Goal: Task Accomplishment & Management: Complete application form

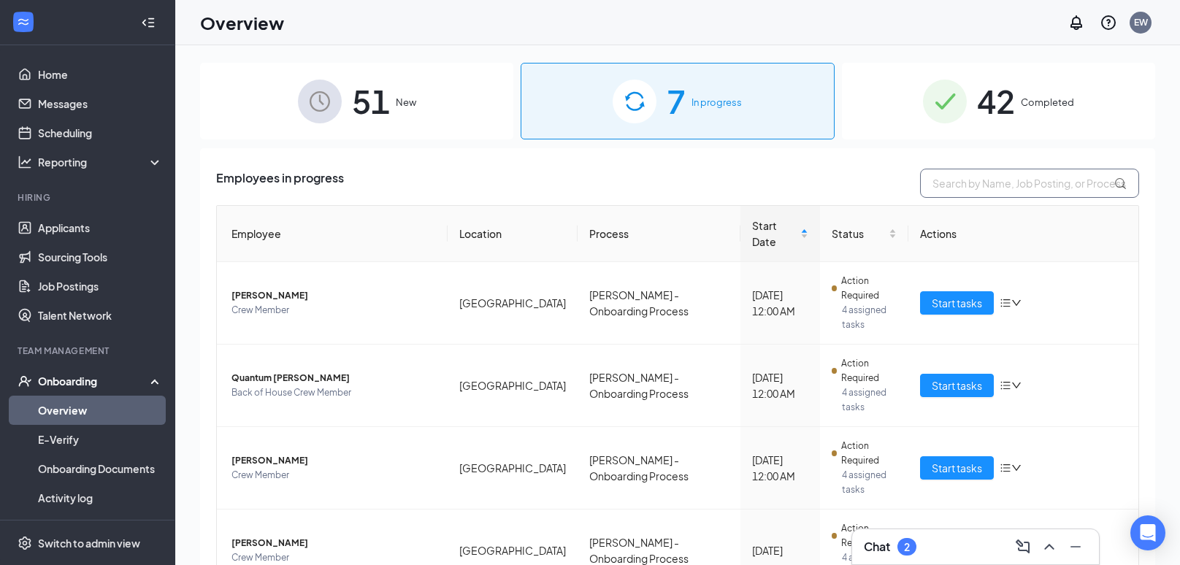
click at [1042, 193] on input "text" at bounding box center [1029, 183] width 219 height 29
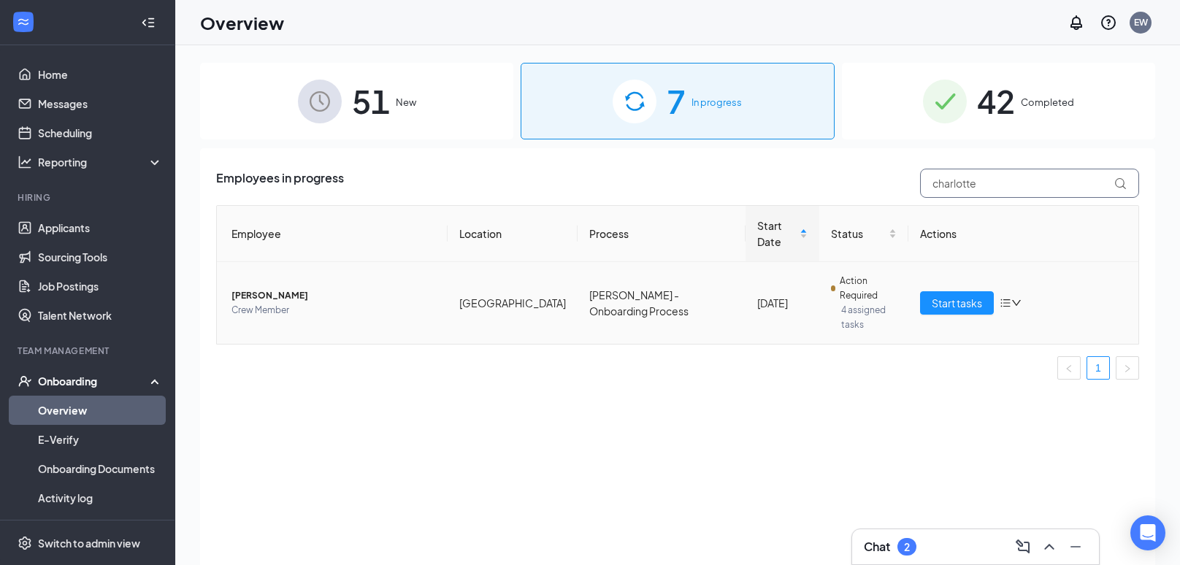
type input "charlotte"
click at [303, 288] on span "[PERSON_NAME]" at bounding box center [333, 295] width 204 height 15
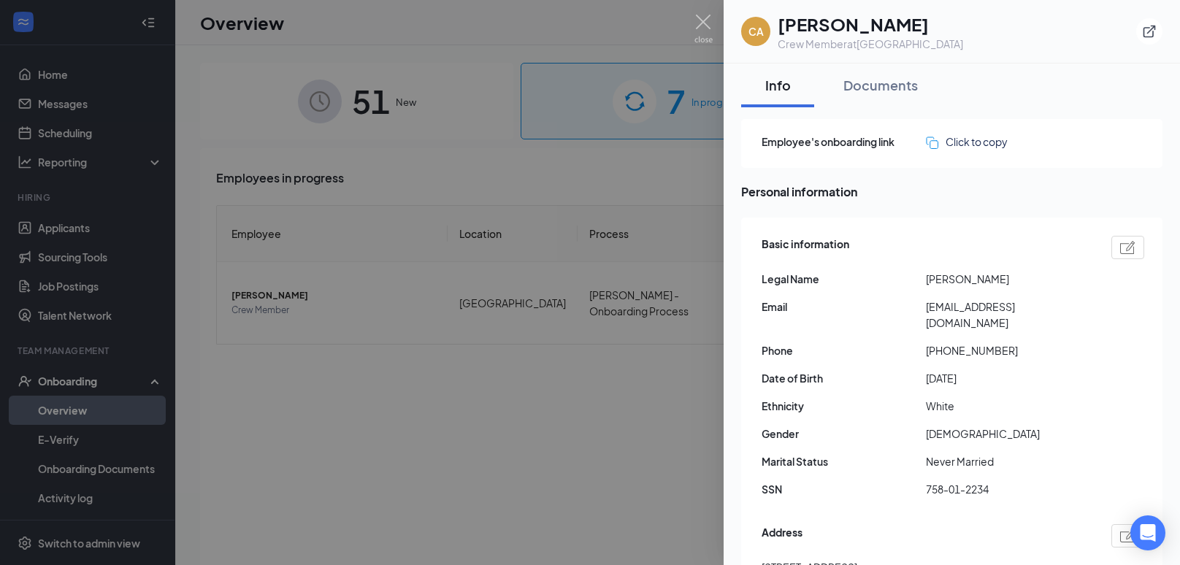
click at [961, 398] on span "White" at bounding box center [1008, 406] width 164 height 16
click at [589, 411] on div at bounding box center [590, 282] width 1180 height 565
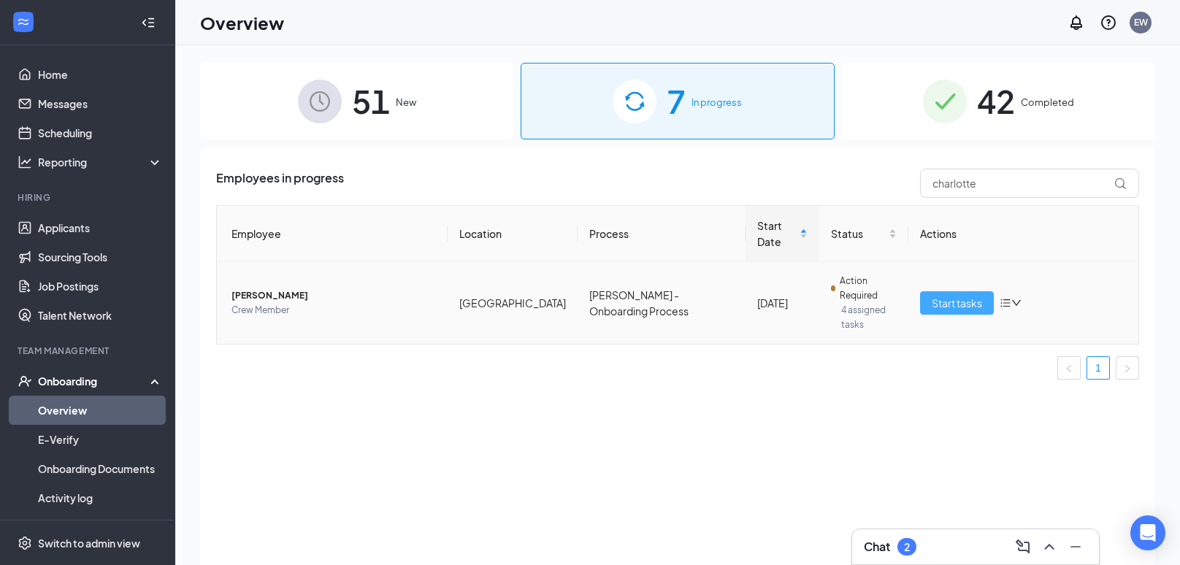
click at [935, 295] on span "Start tasks" at bounding box center [956, 303] width 50 height 16
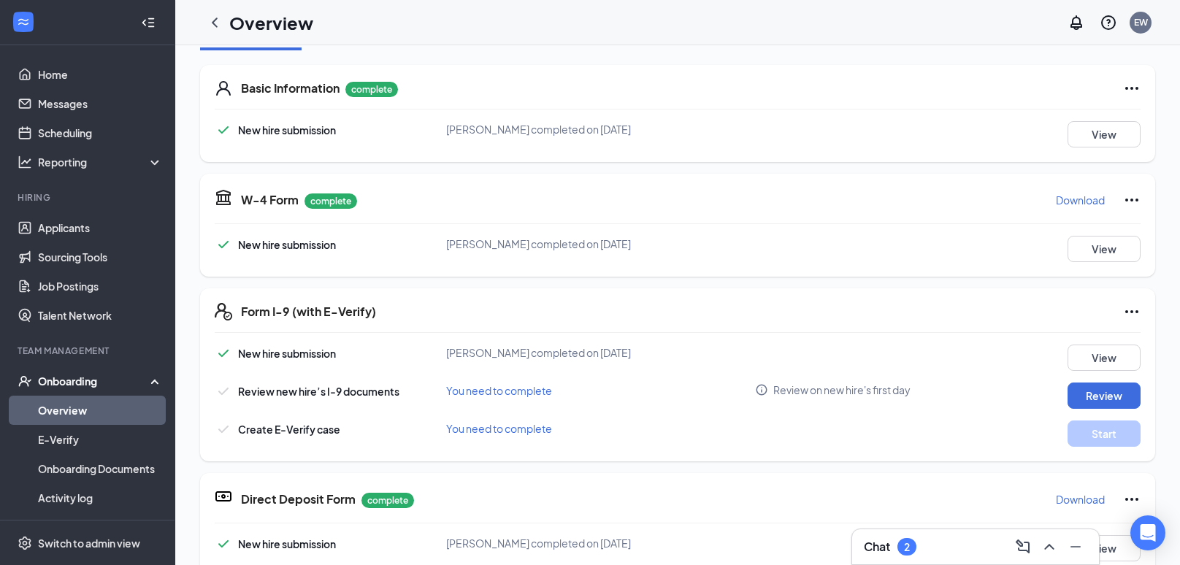
scroll to position [214, 0]
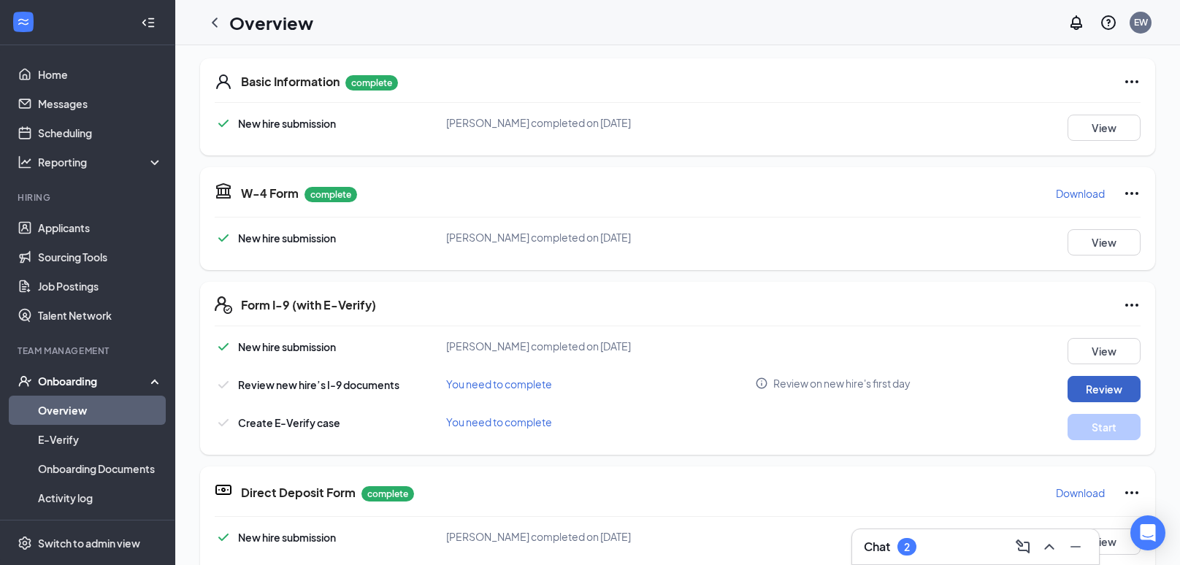
click at [1104, 382] on button "Review" at bounding box center [1103, 389] width 73 height 26
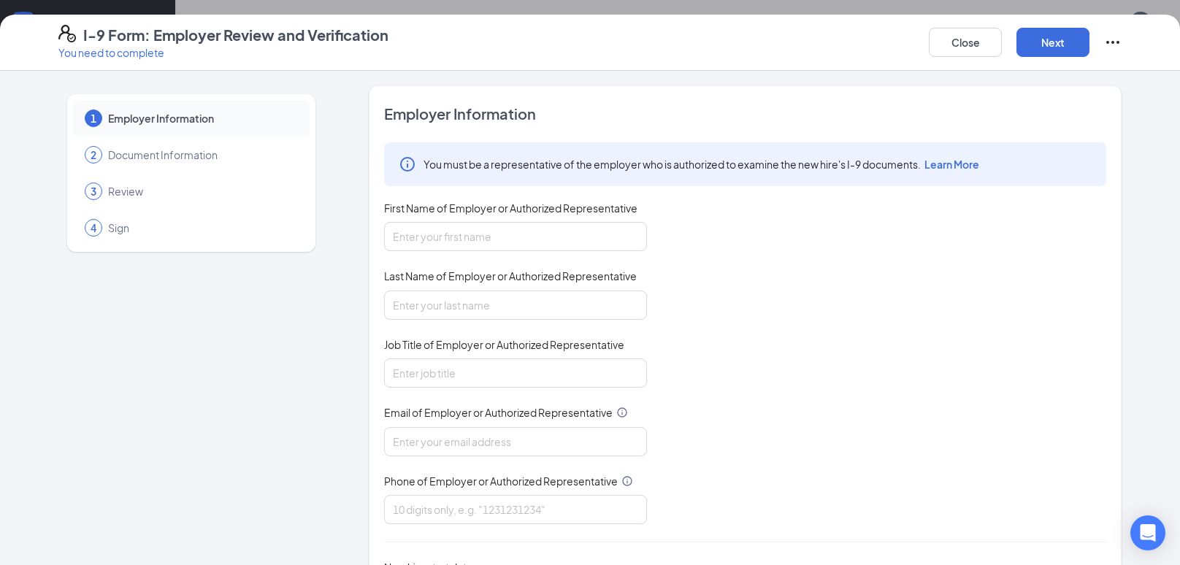
click at [499, 212] on span "First Name of Employer or Authorized Representative" at bounding box center [510, 208] width 253 height 15
click at [499, 222] on input "First Name of Employer or Authorized Representative" at bounding box center [515, 236] width 263 height 29
click at [501, 229] on input "First Name of Employer or Authorized Representative" at bounding box center [515, 236] width 263 height 29
type input "[PERSON_NAME]"
type input "Wing"
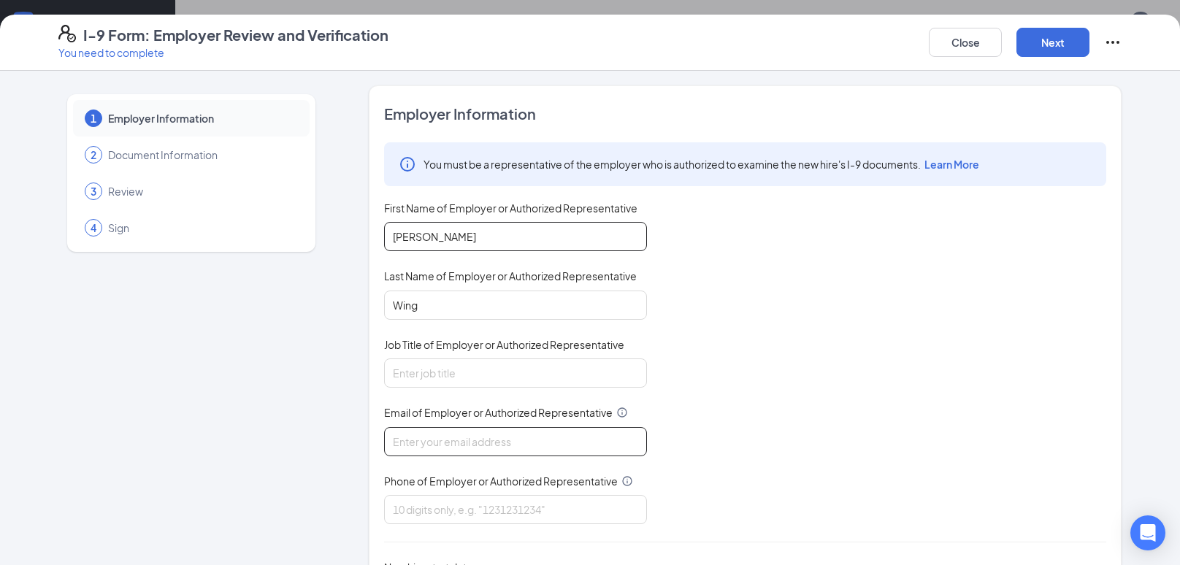
type input "[EMAIL_ADDRESS][DOMAIN_NAME]"
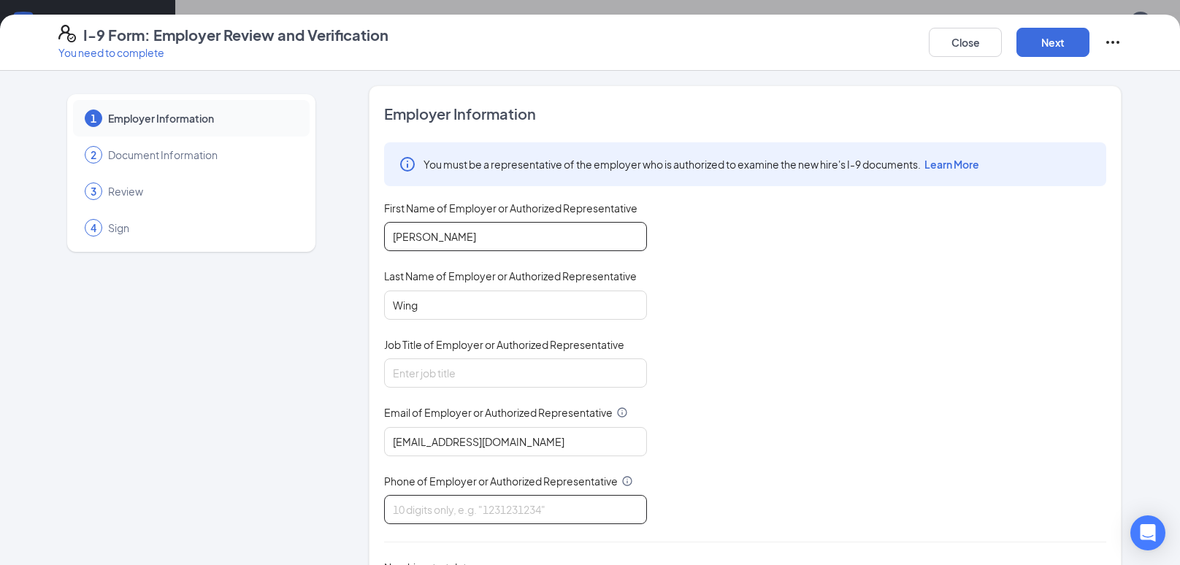
type input "8653995660"
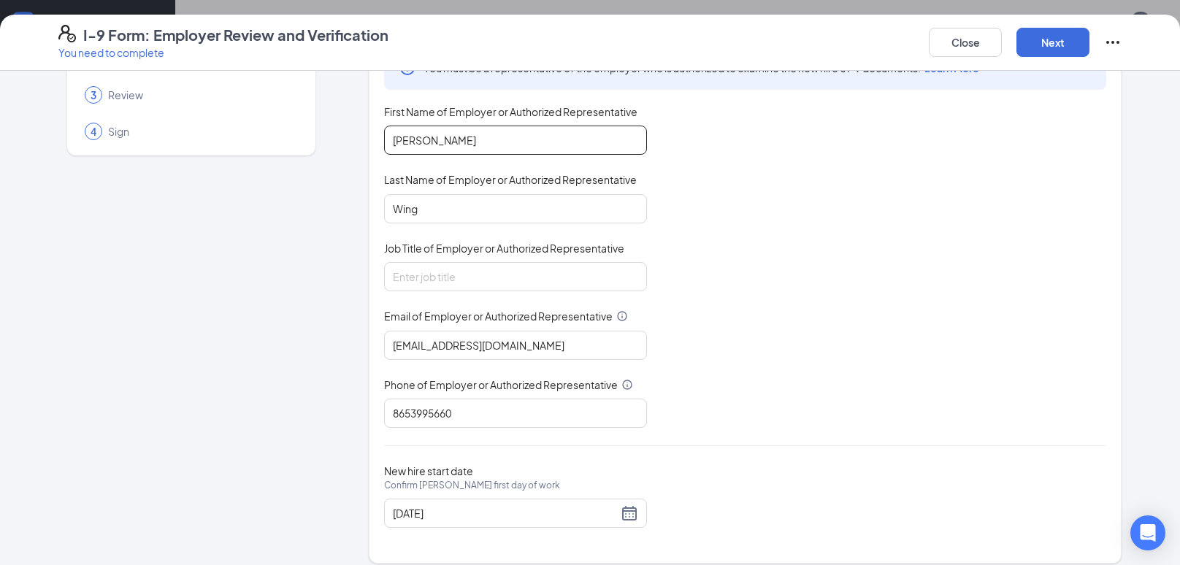
scroll to position [108, 0]
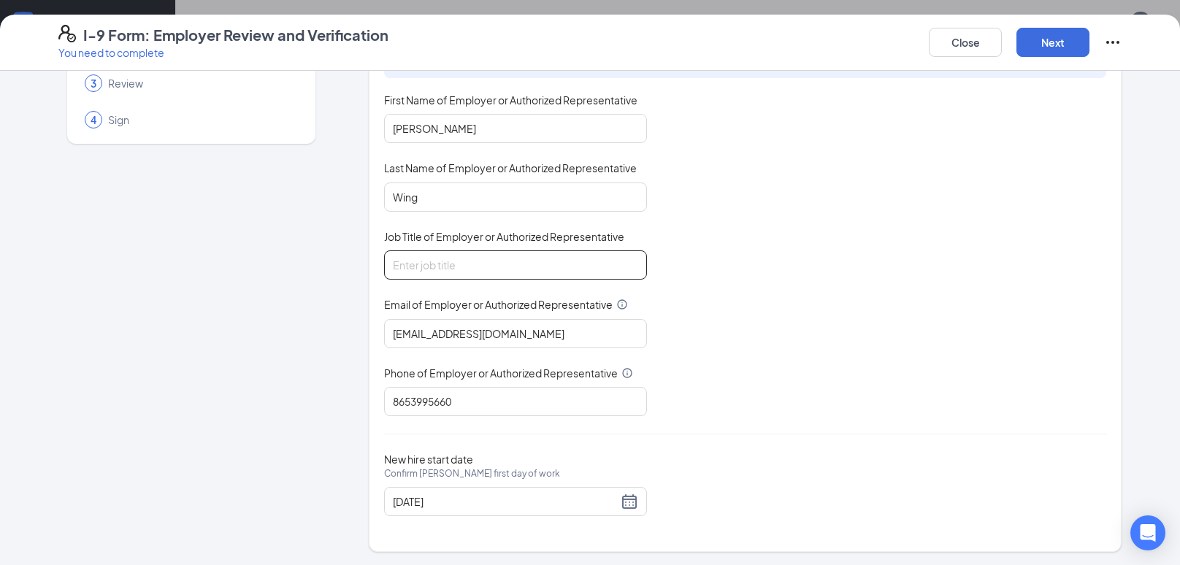
click at [497, 260] on input "Job Title of Employer or Authorized Representative" at bounding box center [515, 264] width 263 height 29
type input "Manager"
click at [1065, 45] on button "Next" at bounding box center [1052, 42] width 73 height 29
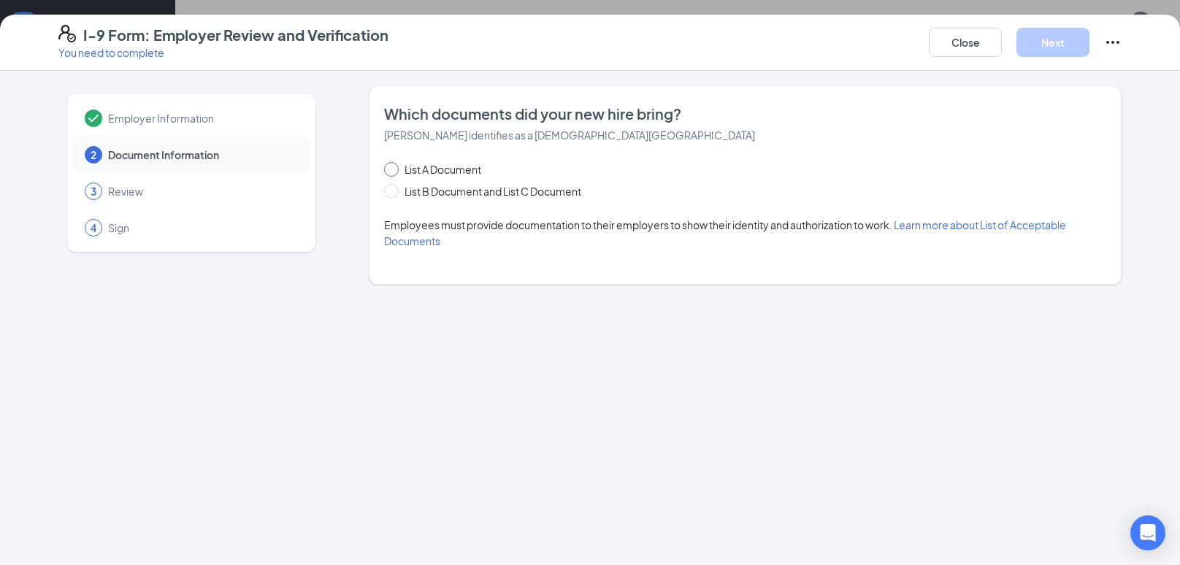
click at [434, 172] on span "List A Document" at bounding box center [443, 169] width 88 height 16
click at [394, 172] on input "List A Document" at bounding box center [389, 167] width 10 height 10
radio input "true"
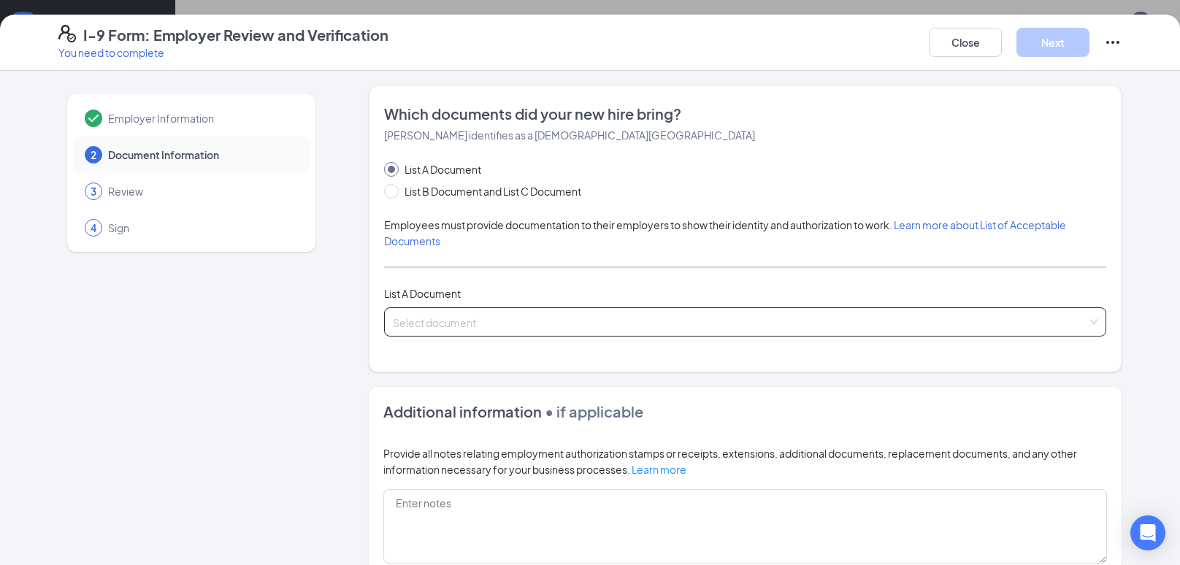
click at [438, 315] on input "search" at bounding box center [740, 319] width 694 height 22
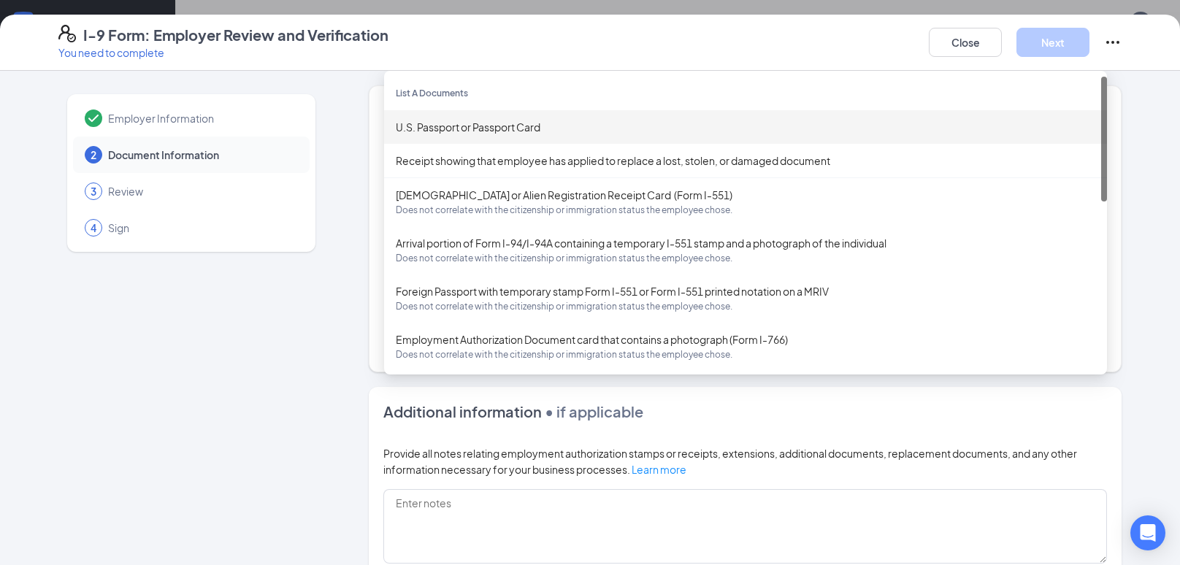
click at [480, 128] on div "U.S. Passport or Passport Card" at bounding box center [745, 127] width 699 height 16
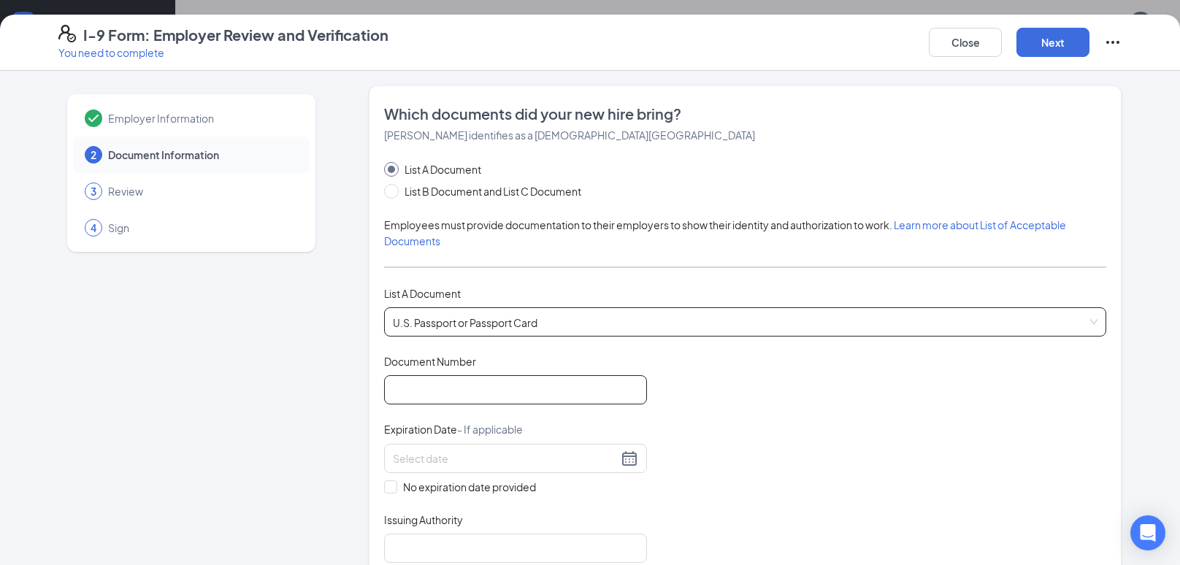
click at [432, 396] on input "Document Number" at bounding box center [515, 389] width 263 height 29
type input "A55475985"
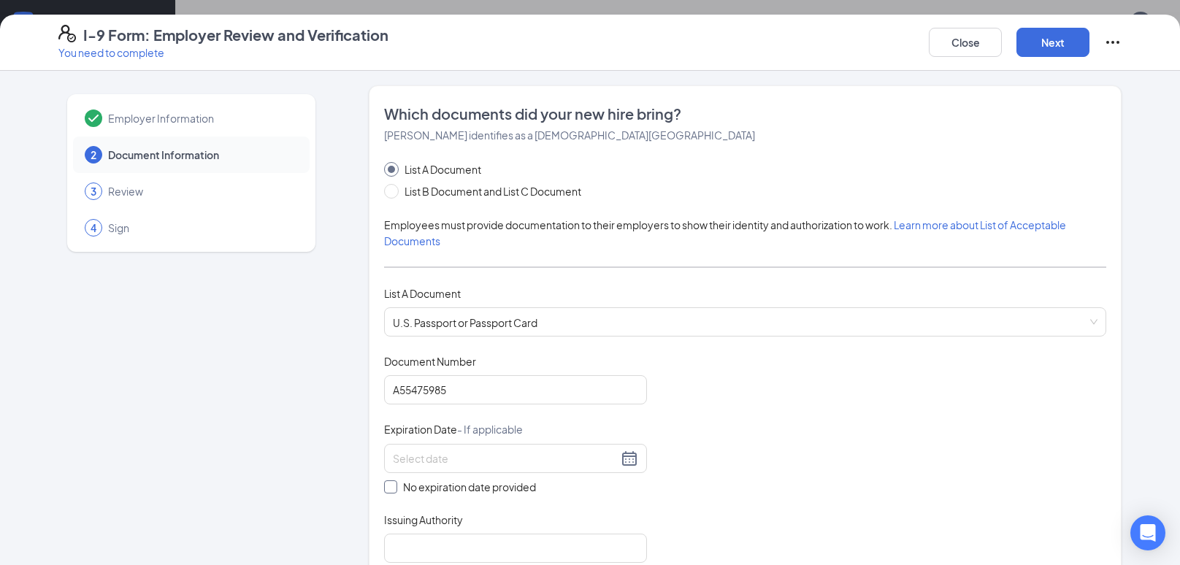
click at [430, 479] on span "No expiration date provided" at bounding box center [469, 487] width 145 height 16
click at [394, 480] on input "No expiration date provided" at bounding box center [389, 485] width 10 height 10
click at [384, 493] on span at bounding box center [390, 488] width 13 height 13
click at [384, 493] on input "No expiration date provided" at bounding box center [389, 487] width 10 height 10
checkbox input "false"
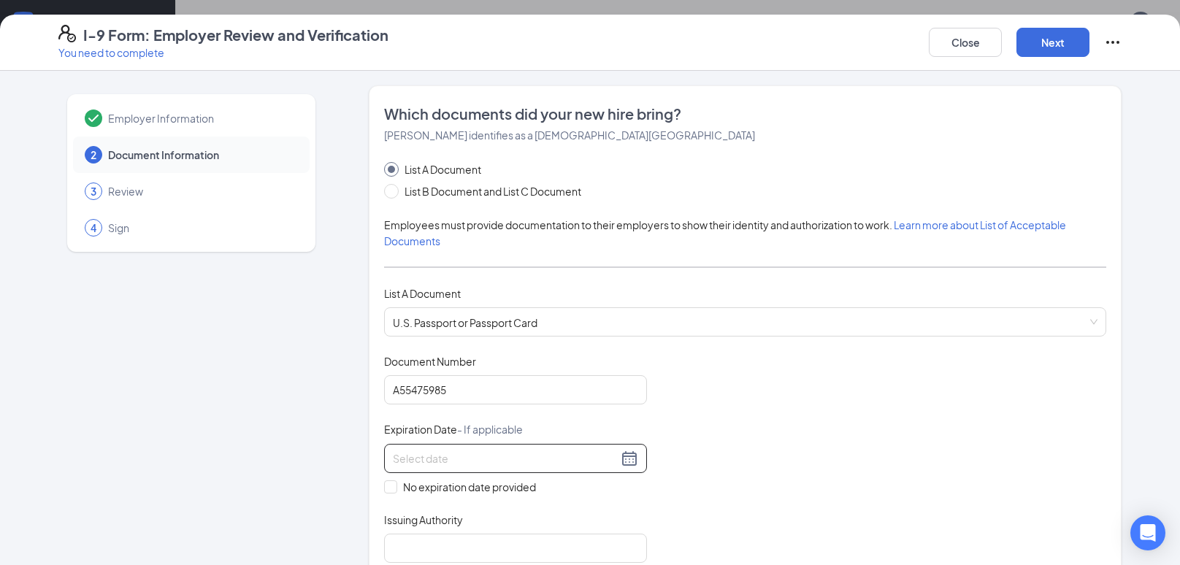
click at [629, 456] on div at bounding box center [515, 459] width 245 height 18
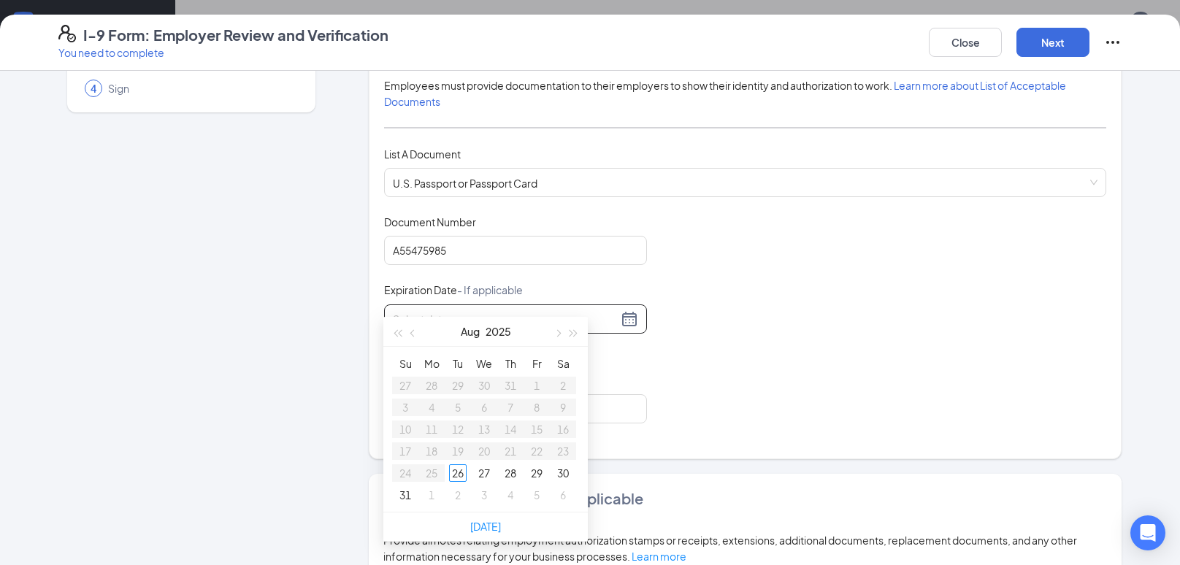
scroll to position [174, 0]
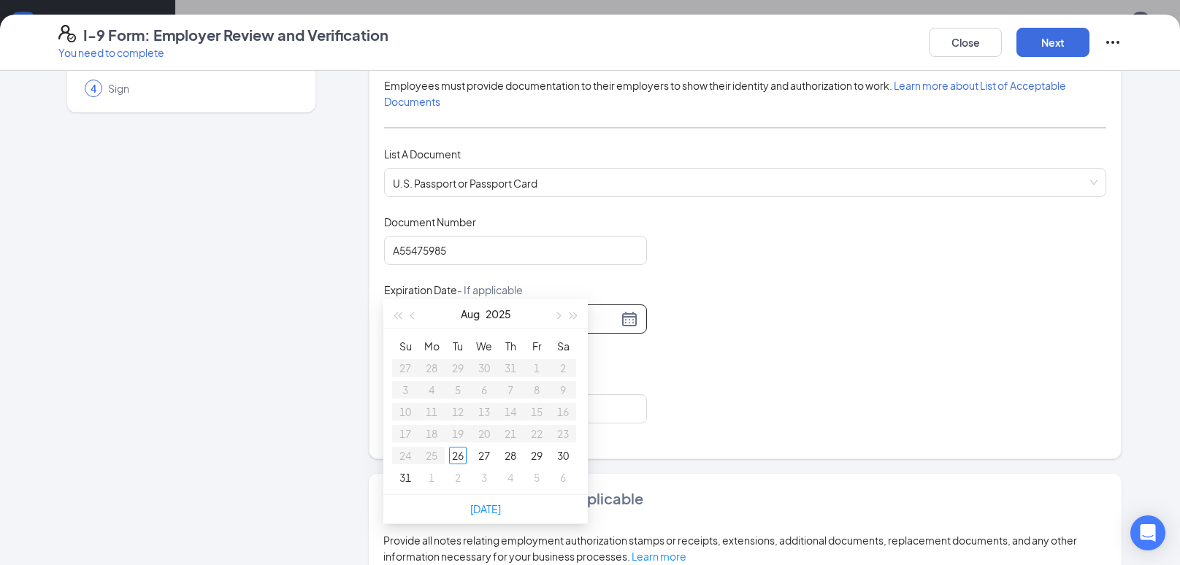
click at [977, 433] on div "Which documents did your new hire bring? Charlotte A Hancock identifies as a ci…" at bounding box center [745, 202] width 722 height 477
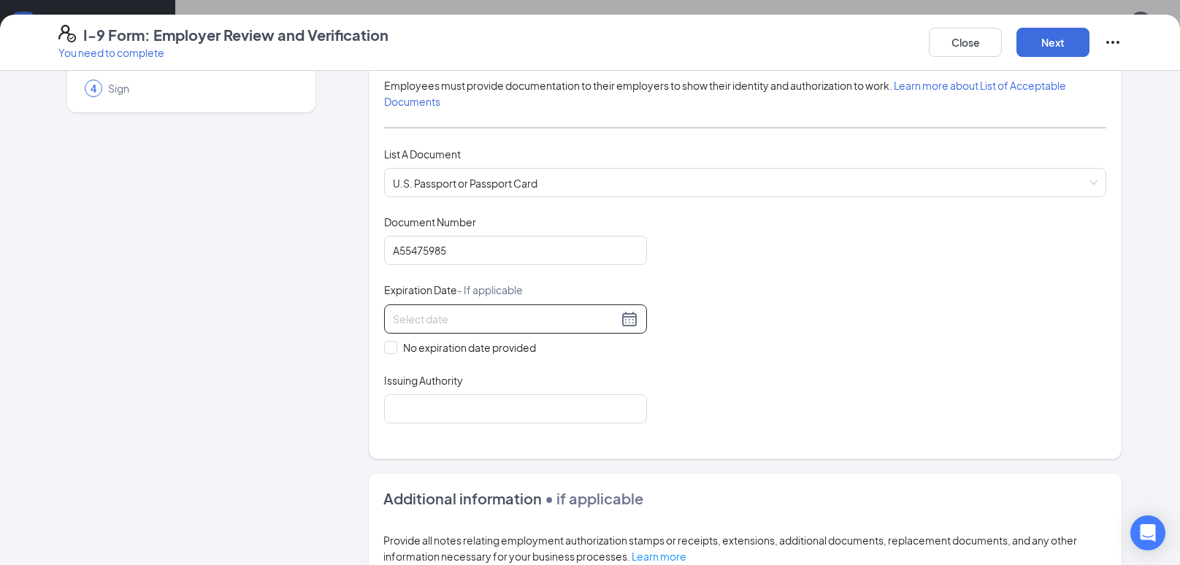
click at [582, 326] on div at bounding box center [515, 319] width 245 height 18
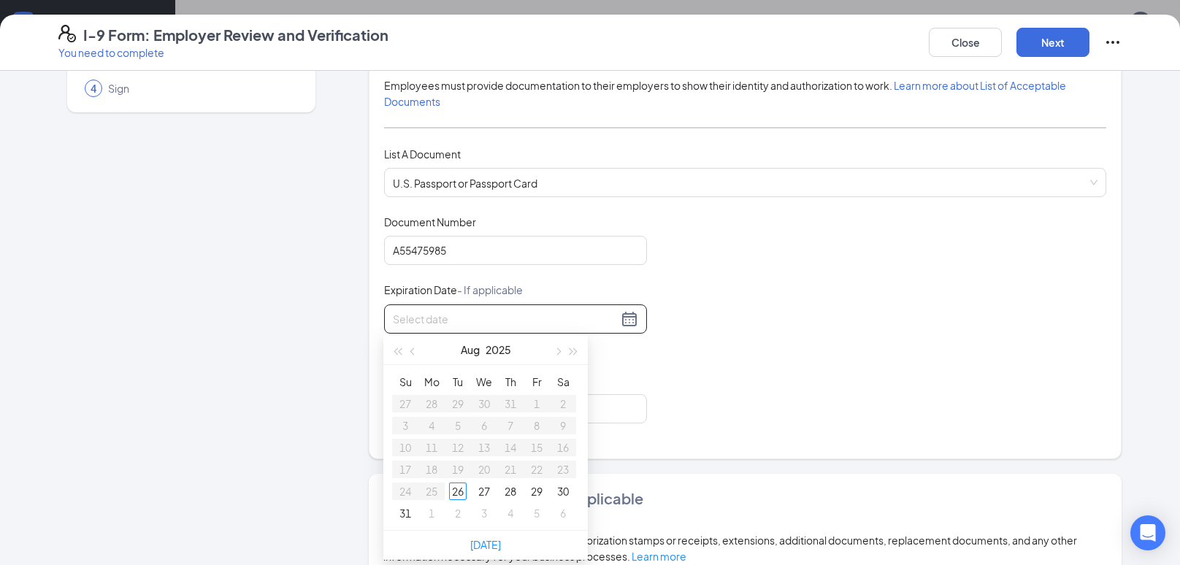
type input "1"
type input "01/14/2035"
click at [220, 338] on div "Employer Information 2 Document Information 3 Review 4 Sign" at bounding box center [191, 398] width 266 height 904
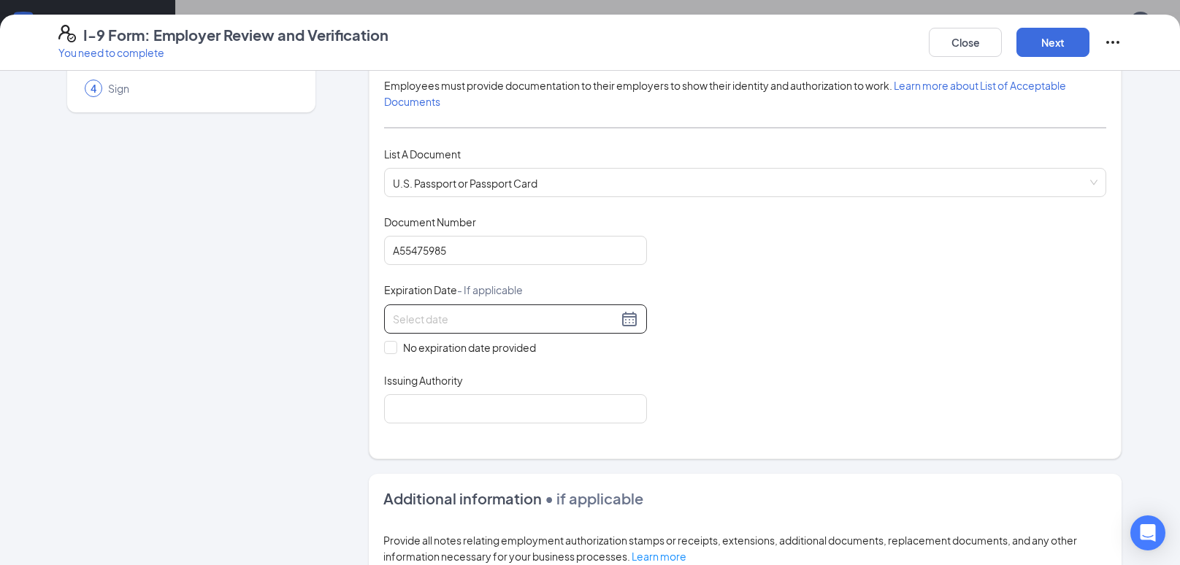
click at [539, 315] on input at bounding box center [505, 319] width 225 height 16
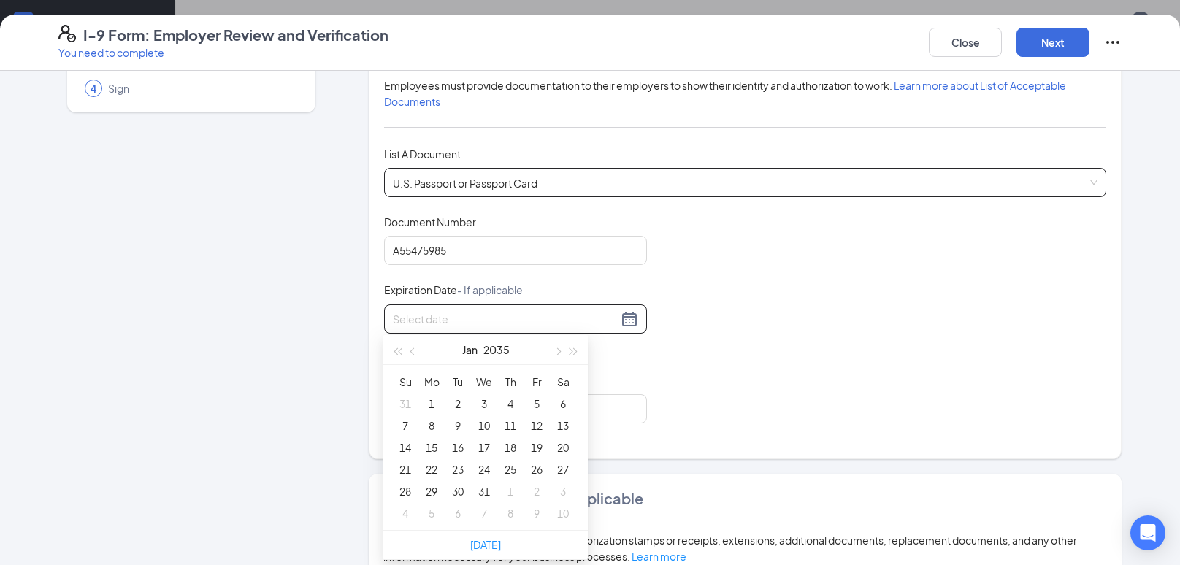
click at [715, 191] on span "U.S. Passport or Passport Card" at bounding box center [745, 183] width 704 height 28
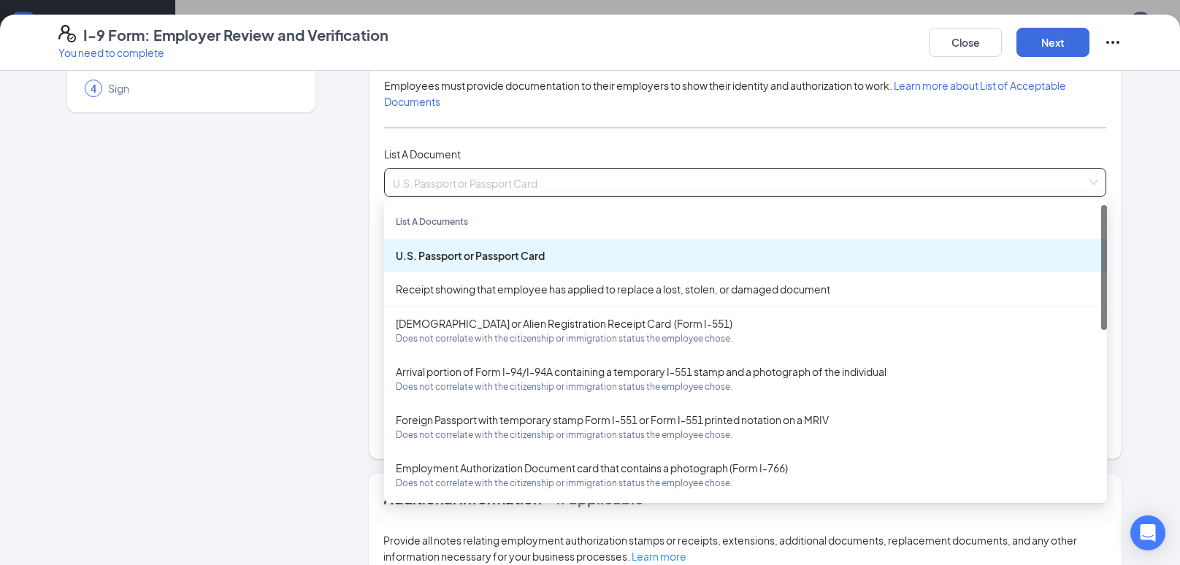
click at [644, 150] on div "List A Document" at bounding box center [745, 154] width 722 height 16
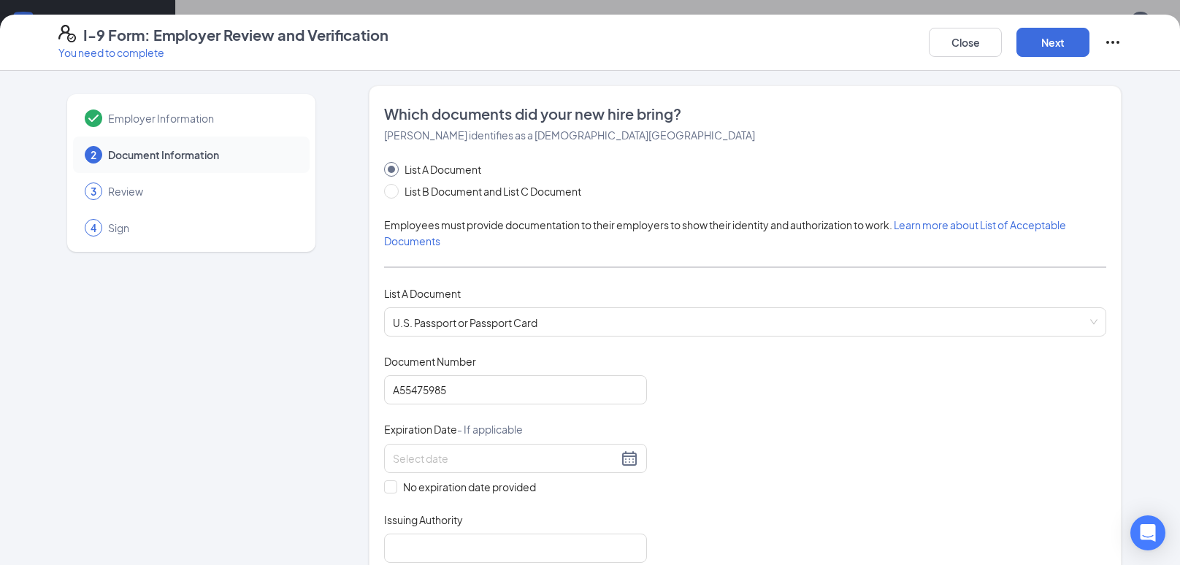
scroll to position [1, 0]
click at [391, 189] on input "List B Document and List C Document" at bounding box center [389, 188] width 10 height 10
radio input "true"
radio input "false"
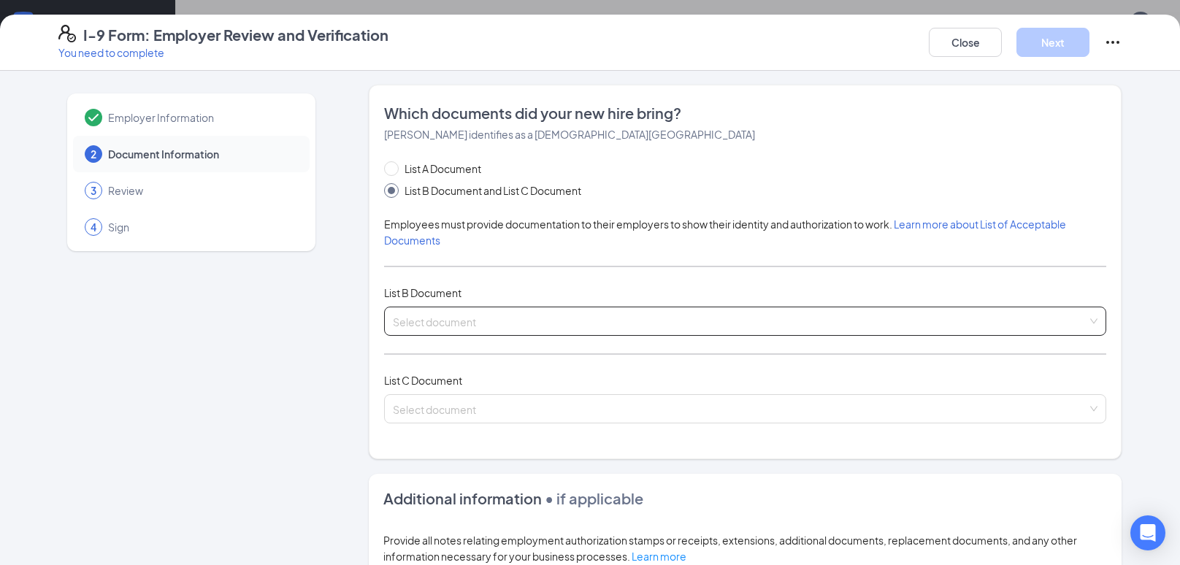
click at [537, 321] on input "search" at bounding box center [740, 318] width 694 height 22
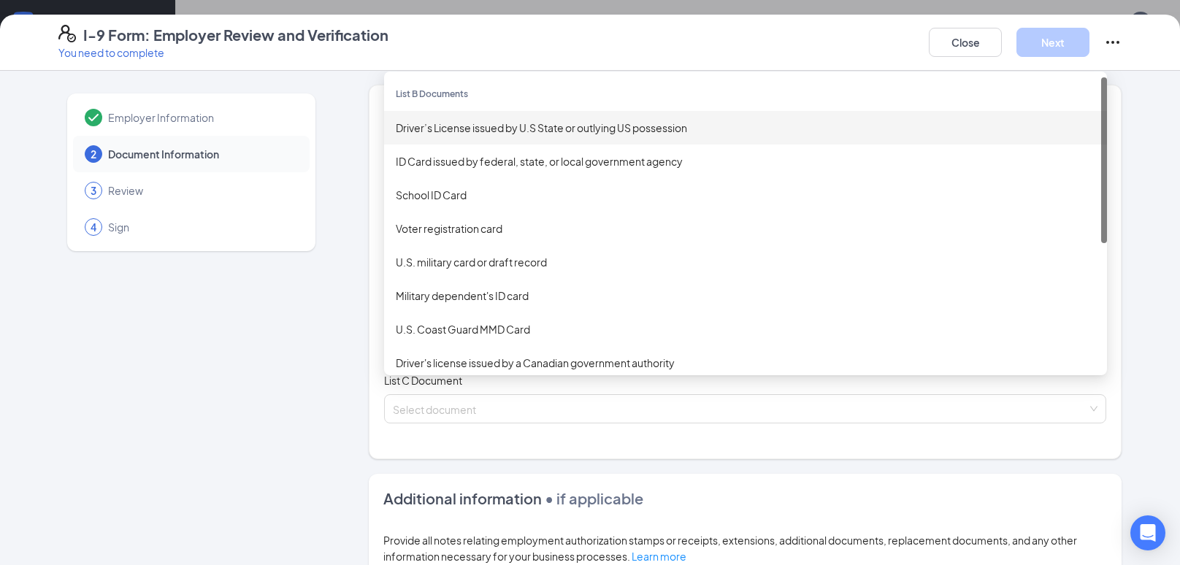
click at [499, 129] on div "Driver’s License issued by U.S State or outlying US possession" at bounding box center [745, 128] width 699 height 16
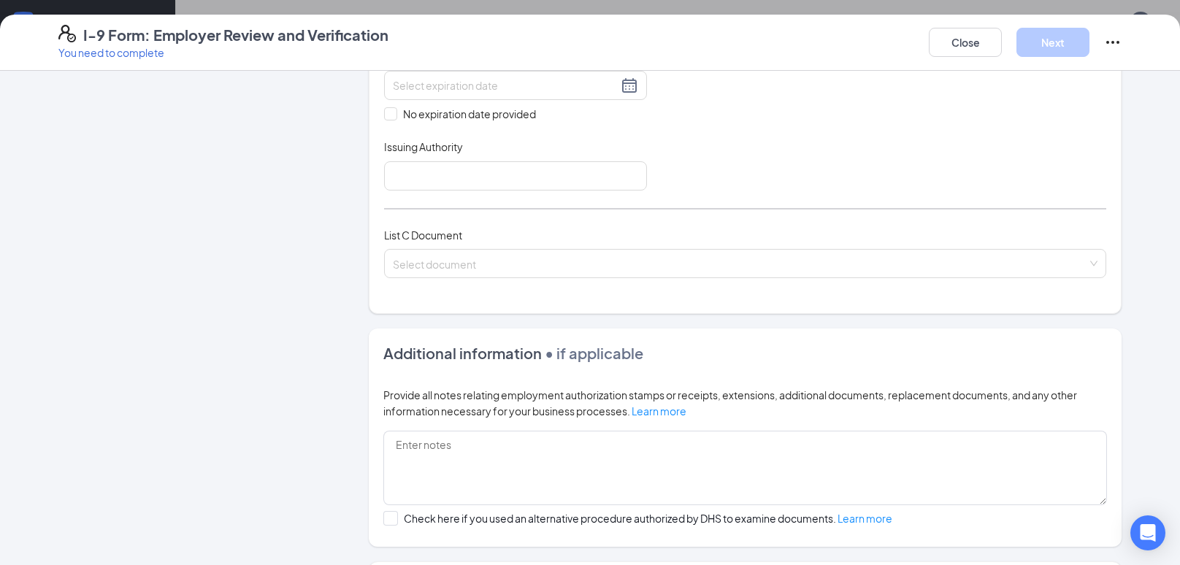
scroll to position [440, 0]
click at [557, 269] on input "search" at bounding box center [740, 261] width 694 height 22
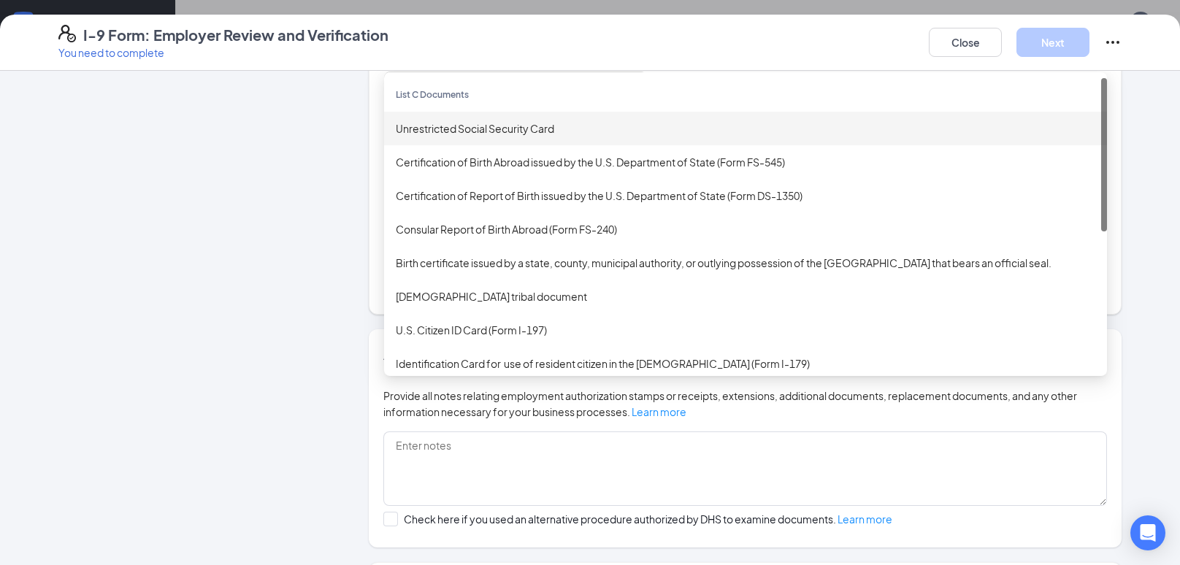
click at [461, 113] on div "Unrestricted Social Security Card" at bounding box center [745, 129] width 723 height 34
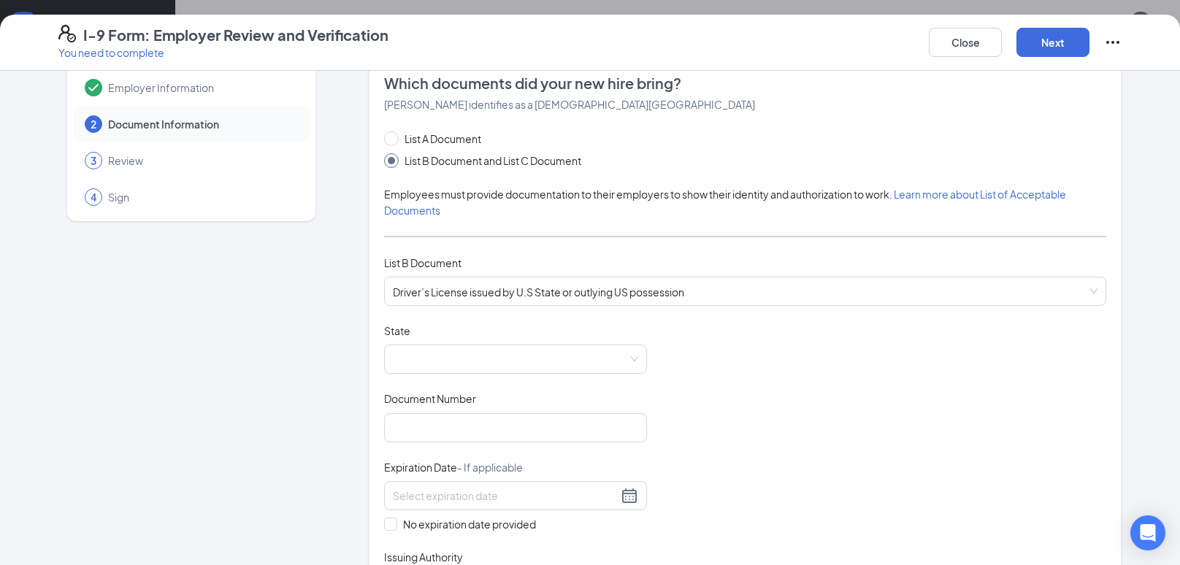
scroll to position [0, 0]
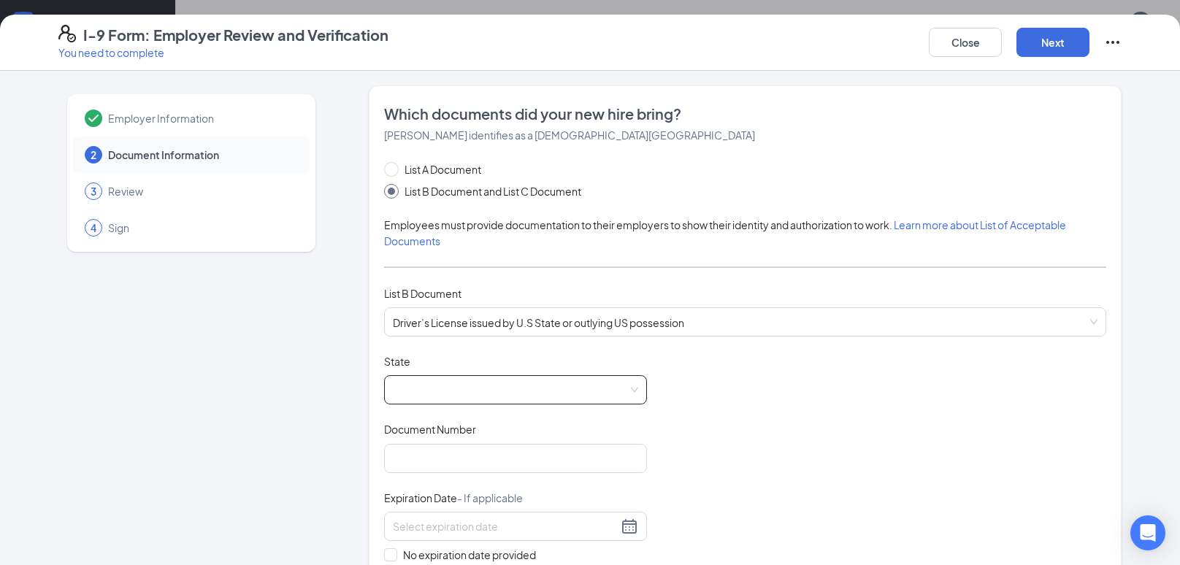
click at [539, 400] on span at bounding box center [515, 390] width 245 height 28
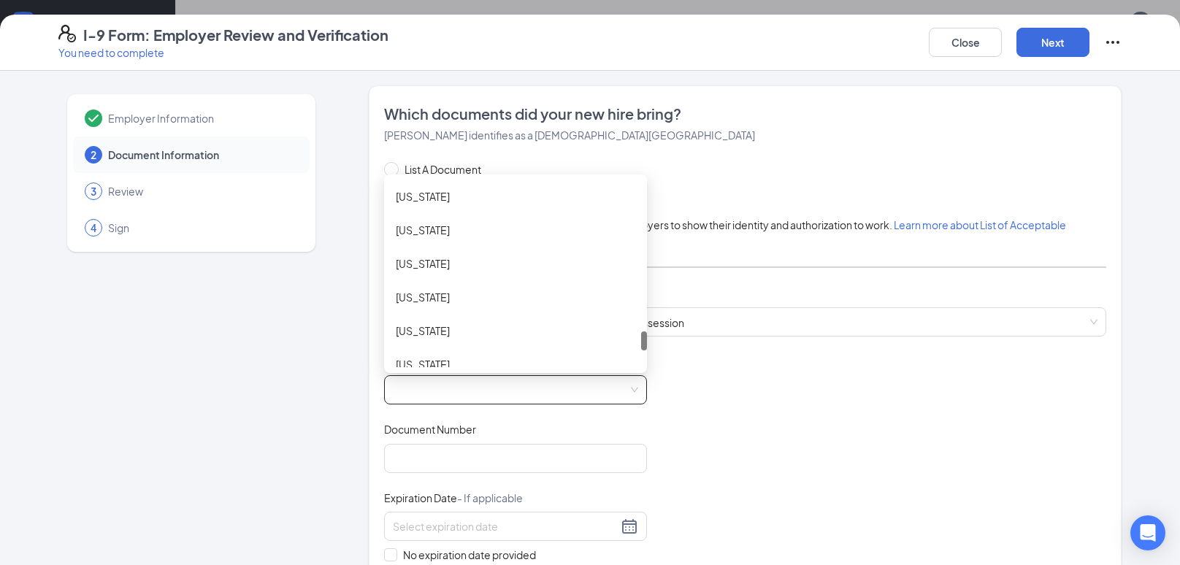
scroll to position [1485, 0]
drag, startPoint x: 644, startPoint y: 193, endPoint x: 613, endPoint y: 345, distance: 154.9
click at [613, 345] on div "South Carolina South Dakota Tennessee Texas Utah Virginia Virgin Islands" at bounding box center [515, 273] width 263 height 187
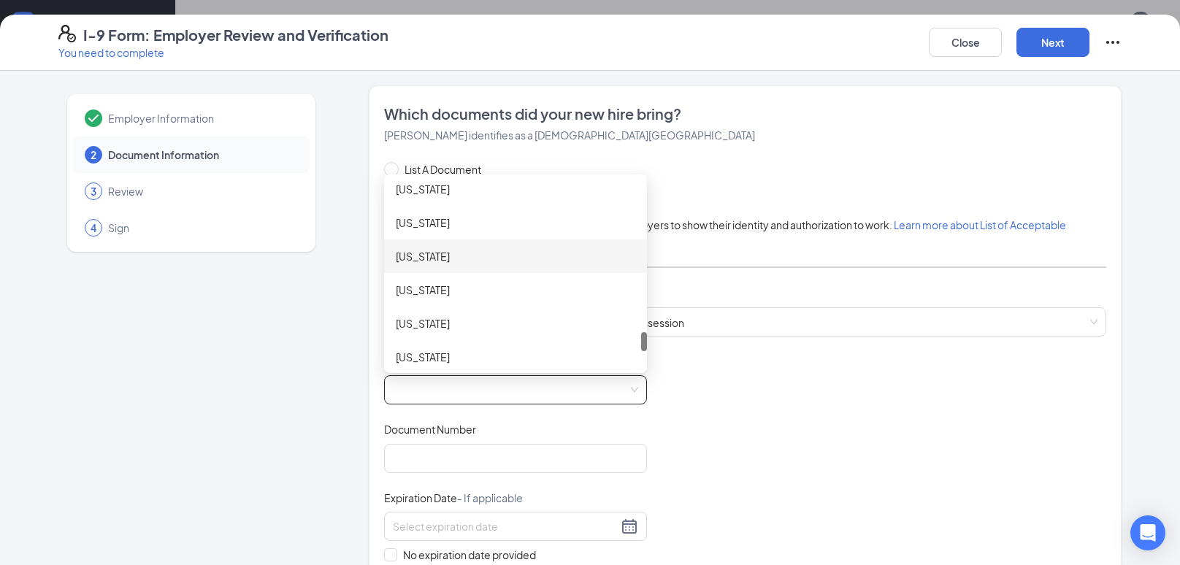
click at [469, 263] on div "[US_STATE]" at bounding box center [515, 256] width 239 height 16
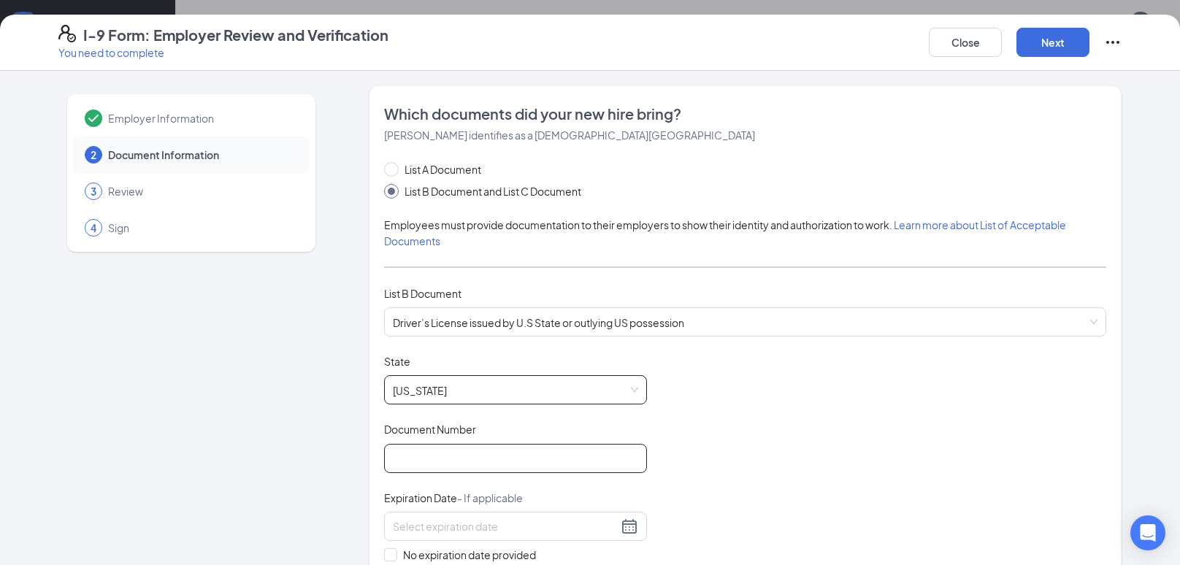
click at [451, 447] on input "Document Number" at bounding box center [515, 458] width 263 height 29
type input "146012604"
click at [439, 525] on input at bounding box center [505, 526] width 225 height 16
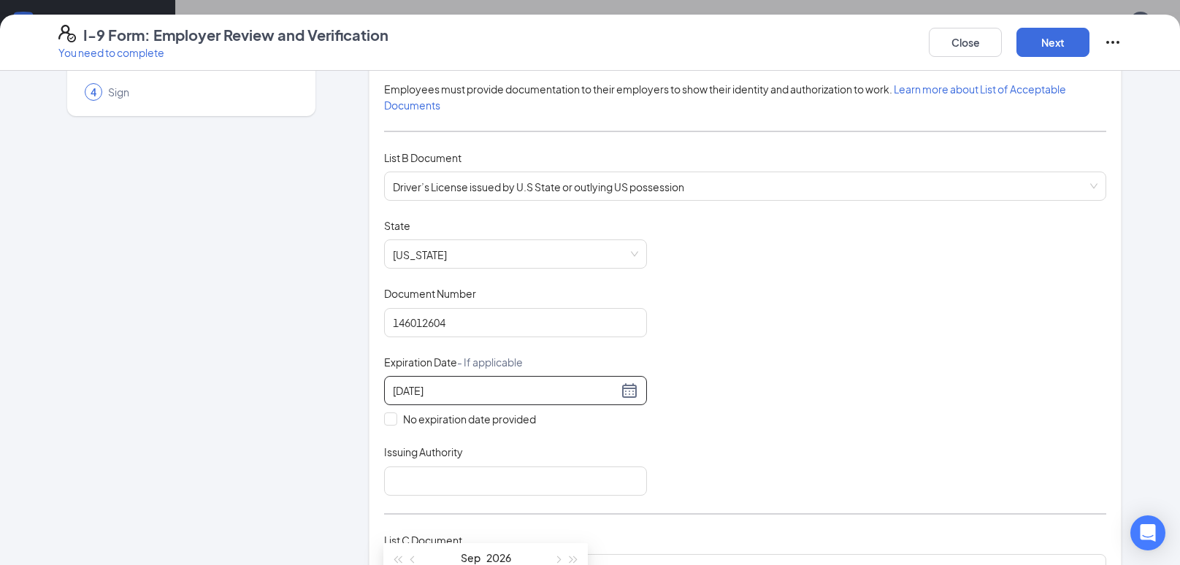
scroll to position [213, 0]
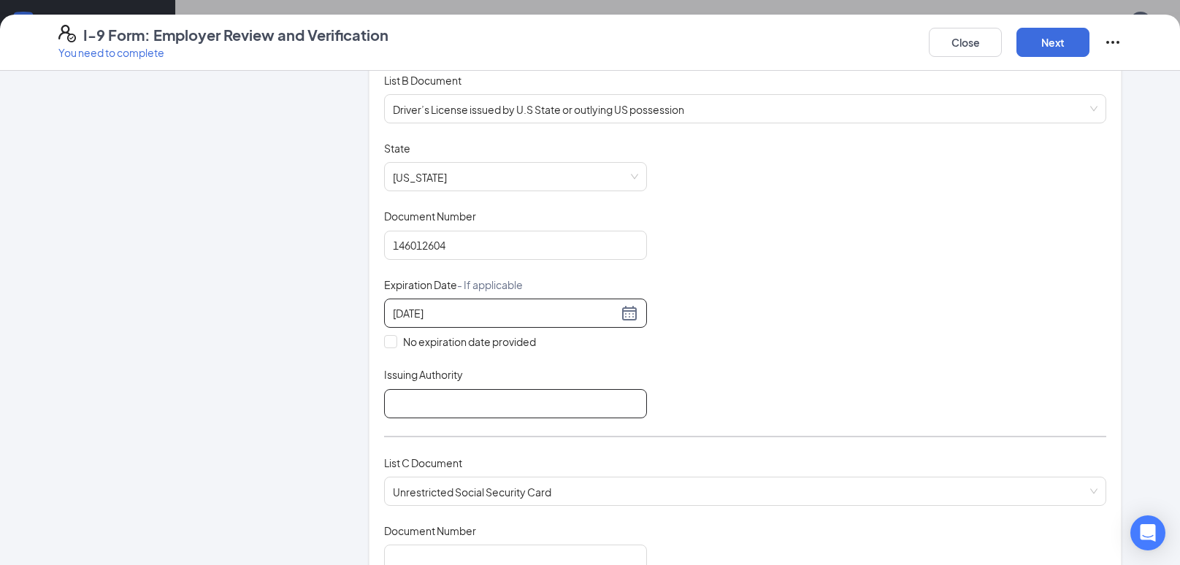
type input "09/30/2026"
click at [516, 406] on input "Issuing Authority" at bounding box center [515, 403] width 263 height 29
type input "State of [US_STATE]"
click at [782, 364] on div "Document Title Driver’s License issued by U.S State or outlying US possession S…" at bounding box center [745, 279] width 722 height 277
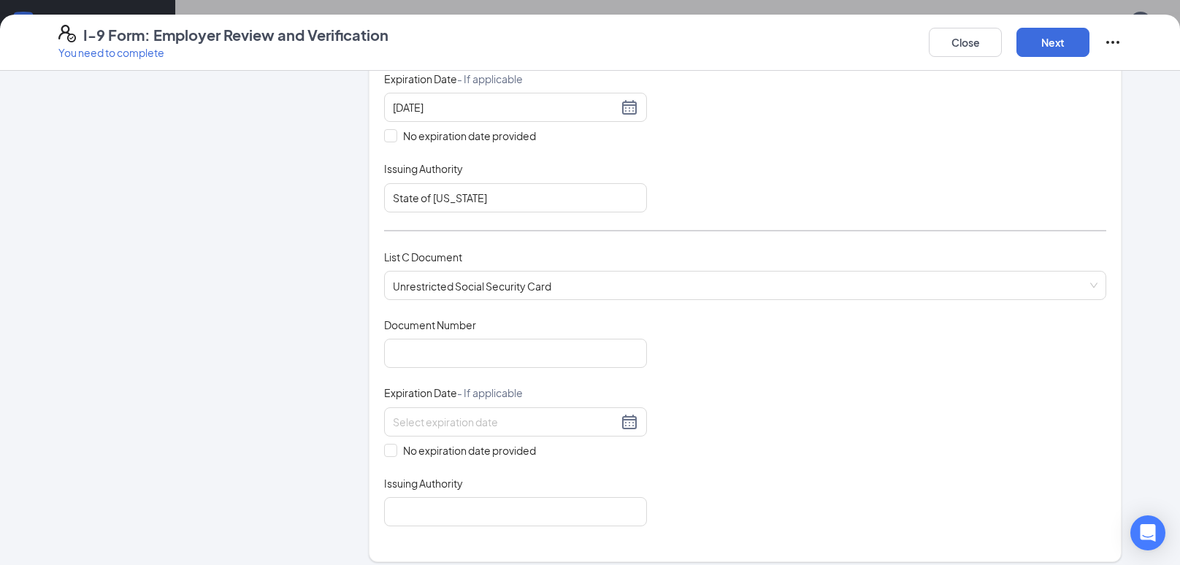
scroll to position [420, 0]
click at [558, 354] on input "Document Number" at bounding box center [515, 352] width 263 height 29
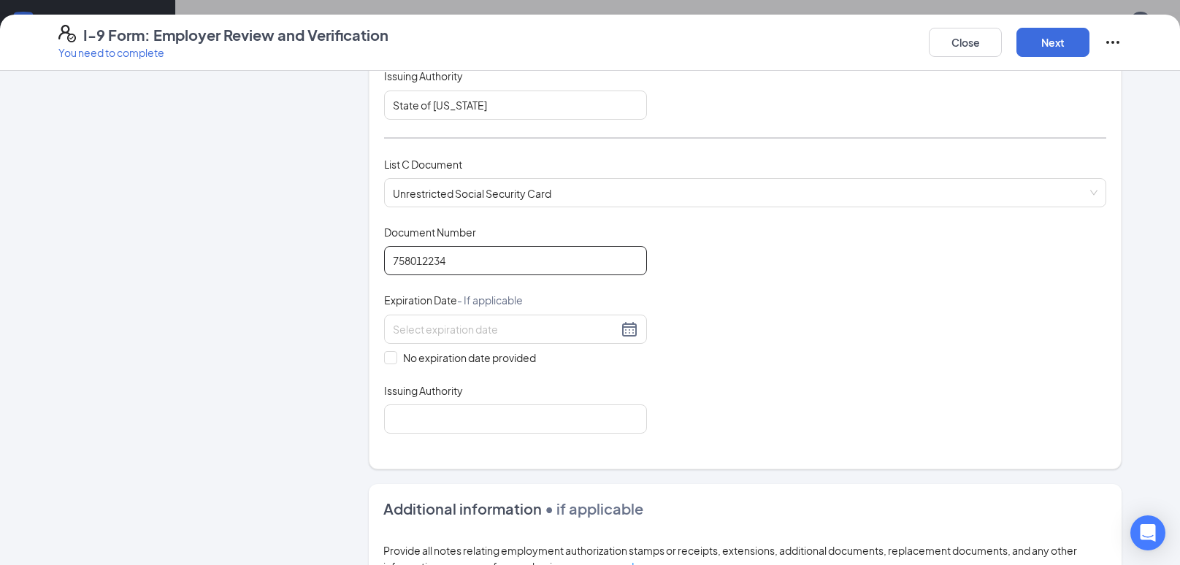
scroll to position [512, 0]
type input "758012234"
click at [570, 322] on input at bounding box center [505, 328] width 225 height 16
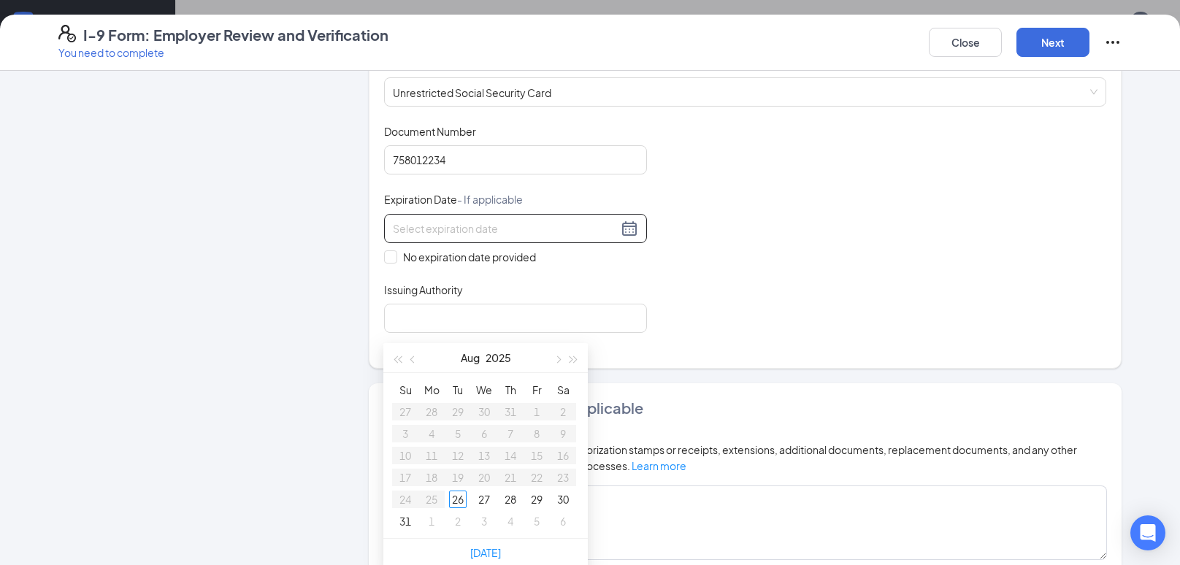
scroll to position [627, 0]
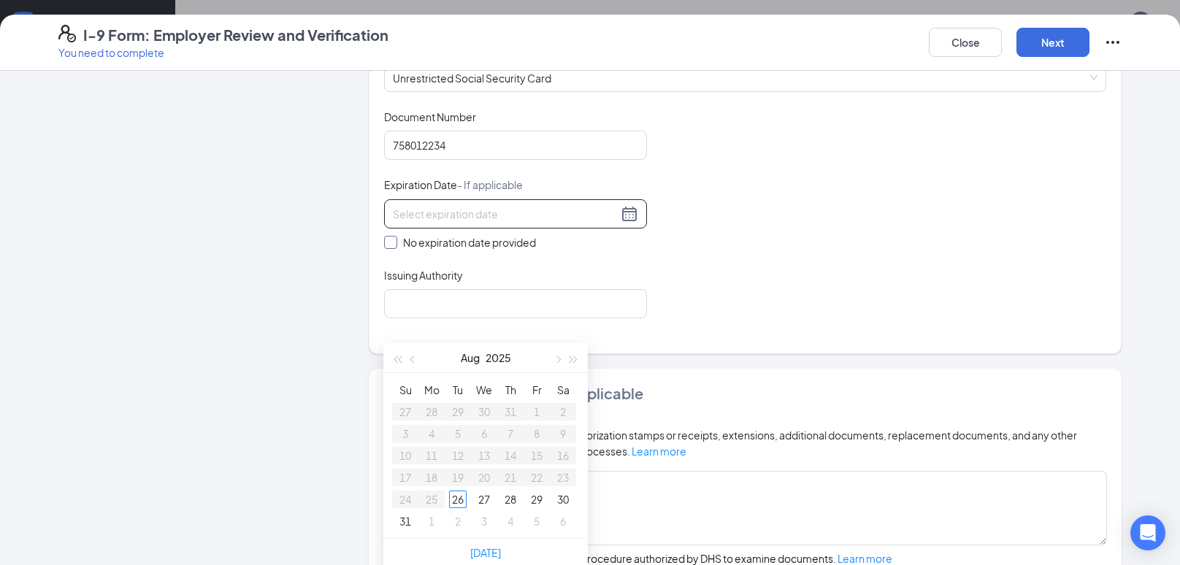
click at [388, 240] on input "No expiration date provided" at bounding box center [389, 241] width 10 height 10
checkbox input "true"
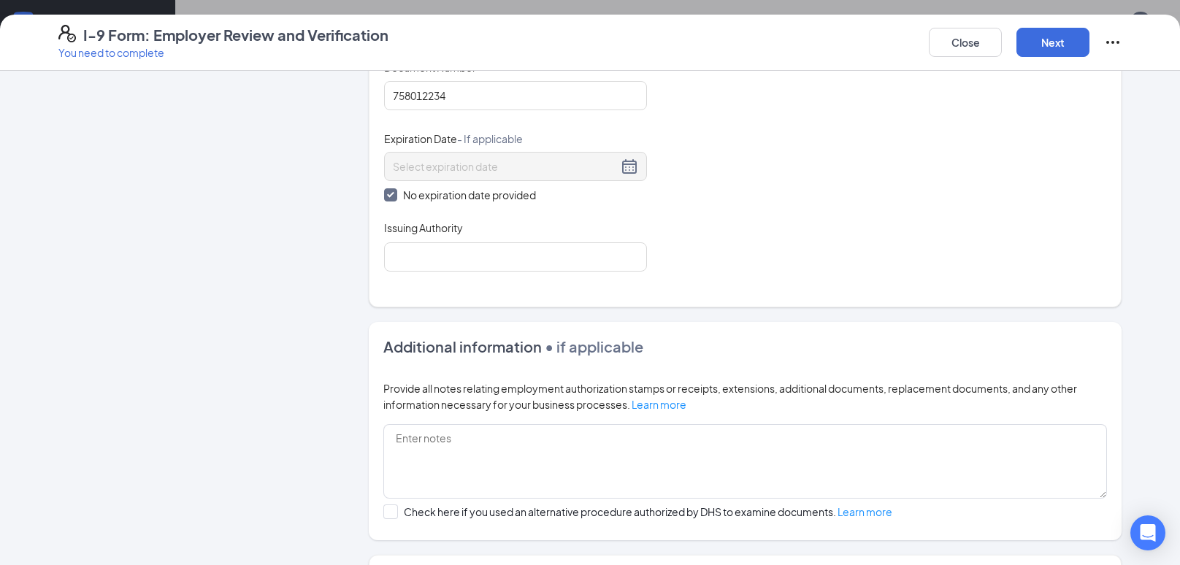
scroll to position [680, 0]
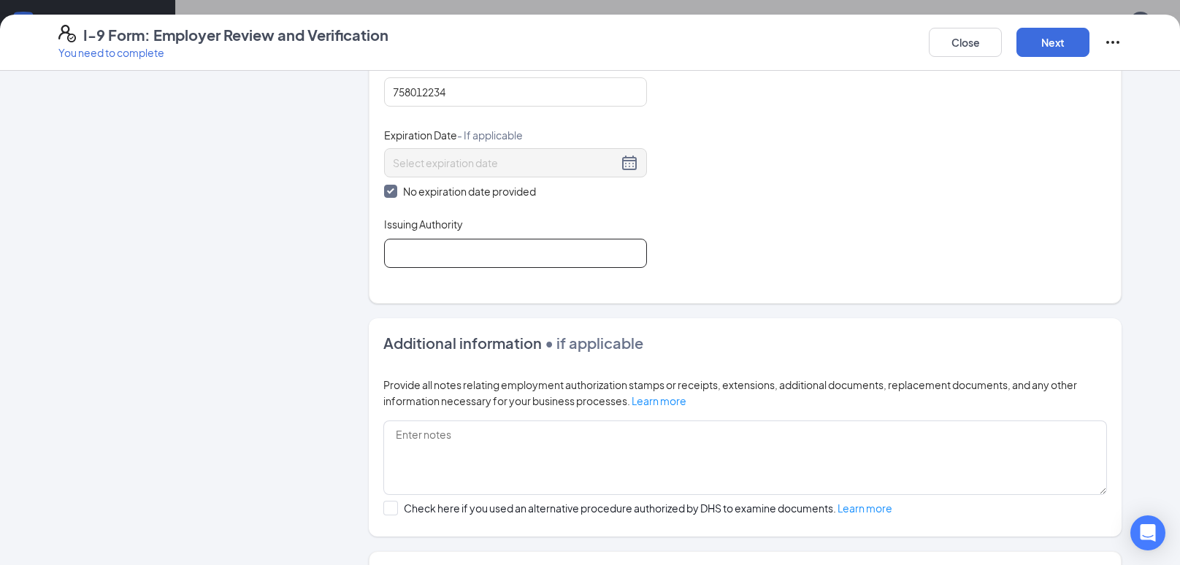
click at [577, 263] on input "Issuing Authority" at bounding box center [515, 253] width 263 height 29
type input "US Department of State"
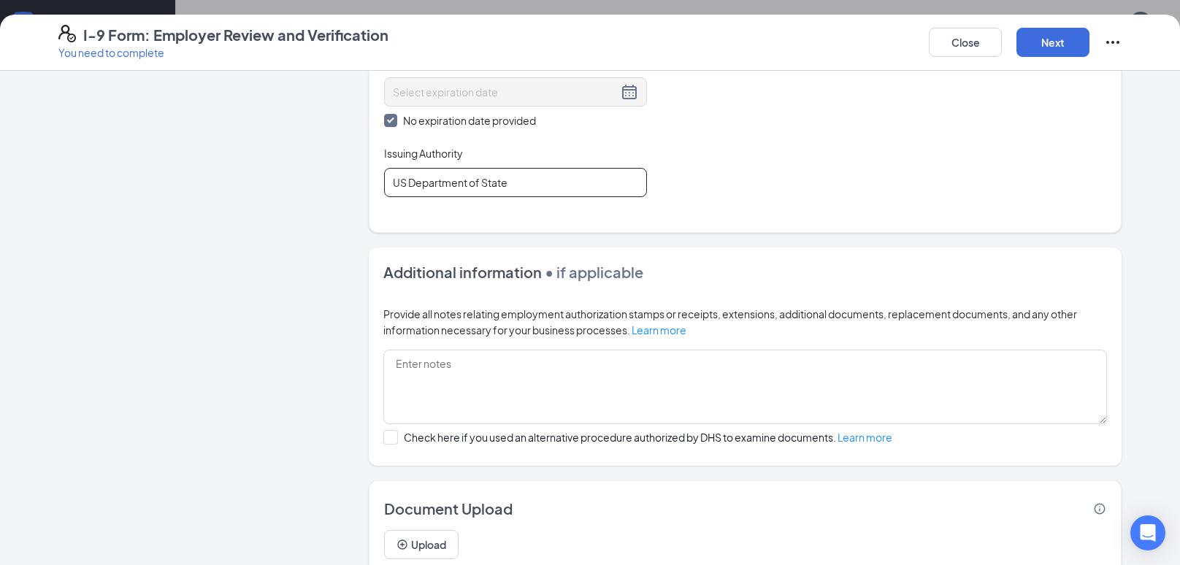
scroll to position [801, 0]
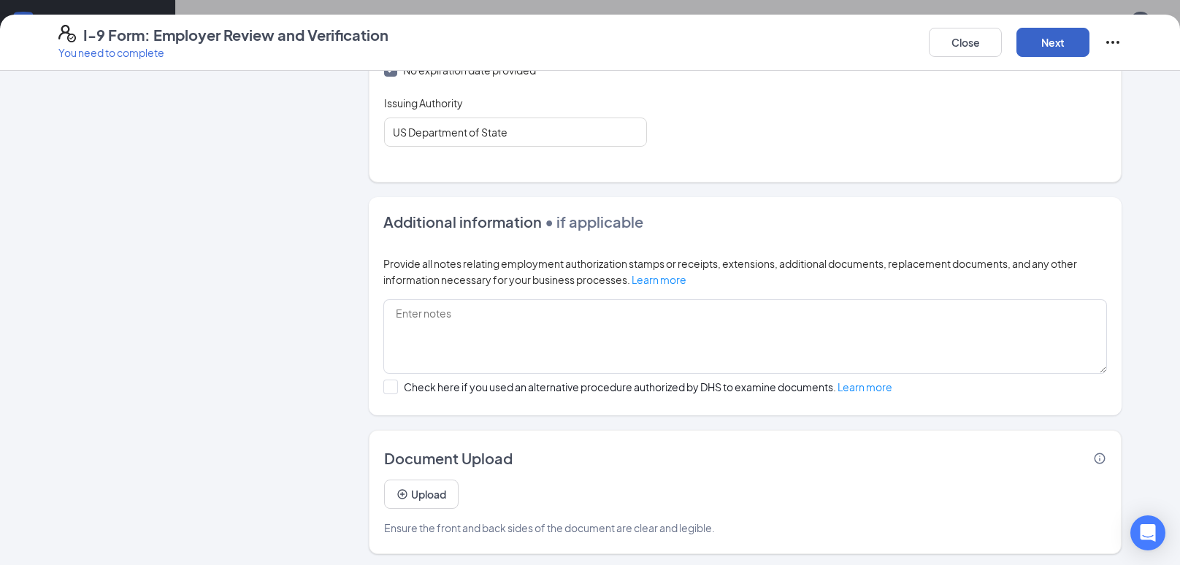
click at [1072, 33] on button "Next" at bounding box center [1052, 42] width 73 height 29
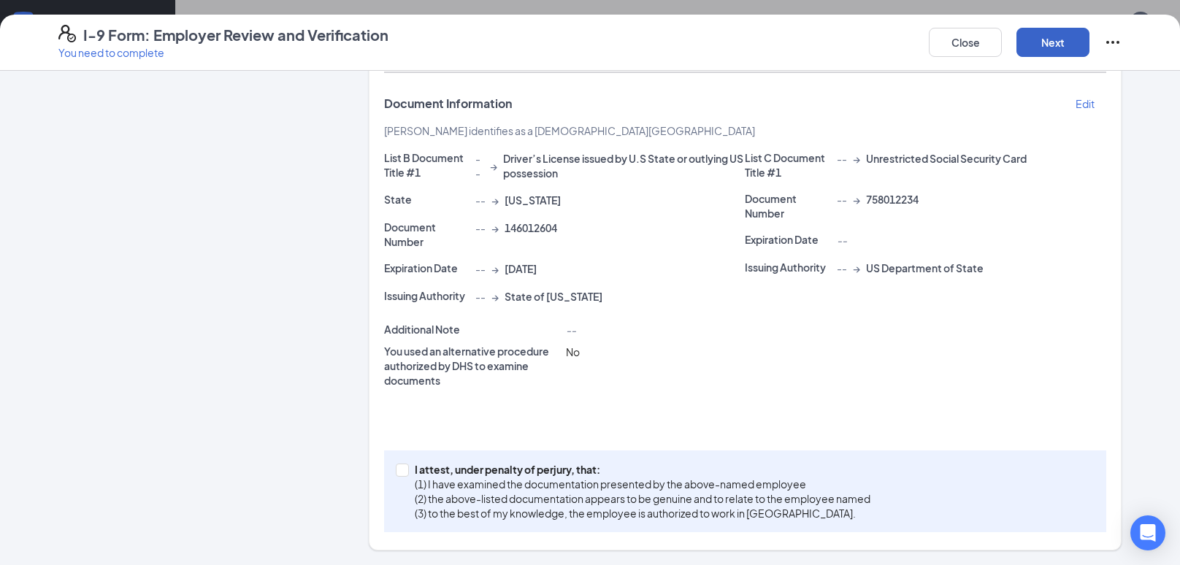
scroll to position [280, 0]
click at [1072, 33] on button "Next" at bounding box center [1052, 42] width 73 height 29
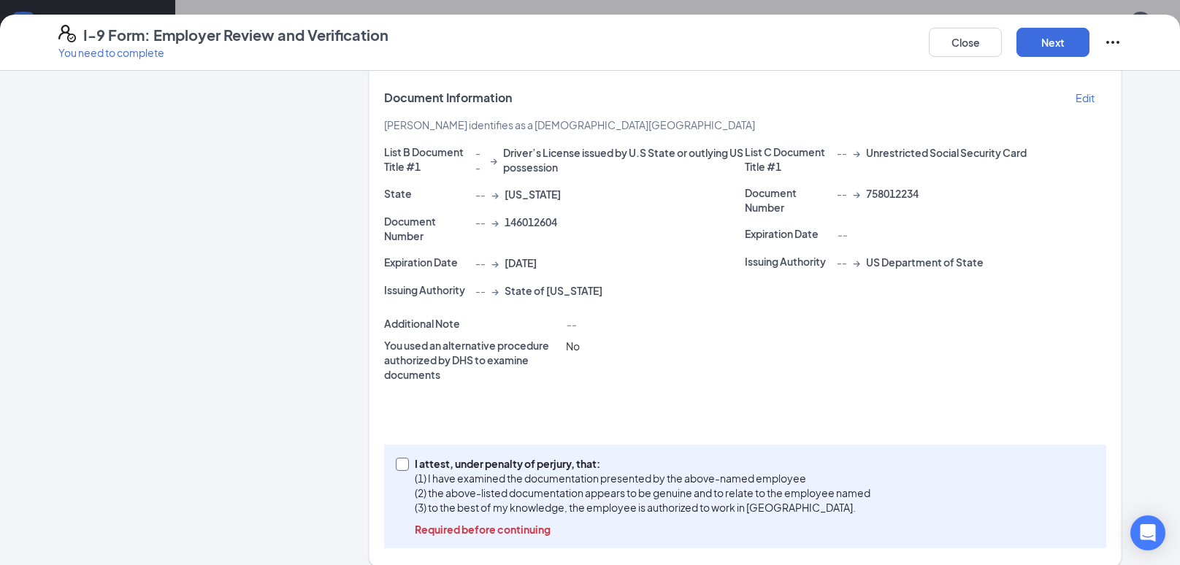
click at [399, 462] on input "I attest, under penalty of perjury, that: (1) I have examined the documentation…" at bounding box center [401, 463] width 10 height 10
checkbox input "true"
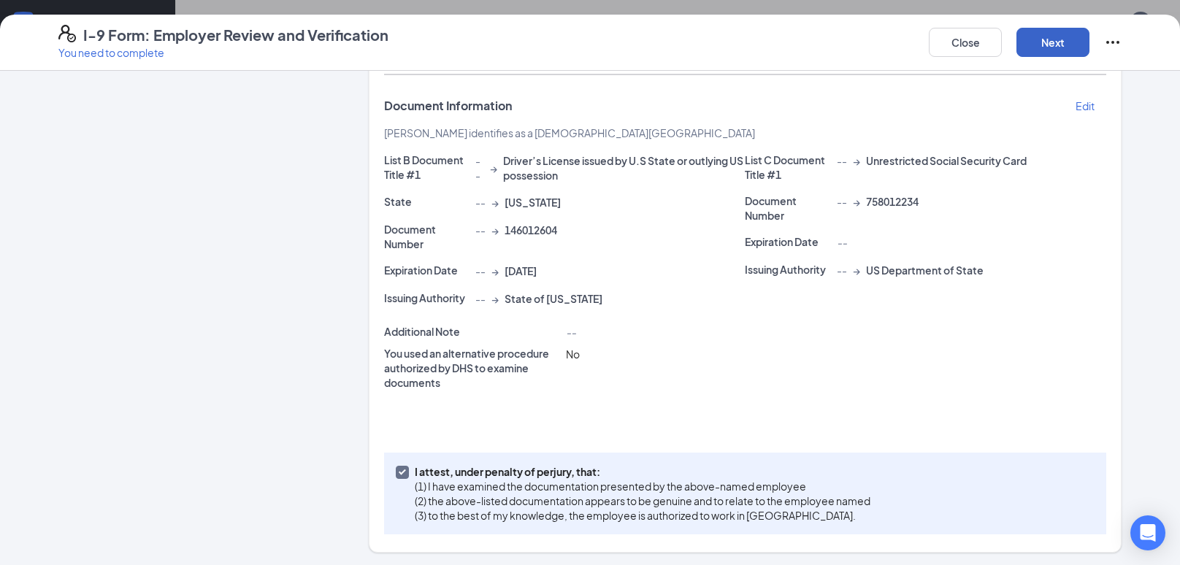
click at [1057, 42] on button "Next" at bounding box center [1052, 42] width 73 height 29
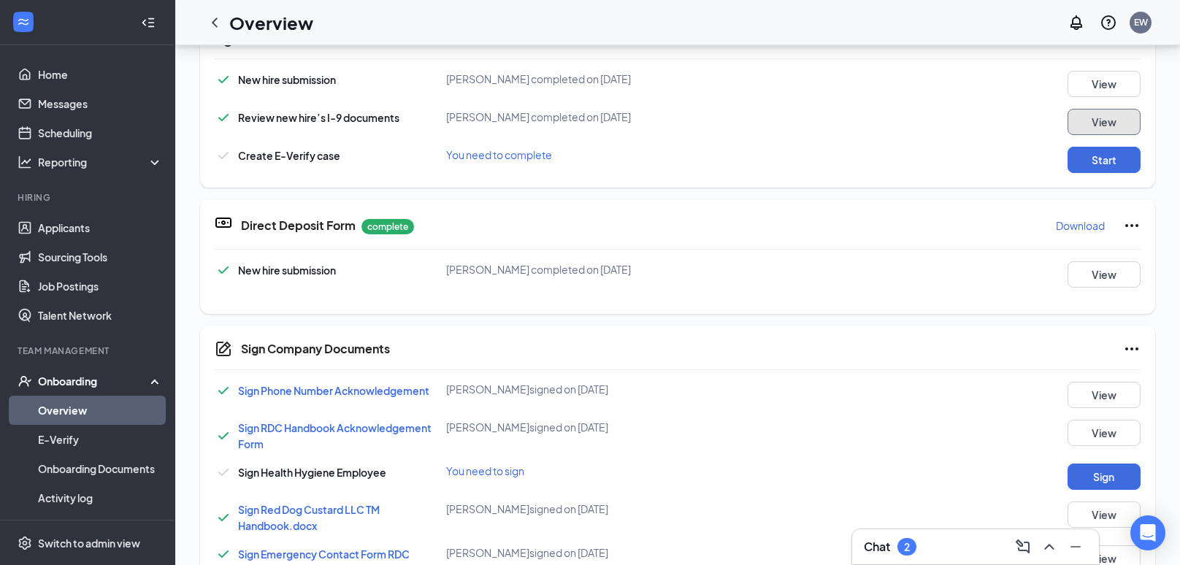
scroll to position [270, 0]
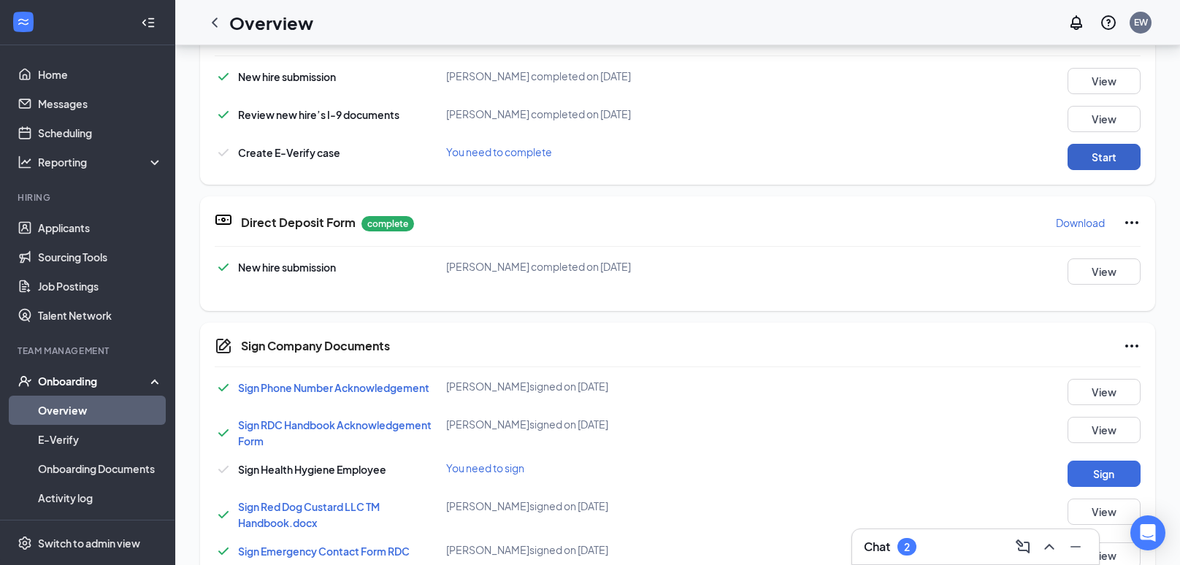
click at [1102, 160] on button "Start" at bounding box center [1103, 157] width 73 height 26
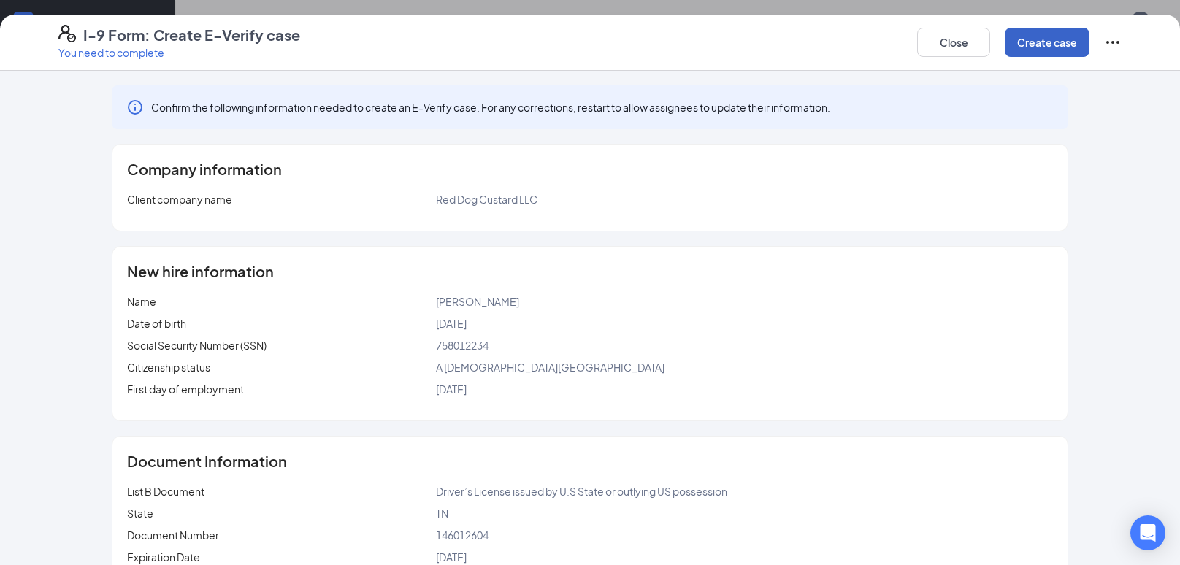
click at [1039, 33] on button "Create case" at bounding box center [1046, 42] width 85 height 29
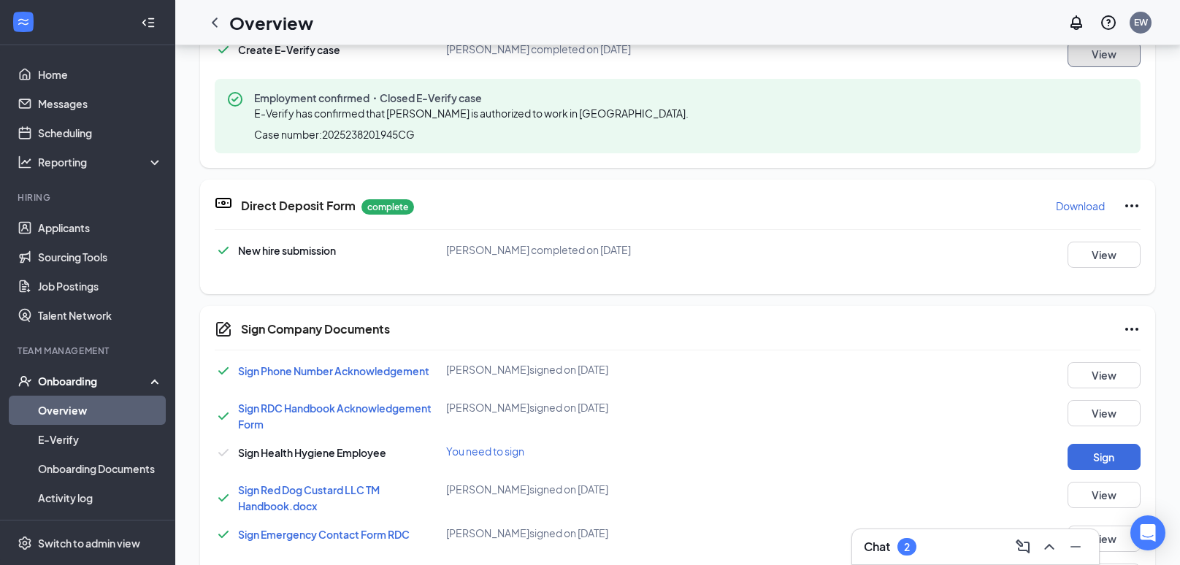
scroll to position [323, 0]
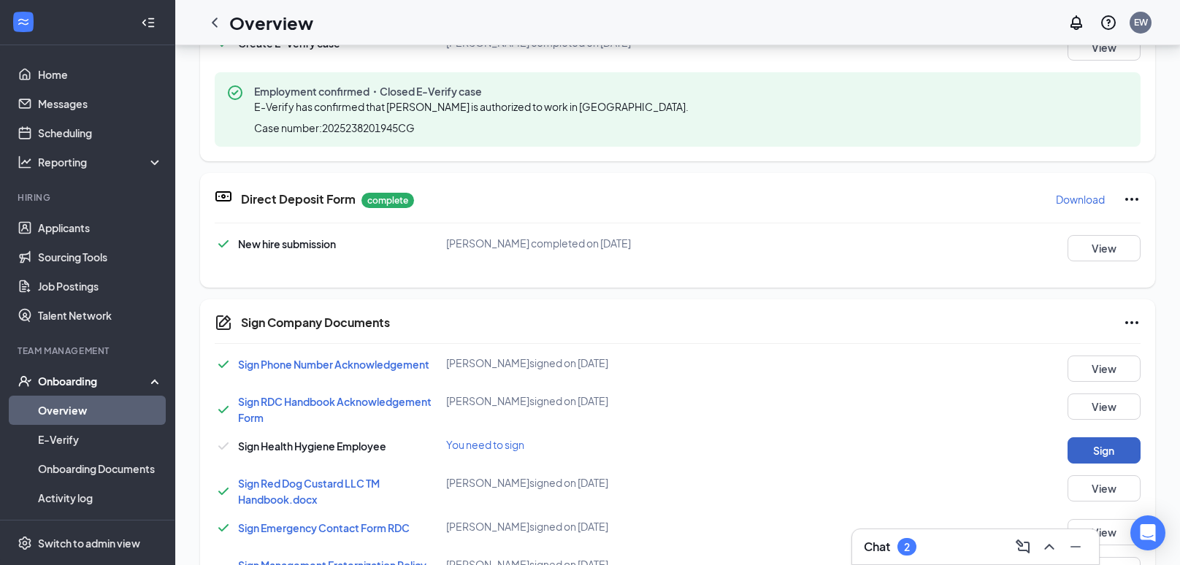
click at [1080, 453] on button "Sign" at bounding box center [1103, 450] width 73 height 26
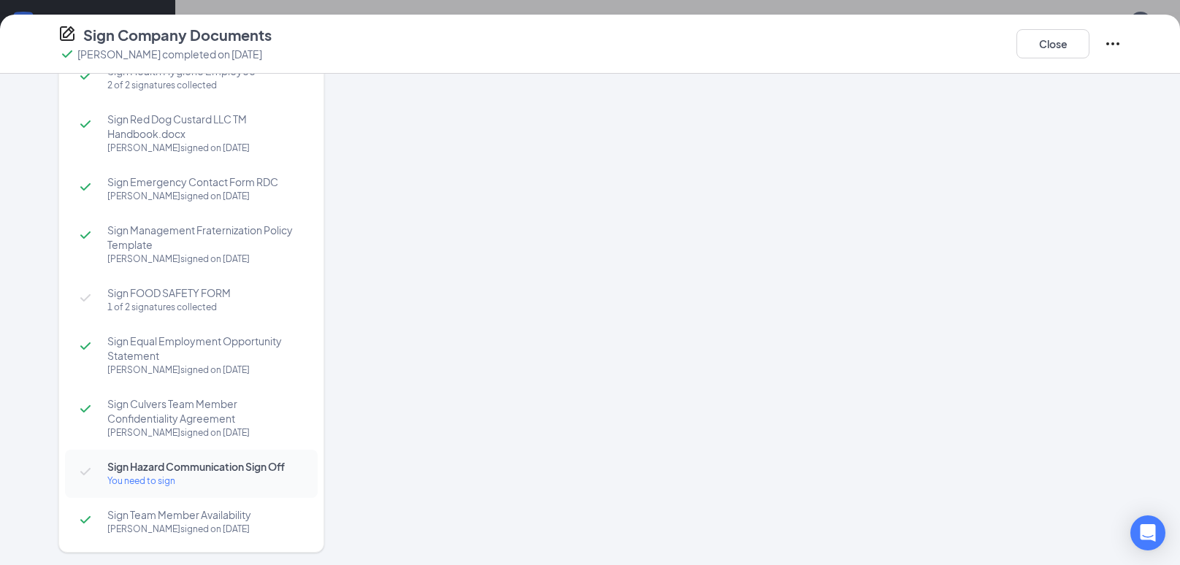
scroll to position [168, 0]
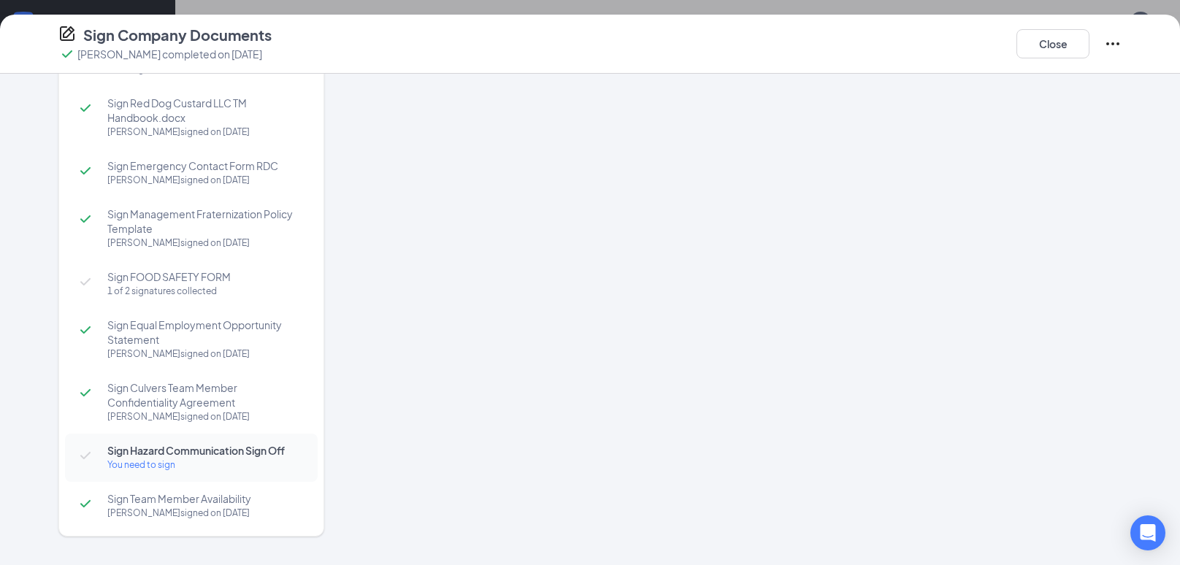
click at [112, 458] on div "You need to sign" at bounding box center [205, 465] width 196 height 15
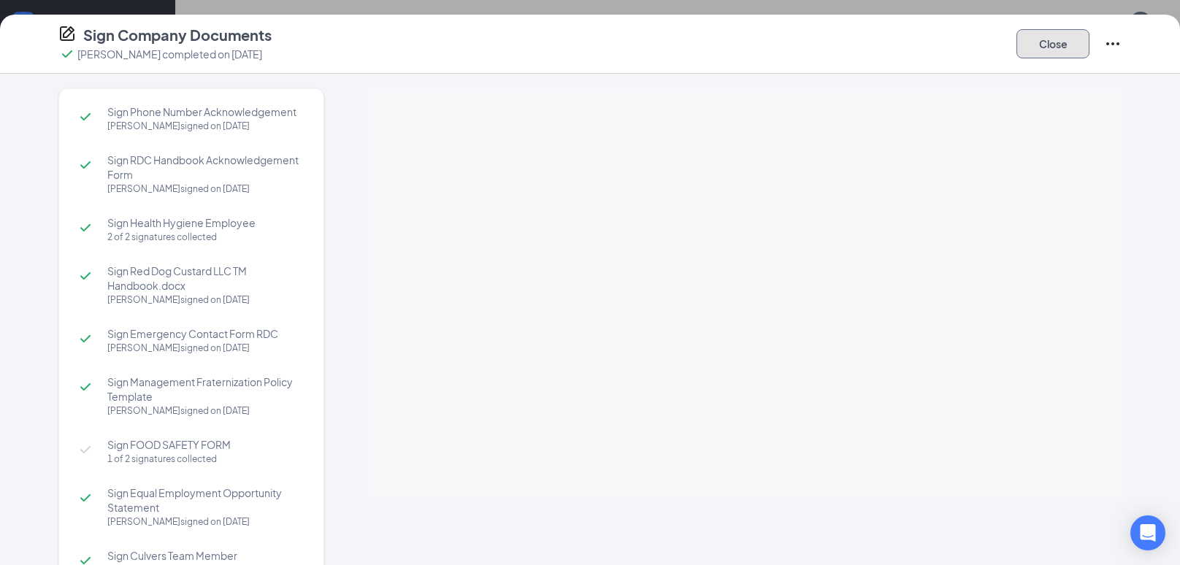
click at [1033, 36] on button "Close" at bounding box center [1052, 43] width 73 height 29
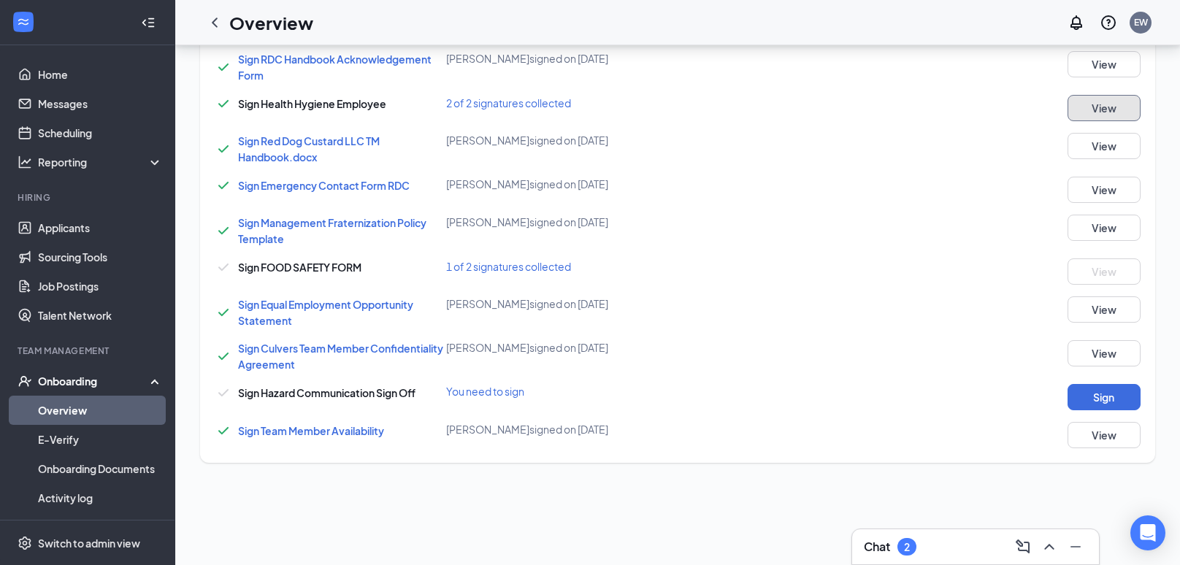
scroll to position [182, 0]
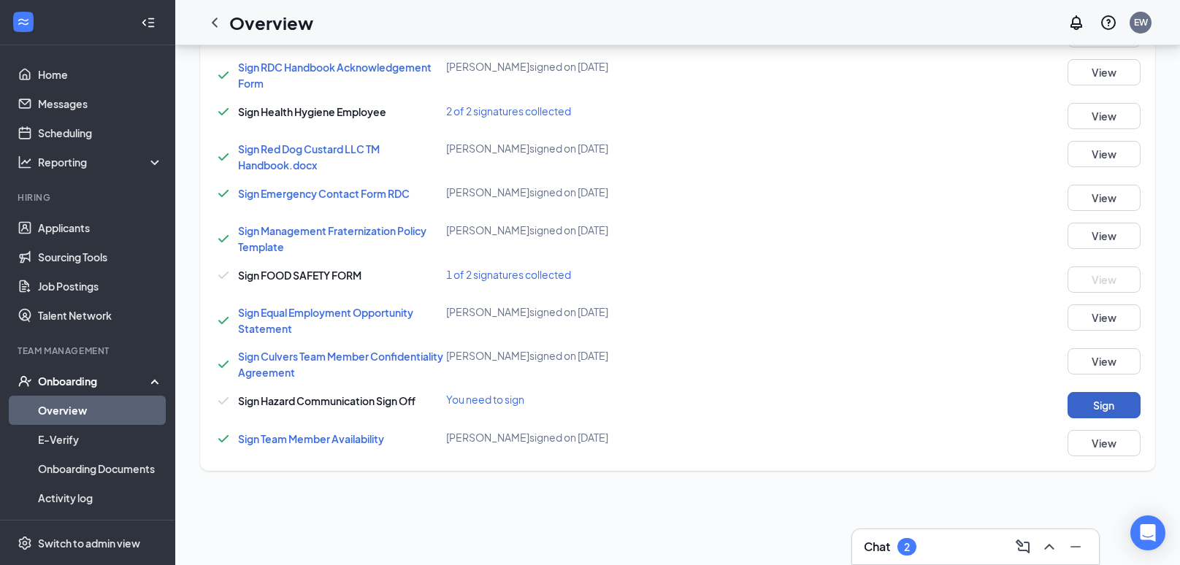
click at [1100, 399] on button "Sign" at bounding box center [1103, 405] width 73 height 26
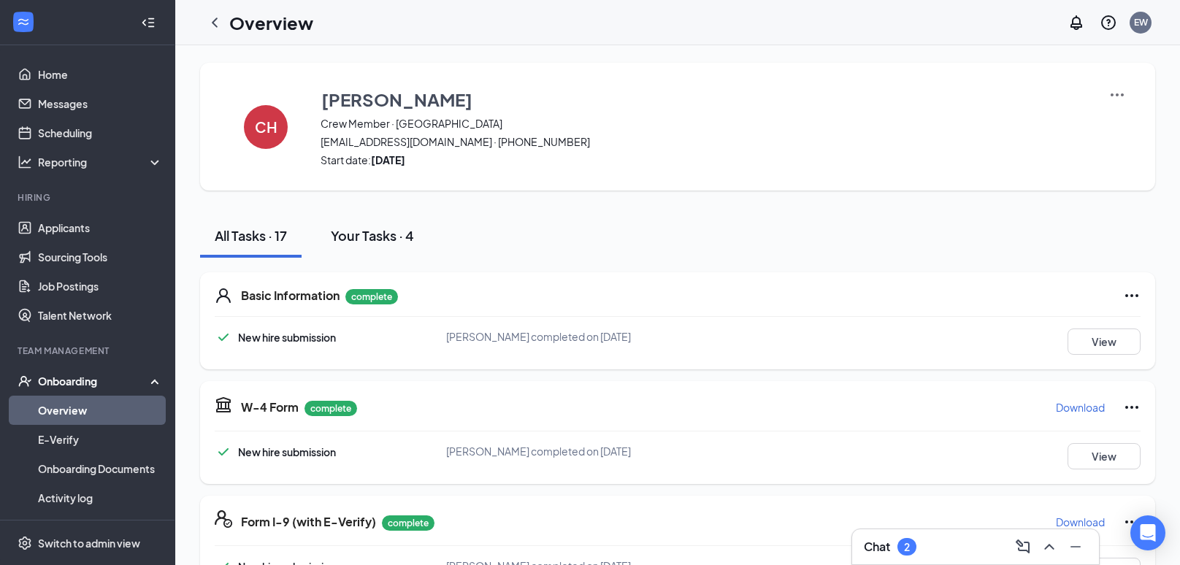
click at [350, 228] on div "Your Tasks · 4" at bounding box center [372, 235] width 83 height 18
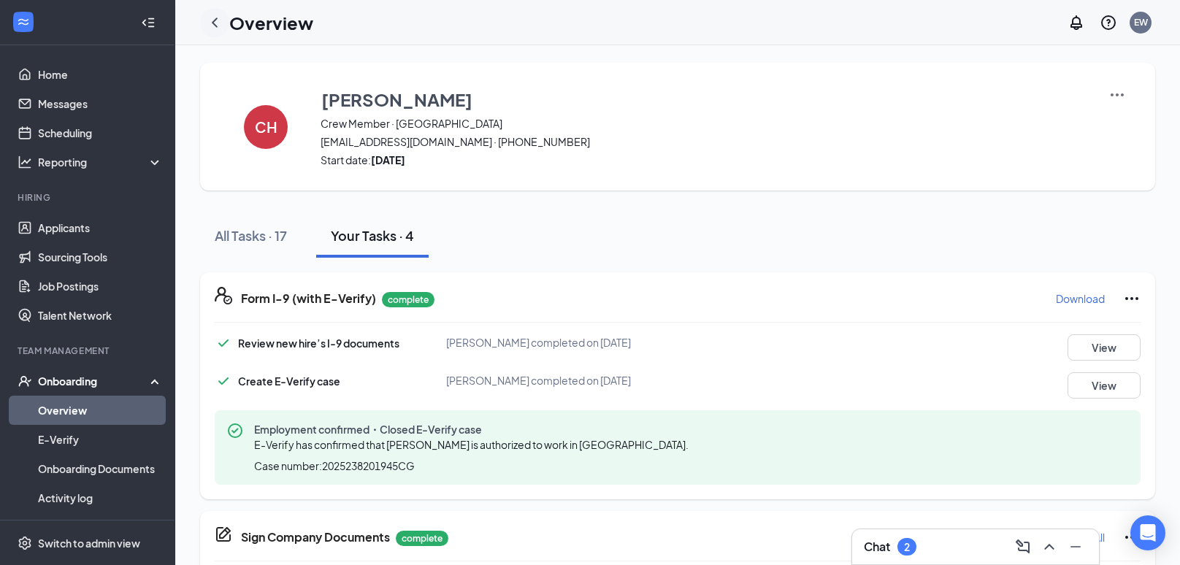
click at [215, 22] on icon "ChevronLeft" at bounding box center [215, 23] width 18 height 18
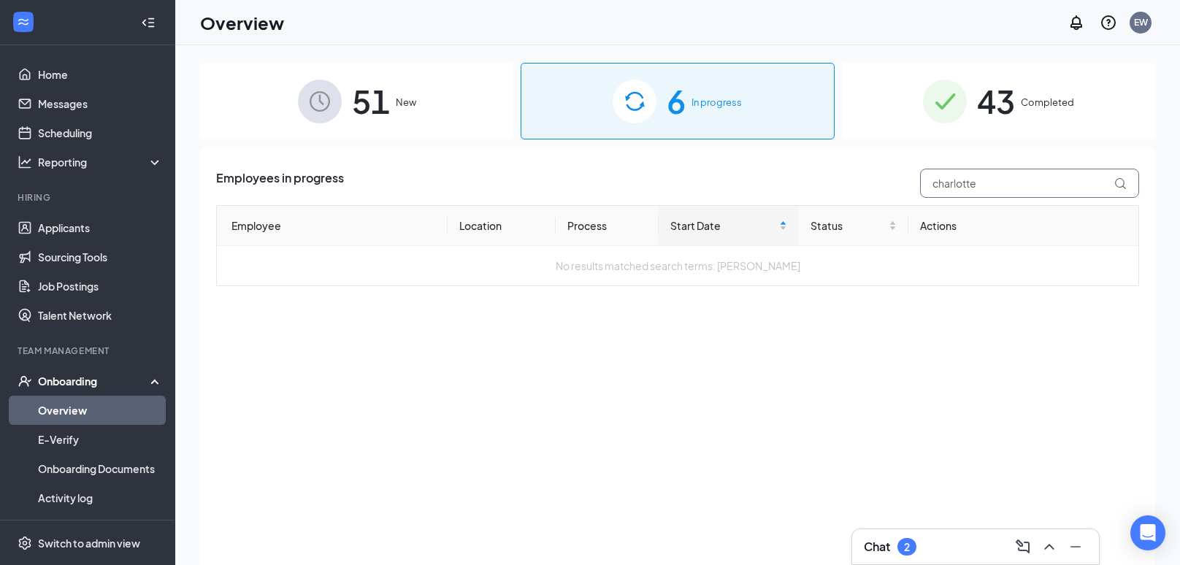
click at [982, 172] on input "charlotte" at bounding box center [1029, 183] width 219 height 29
type input "quan"
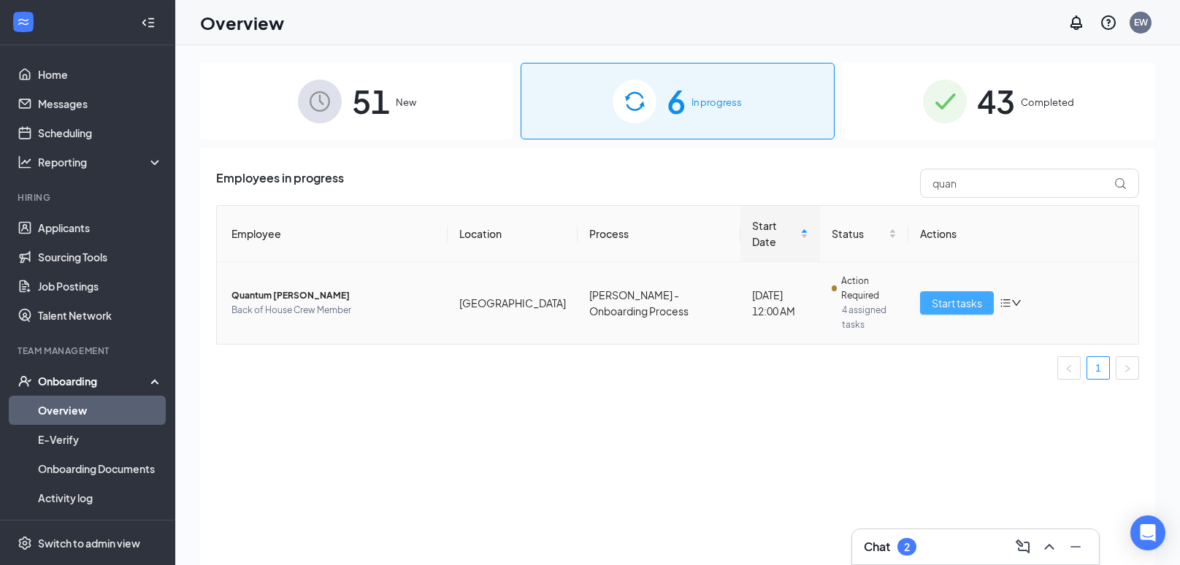
click at [971, 291] on button "Start tasks" at bounding box center [957, 302] width 74 height 23
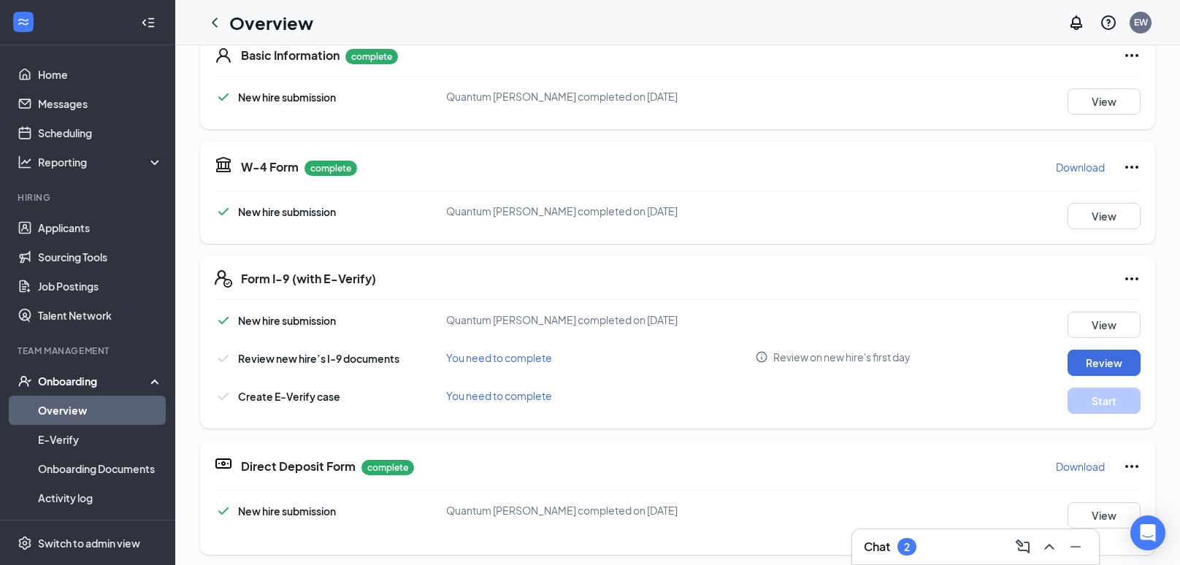
scroll to position [253, 0]
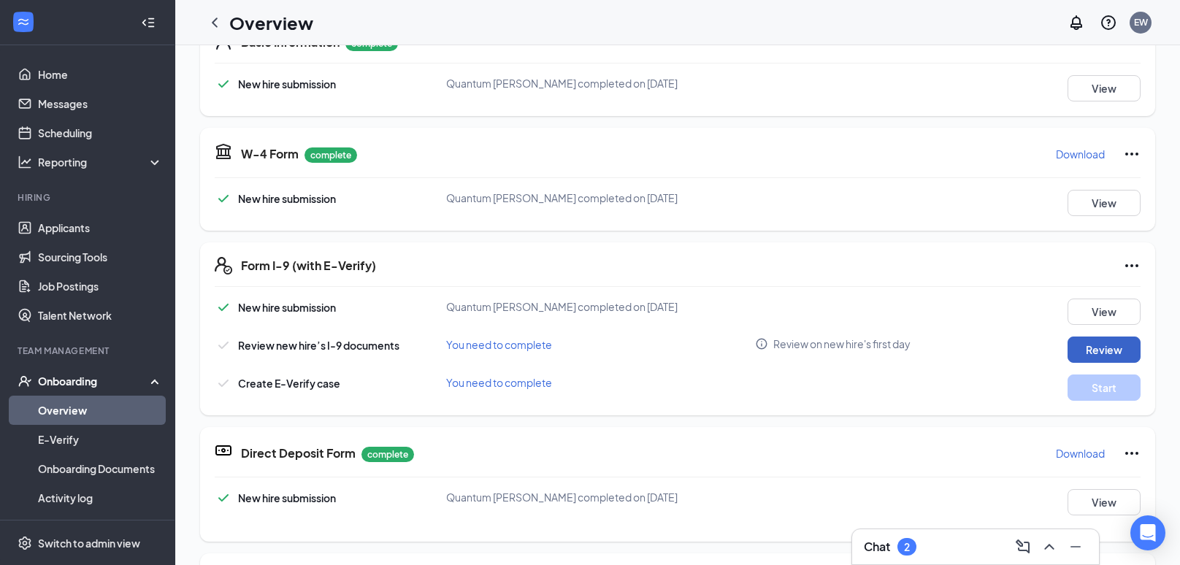
click at [1080, 355] on button "Review" at bounding box center [1103, 349] width 73 height 26
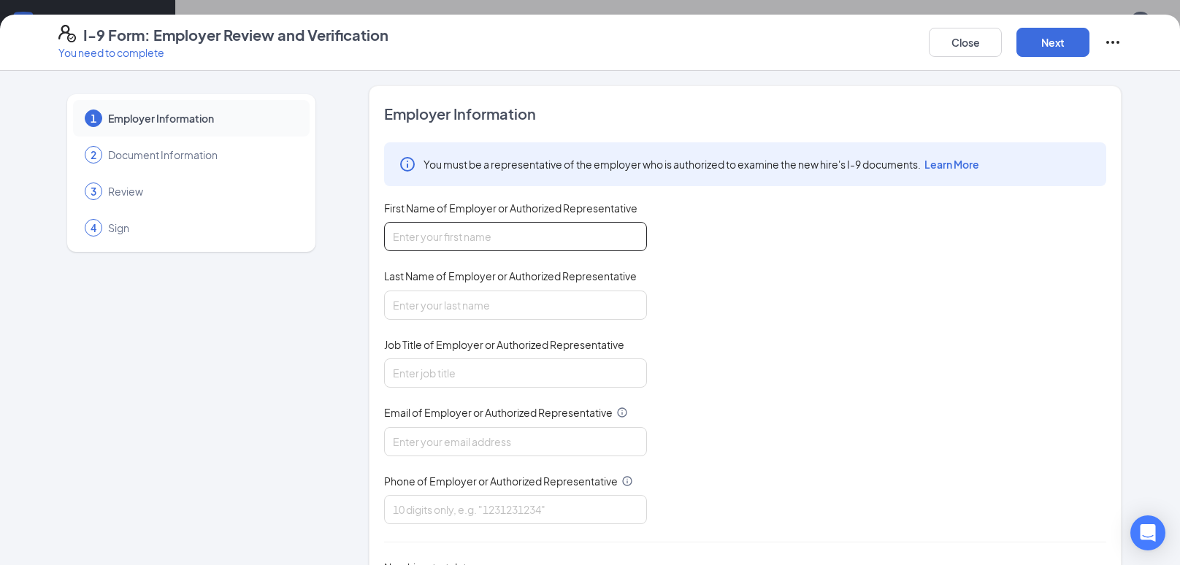
click at [530, 230] on input "First Name of Employer or Authorized Representative" at bounding box center [515, 236] width 263 height 29
type input "[PERSON_NAME]"
type input "Wing"
type input "[EMAIL_ADDRESS][DOMAIN_NAME]"
type input "8653995660"
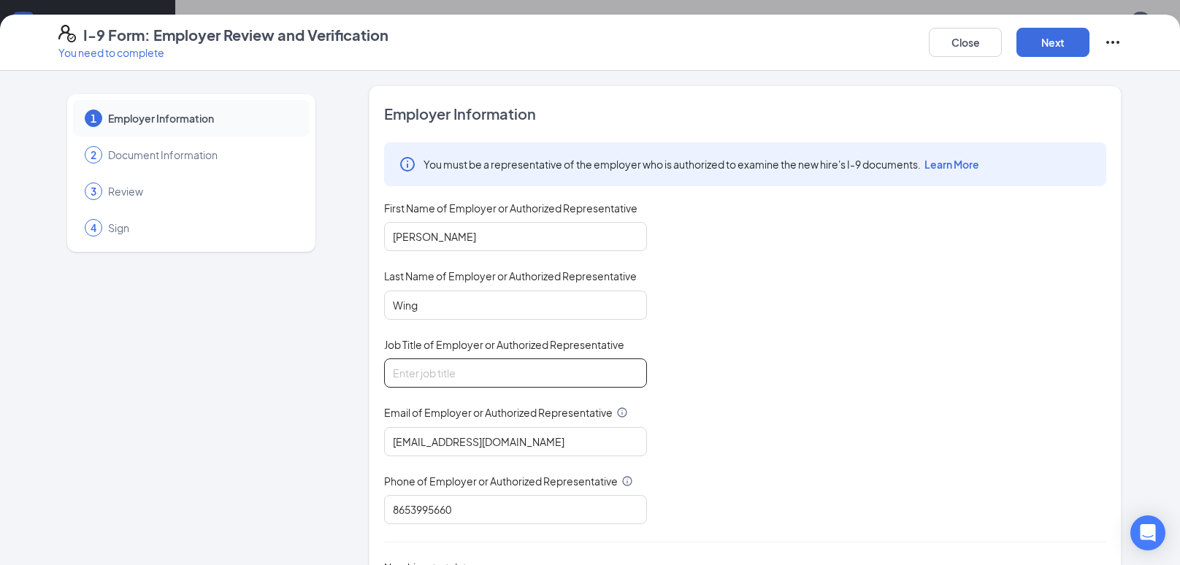
click at [527, 378] on input "Job Title of Employer or Authorized Representative" at bounding box center [515, 372] width 263 height 29
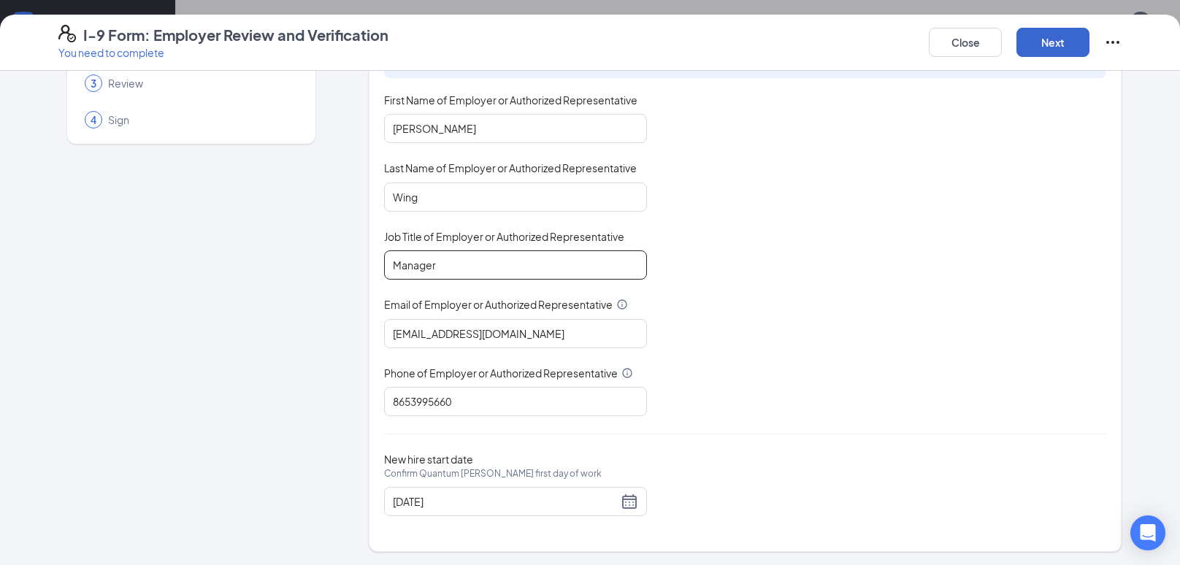
type input "Manager"
click at [1036, 42] on button "Next" at bounding box center [1052, 42] width 73 height 29
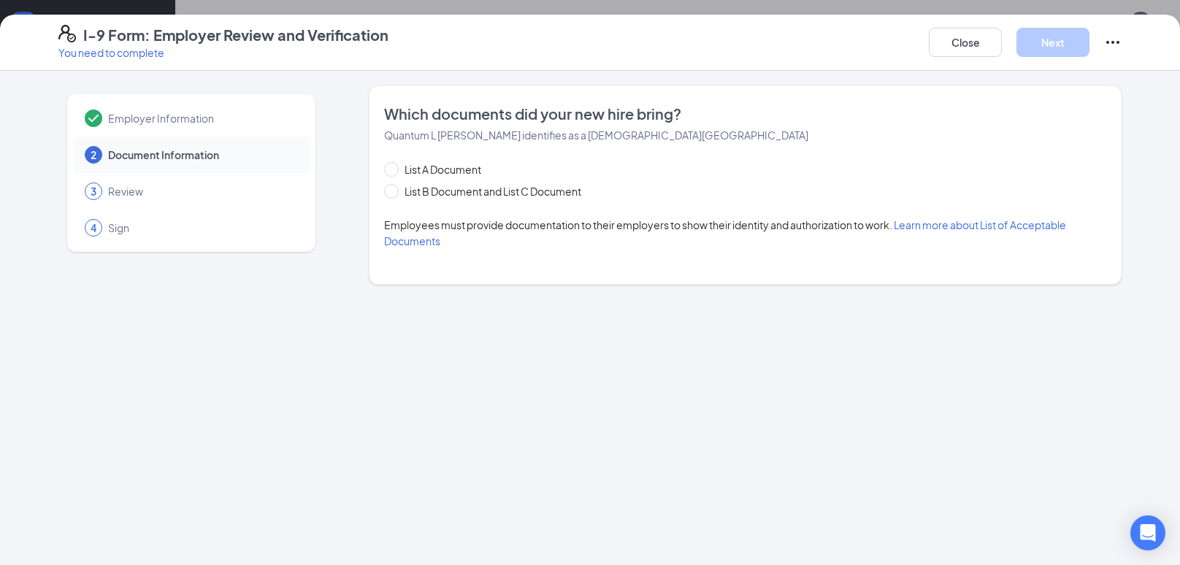
scroll to position [0, 0]
click at [452, 189] on span "List B Document and List C Document" at bounding box center [493, 191] width 188 height 16
click at [394, 189] on input "List B Document and List C Document" at bounding box center [389, 189] width 10 height 10
radio input "true"
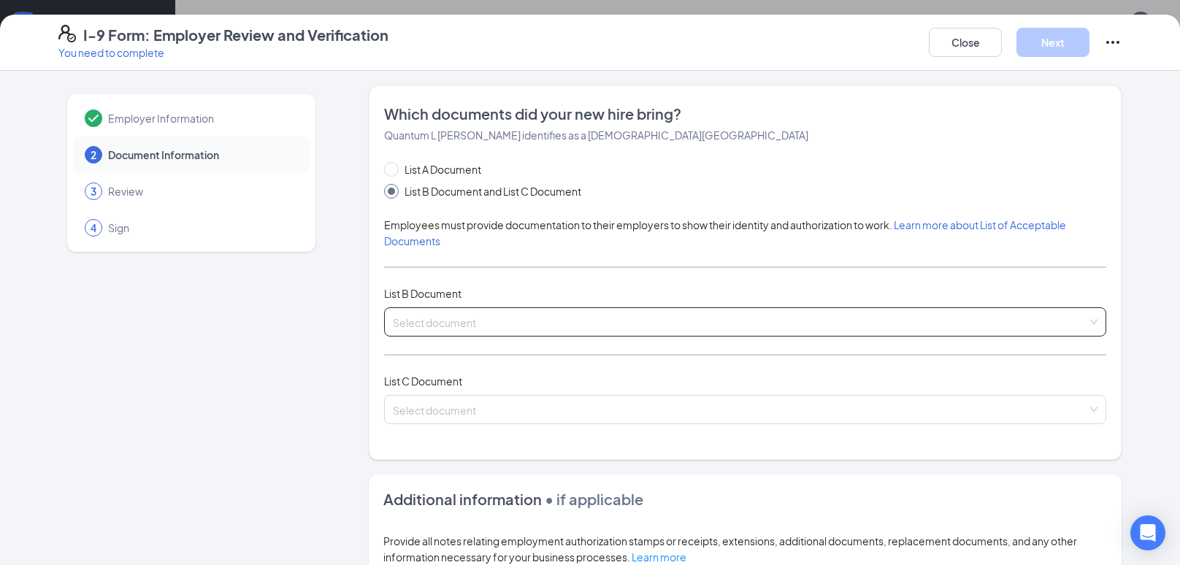
click at [472, 331] on span at bounding box center [740, 322] width 694 height 28
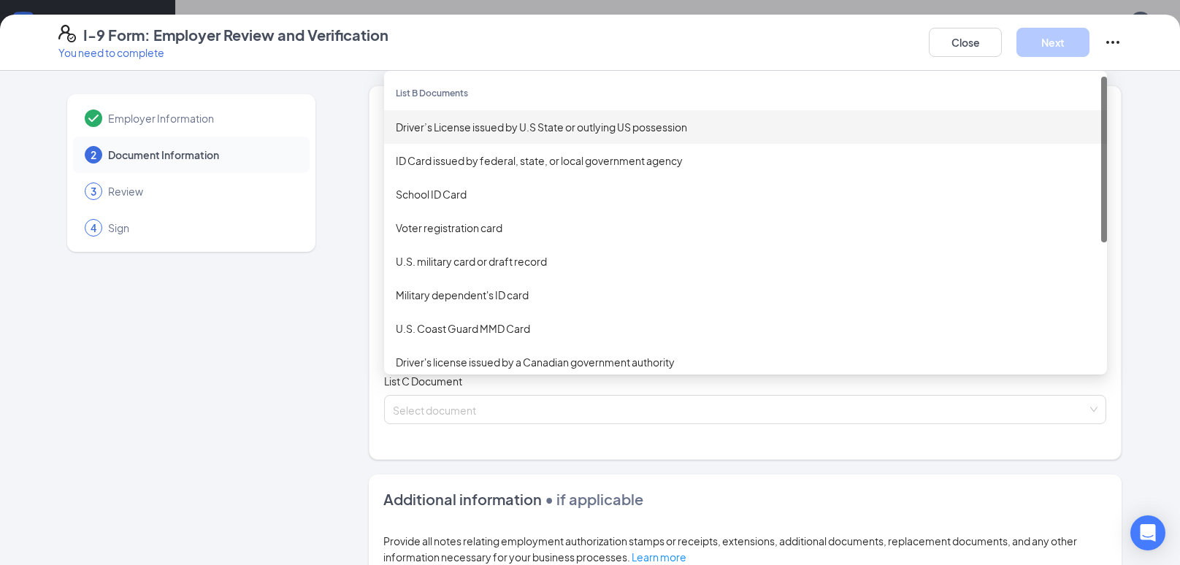
click at [473, 131] on div "Driver’s License issued by U.S State or outlying US possession" at bounding box center [745, 127] width 699 height 16
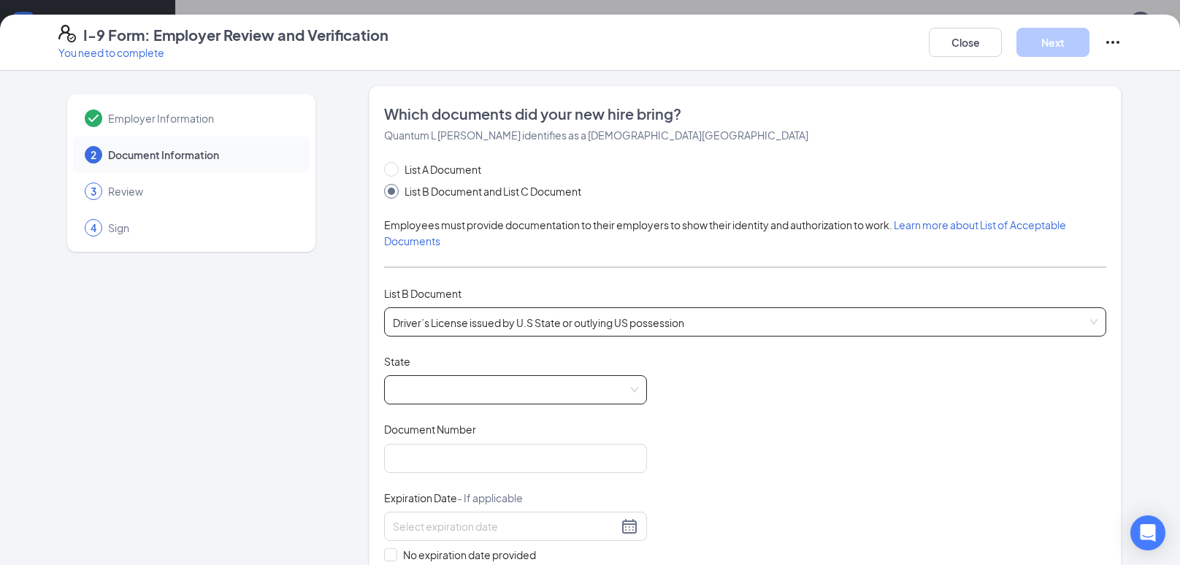
click at [507, 382] on span at bounding box center [515, 390] width 245 height 28
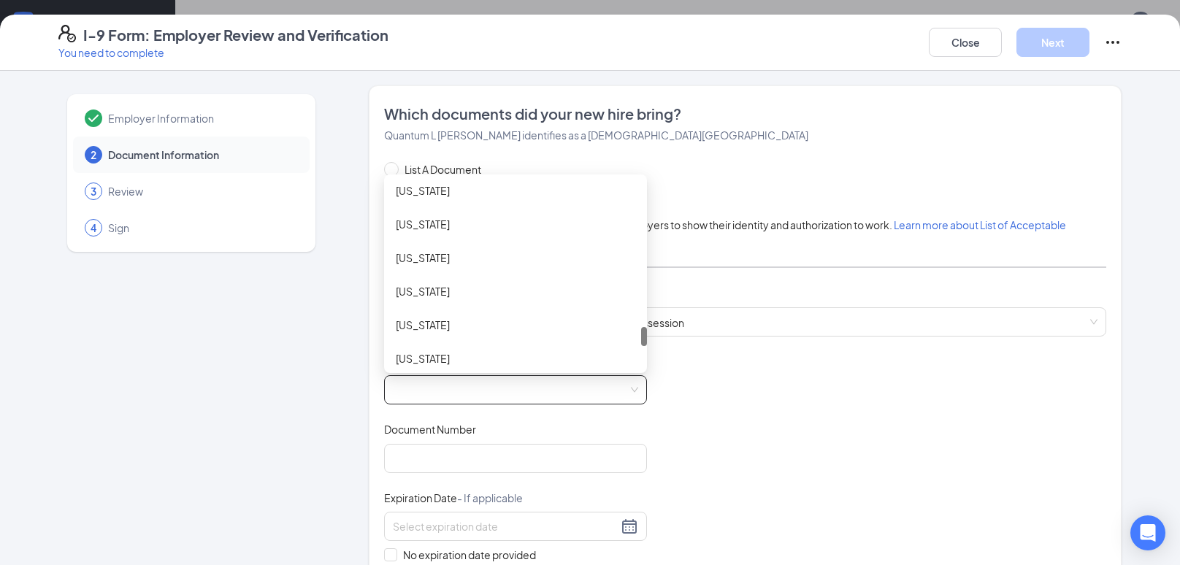
scroll to position [1433, 0]
drag, startPoint x: 642, startPoint y: 195, endPoint x: 618, endPoint y: 342, distance: 149.4
click at [618, 342] on div "[US_STATE] [US_STATE] [US_STATE] [US_STATE] [US_STATE] [US_STATE] [US_STATE] [U…" at bounding box center [515, 273] width 263 height 187
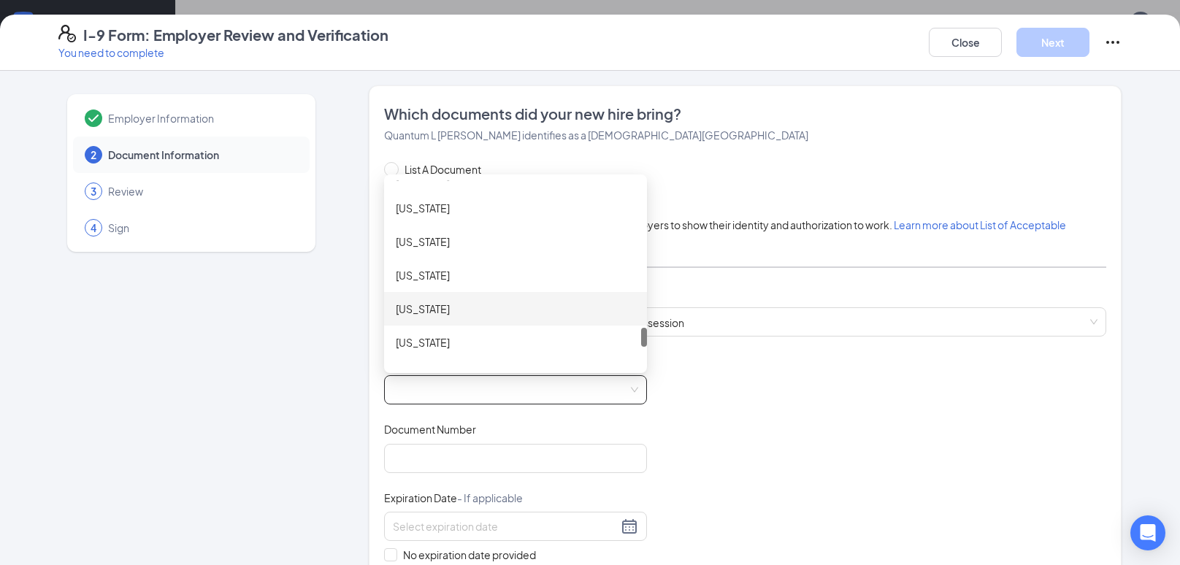
click at [453, 318] on div "[US_STATE]" at bounding box center [515, 309] width 263 height 34
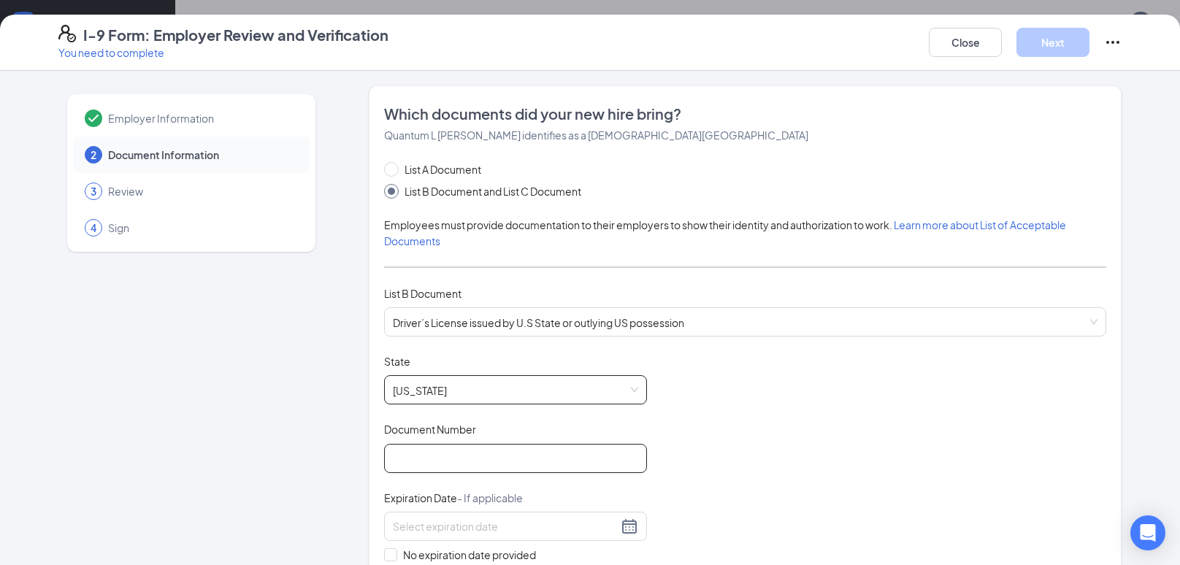
click at [448, 450] on input "Document Number" at bounding box center [515, 458] width 263 height 29
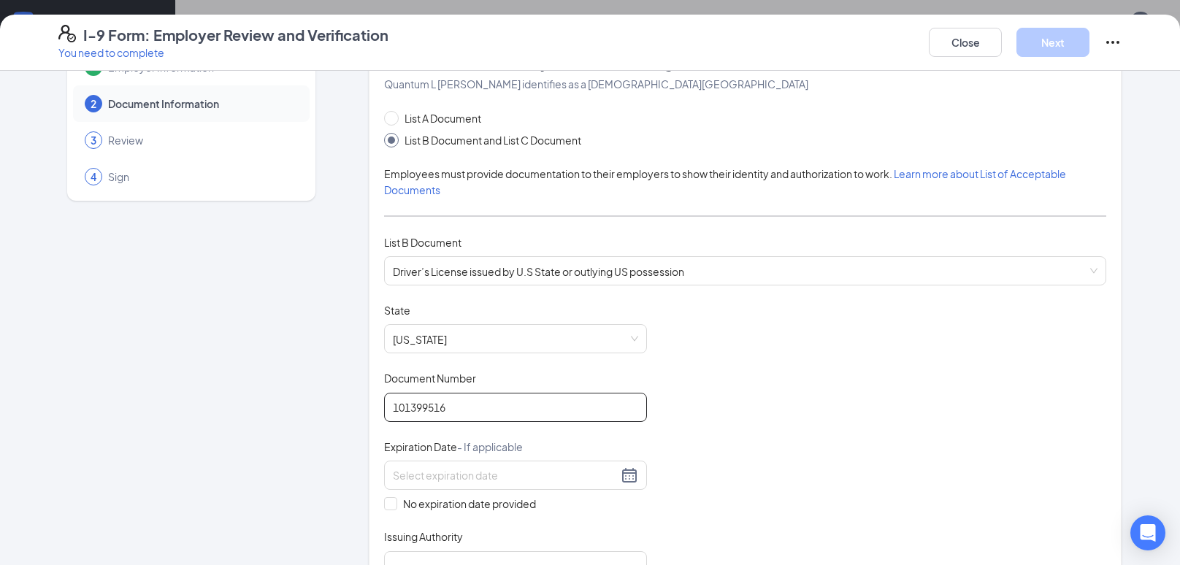
scroll to position [101, 0]
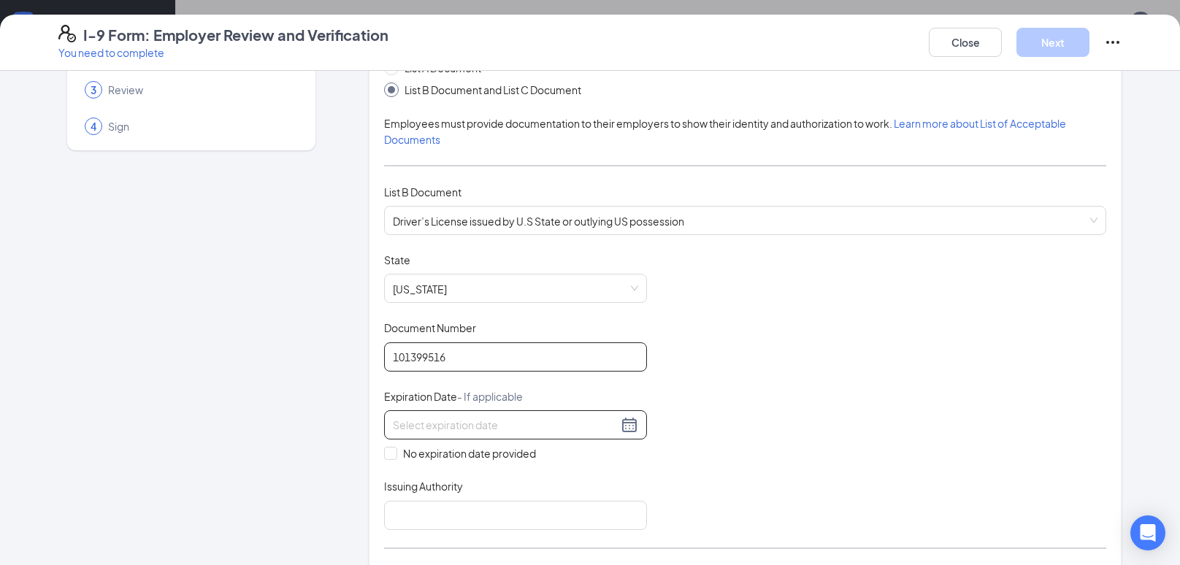
type input "101399516"
click at [509, 426] on input at bounding box center [505, 425] width 225 height 16
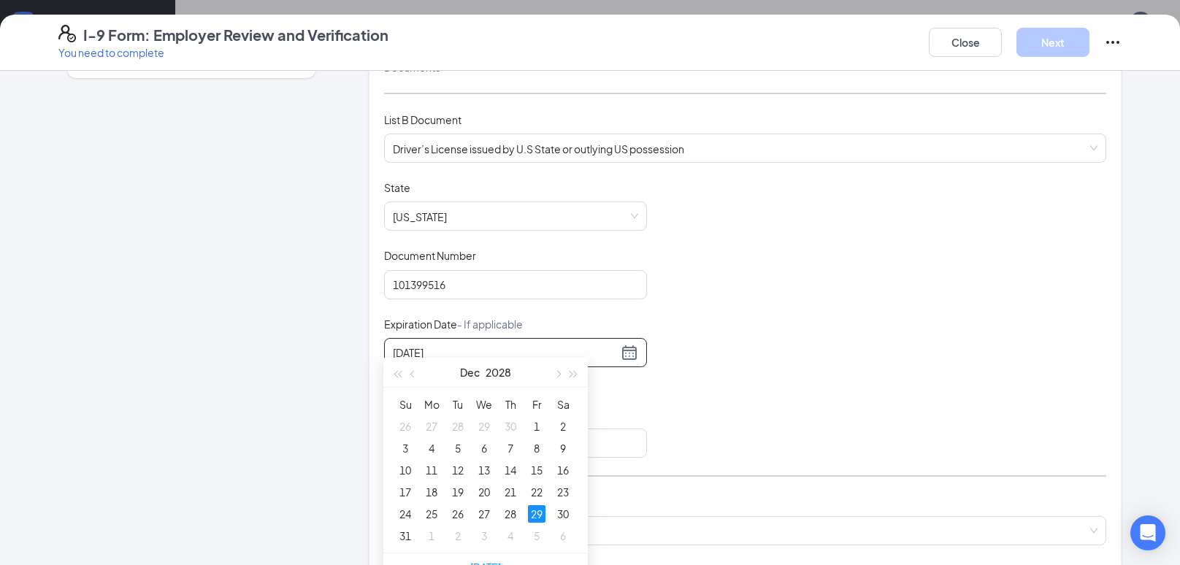
scroll to position [83, 0]
click at [538, 509] on div "29" at bounding box center [537, 513] width 18 height 18
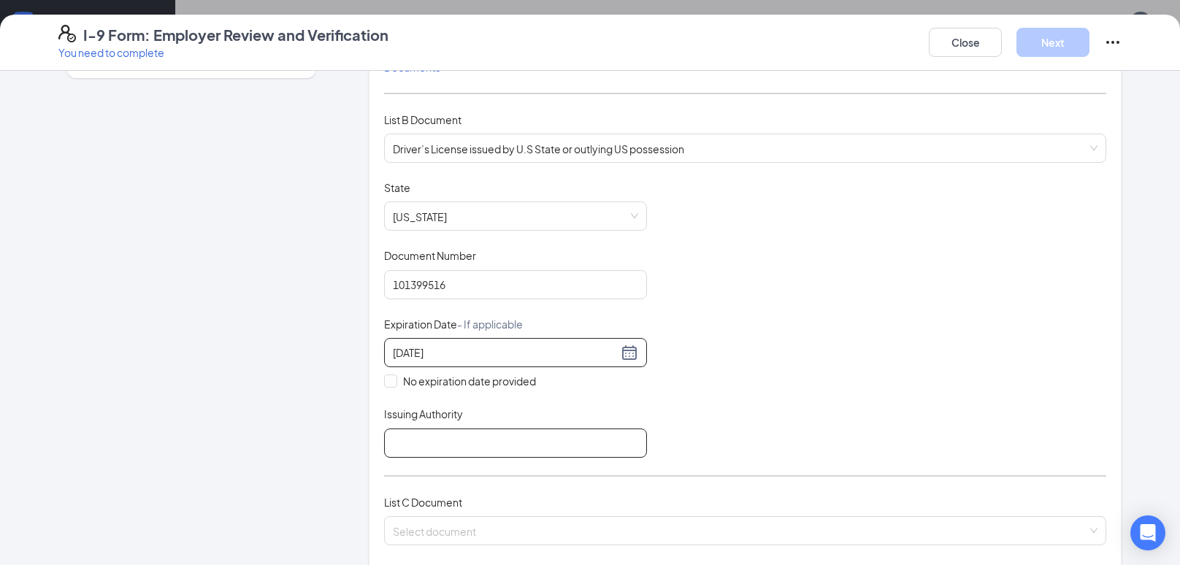
type input "[DATE]"
click at [420, 437] on input "Issuing Authority" at bounding box center [515, 442] width 263 height 29
type input "State of [US_STATE]"
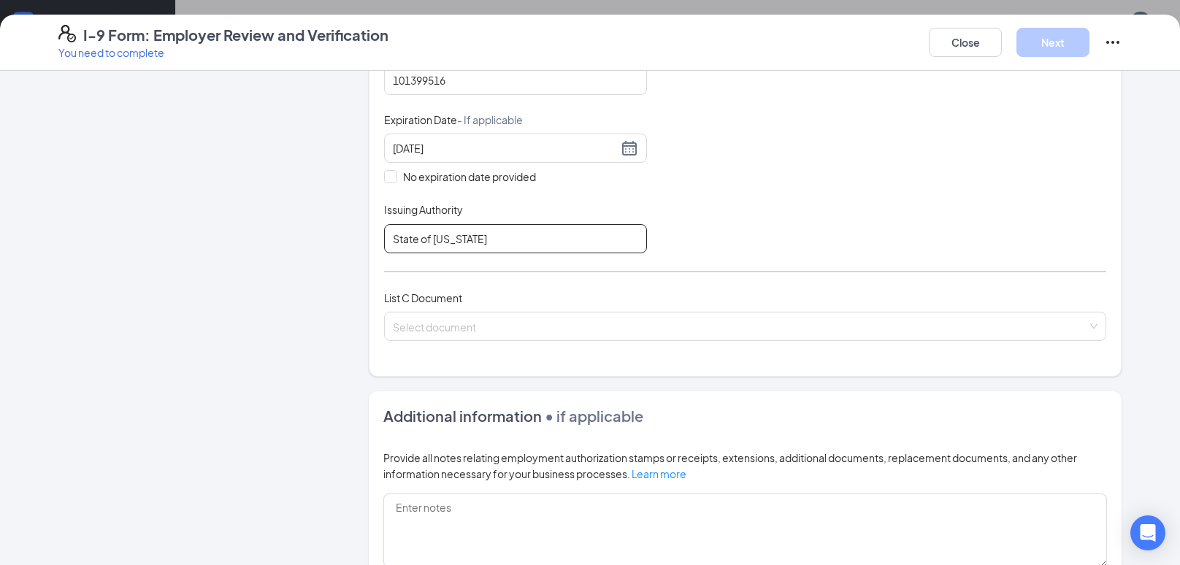
scroll to position [396, 0]
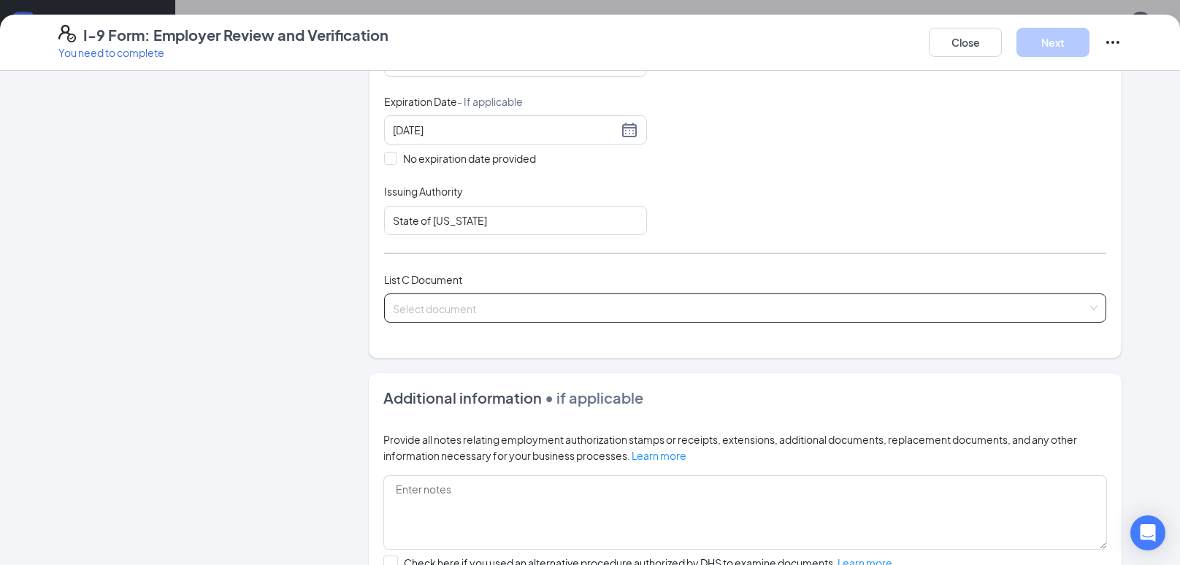
click at [598, 308] on input "search" at bounding box center [740, 305] width 694 height 22
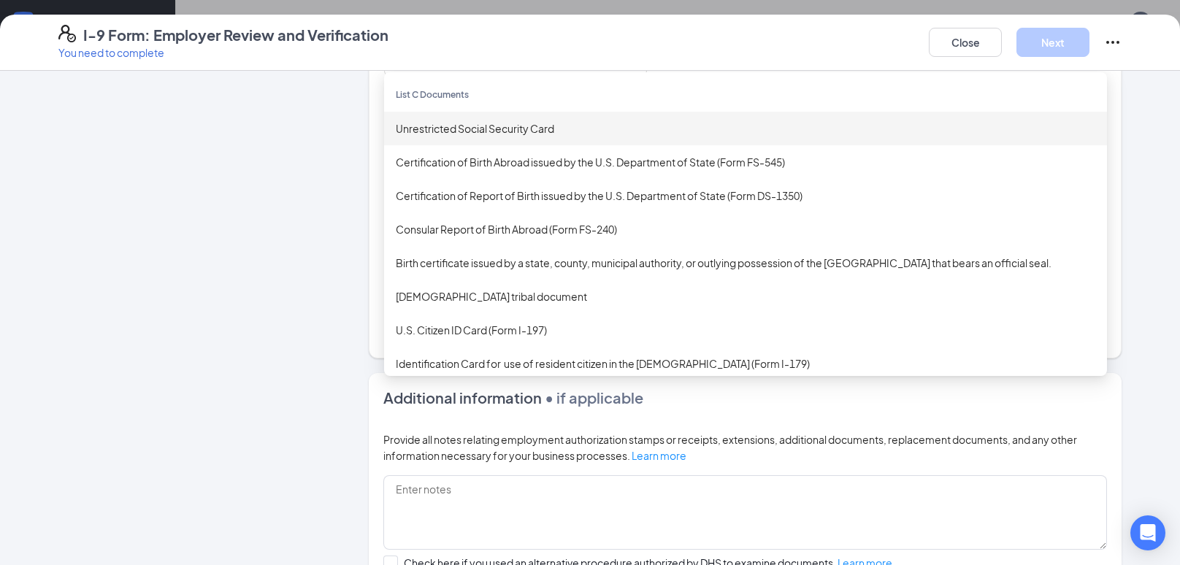
click at [537, 135] on div "Unrestricted Social Security Card" at bounding box center [745, 129] width 723 height 34
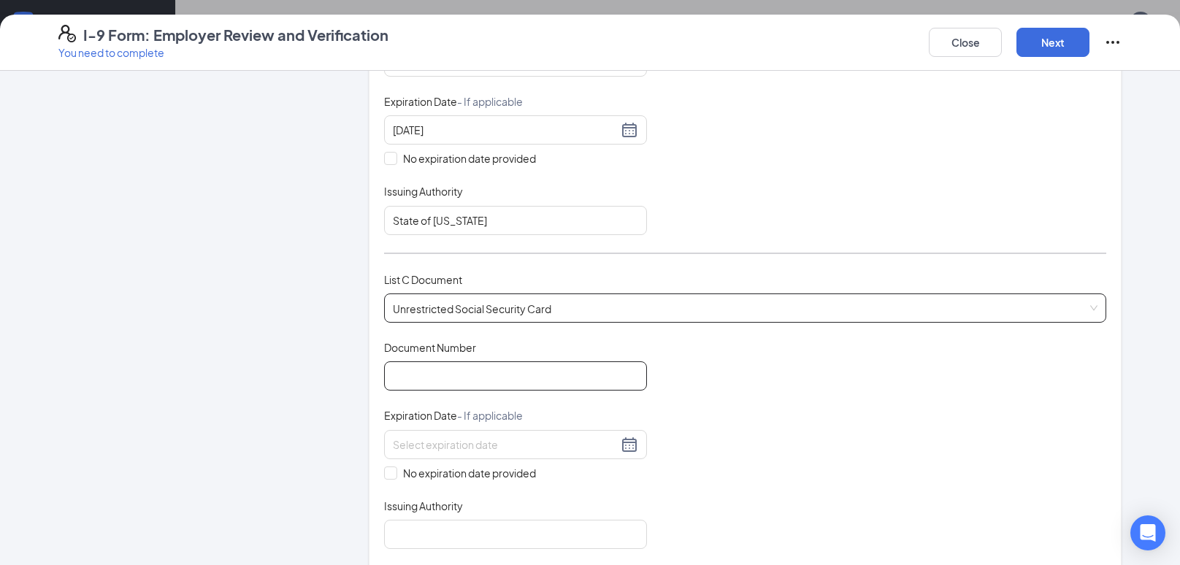
click at [507, 378] on input "Document Number" at bounding box center [515, 375] width 263 height 29
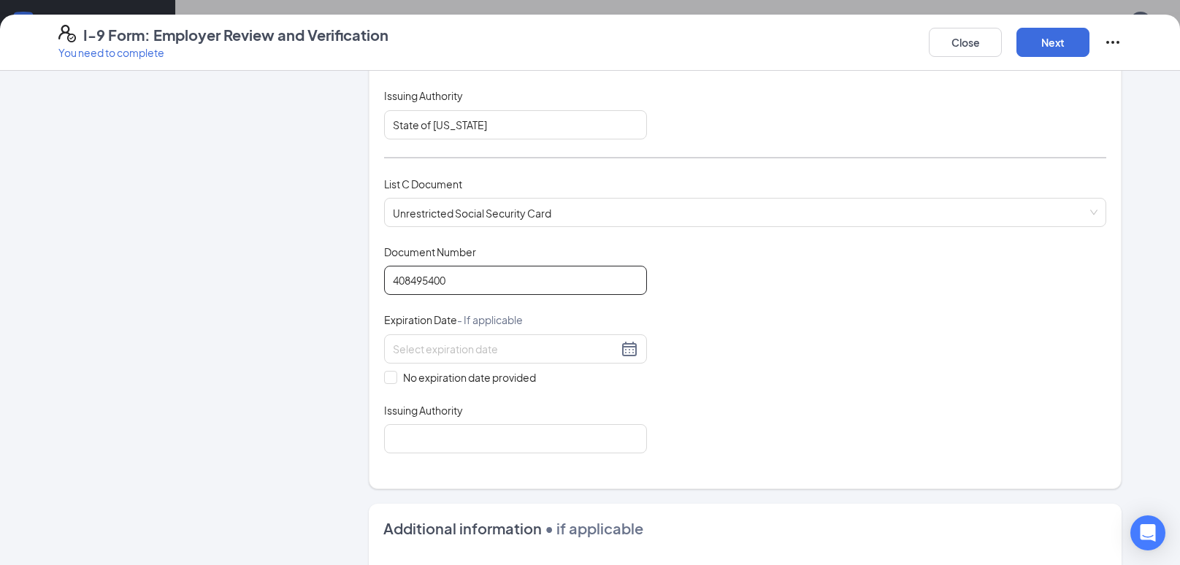
scroll to position [493, 0]
type input "408495400"
click at [559, 345] on input at bounding box center [505, 348] width 225 height 16
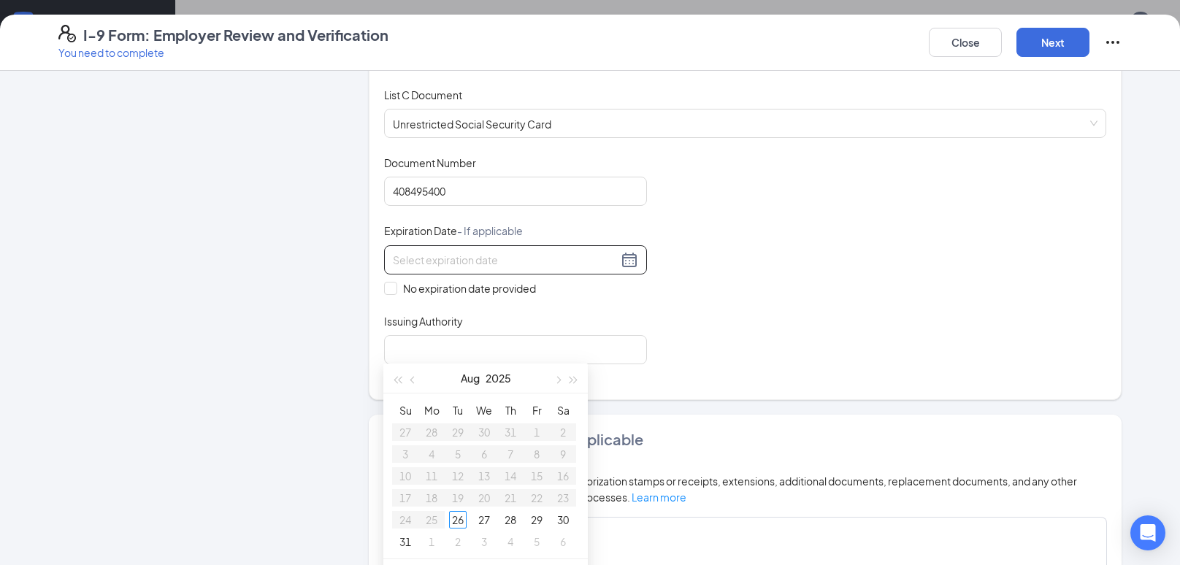
scroll to position [601, 0]
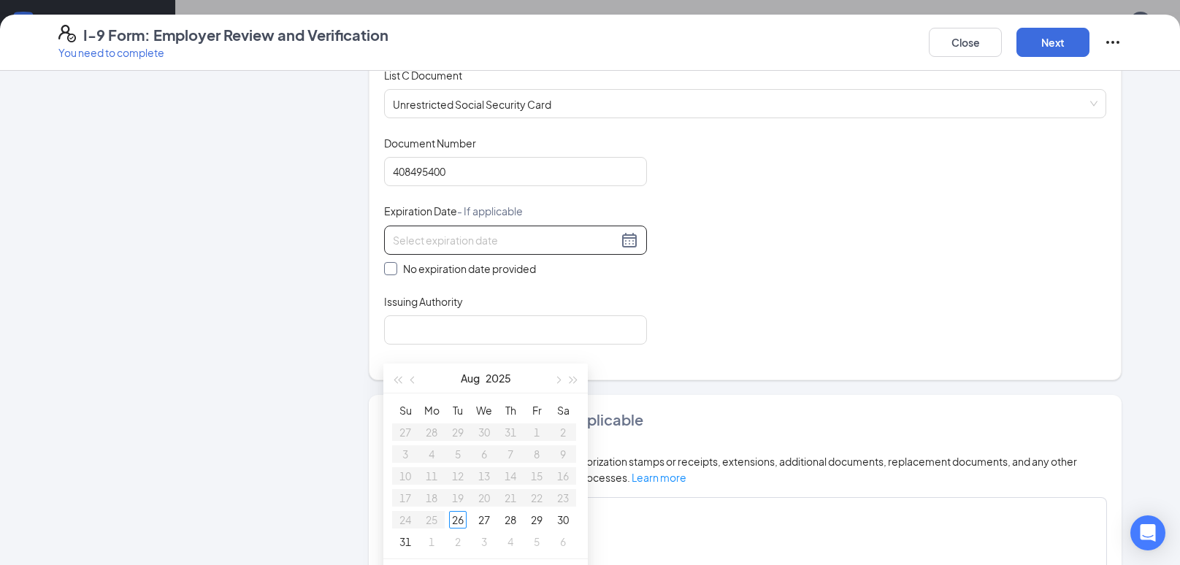
click at [388, 264] on input "No expiration date provided" at bounding box center [389, 267] width 10 height 10
checkbox input "true"
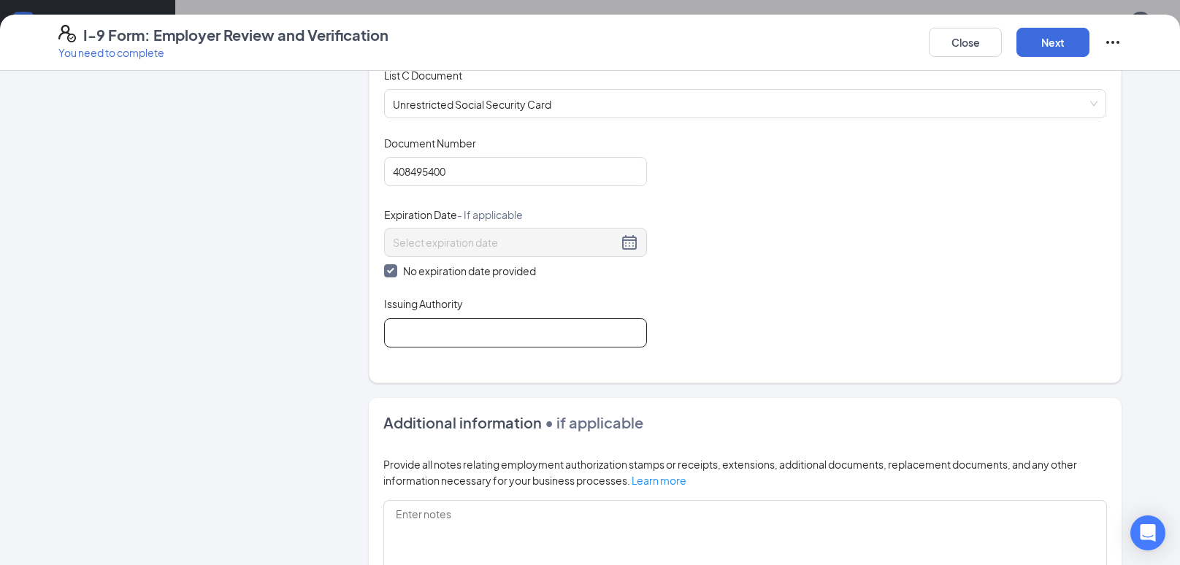
click at [563, 327] on input "Issuing Authority" at bounding box center [515, 332] width 263 height 29
type input "US Department of State"
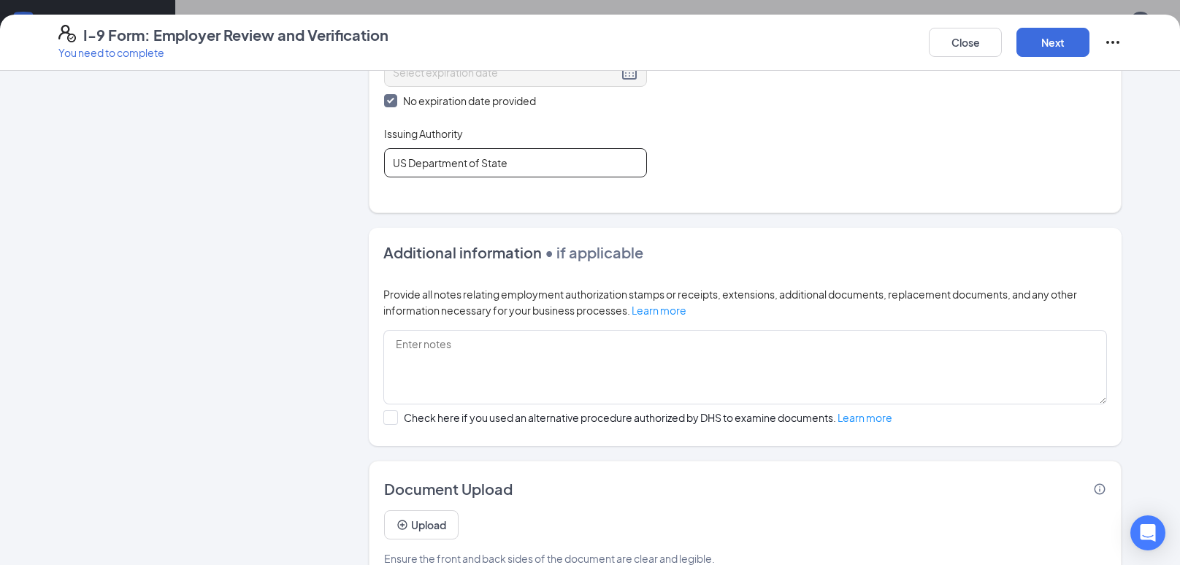
scroll to position [801, 0]
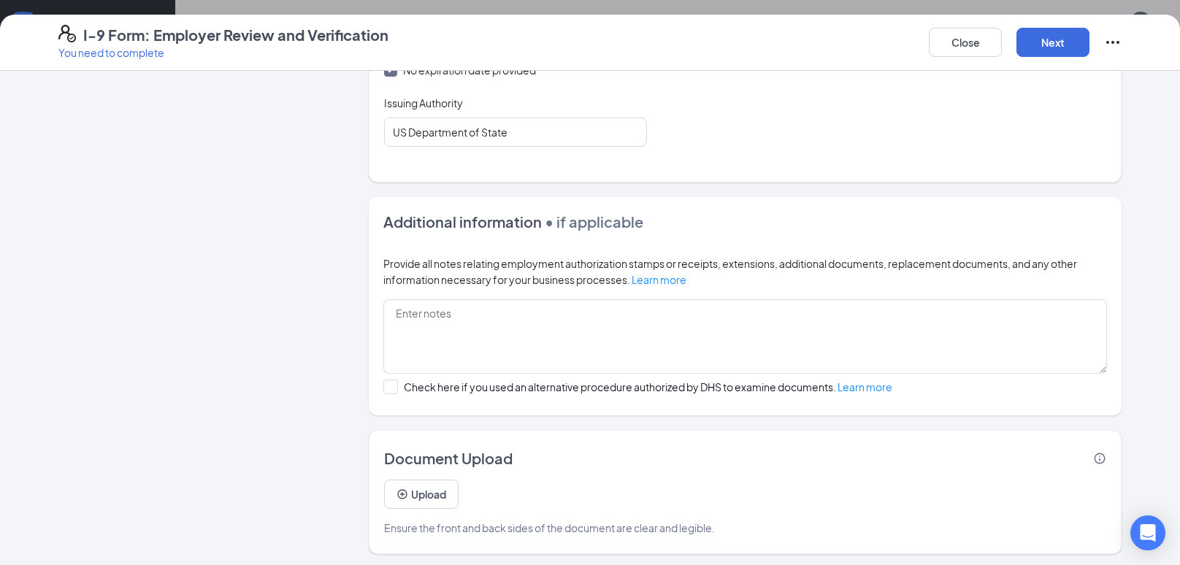
click at [1072, 26] on div "Close Next" at bounding box center [1024, 42] width 193 height 35
click at [1059, 47] on button "Next" at bounding box center [1052, 42] width 73 height 29
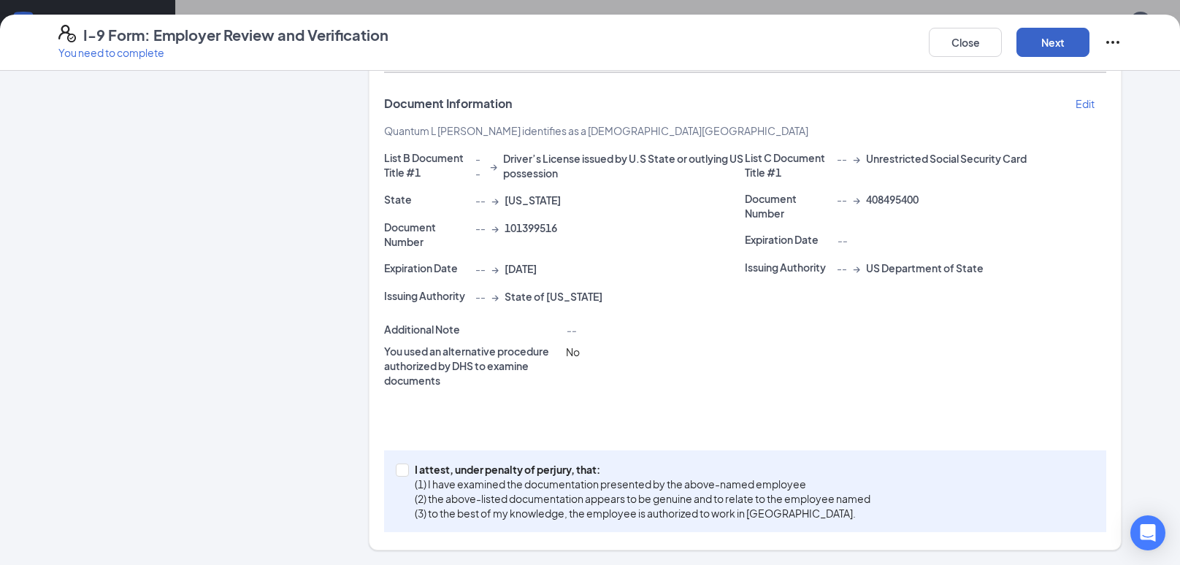
scroll to position [280, 0]
click at [397, 474] on span at bounding box center [402, 472] width 13 height 13
click at [397, 474] on input "I attest, under penalty of [PERSON_NAME], that: (1) I have examined the documen…" at bounding box center [401, 471] width 10 height 10
checkbox input "true"
click at [1050, 42] on button "Next" at bounding box center [1052, 42] width 73 height 29
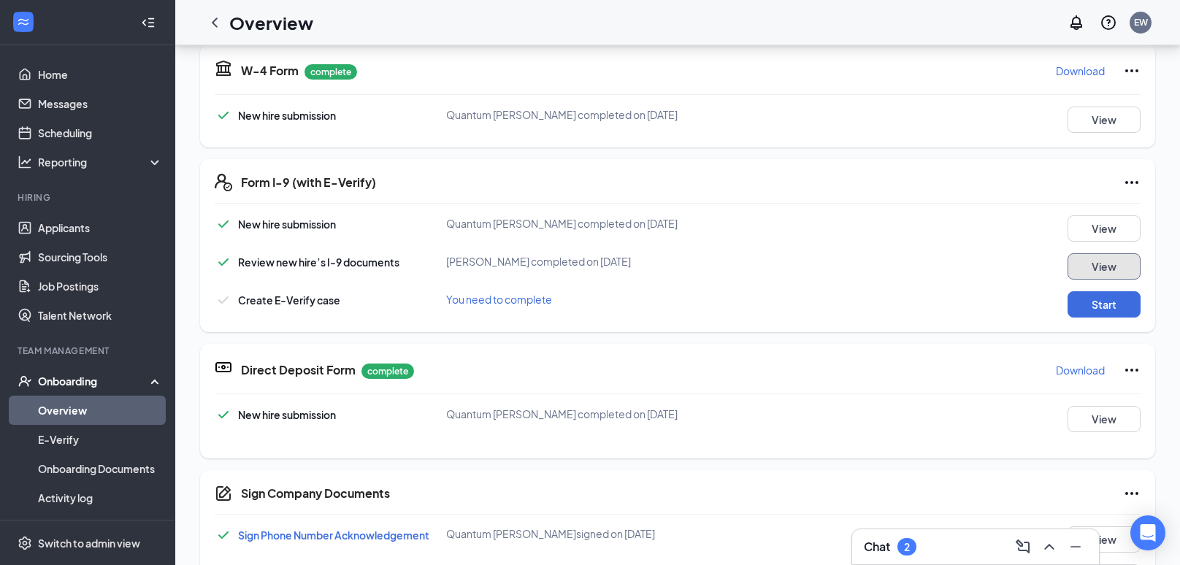
scroll to position [345, 0]
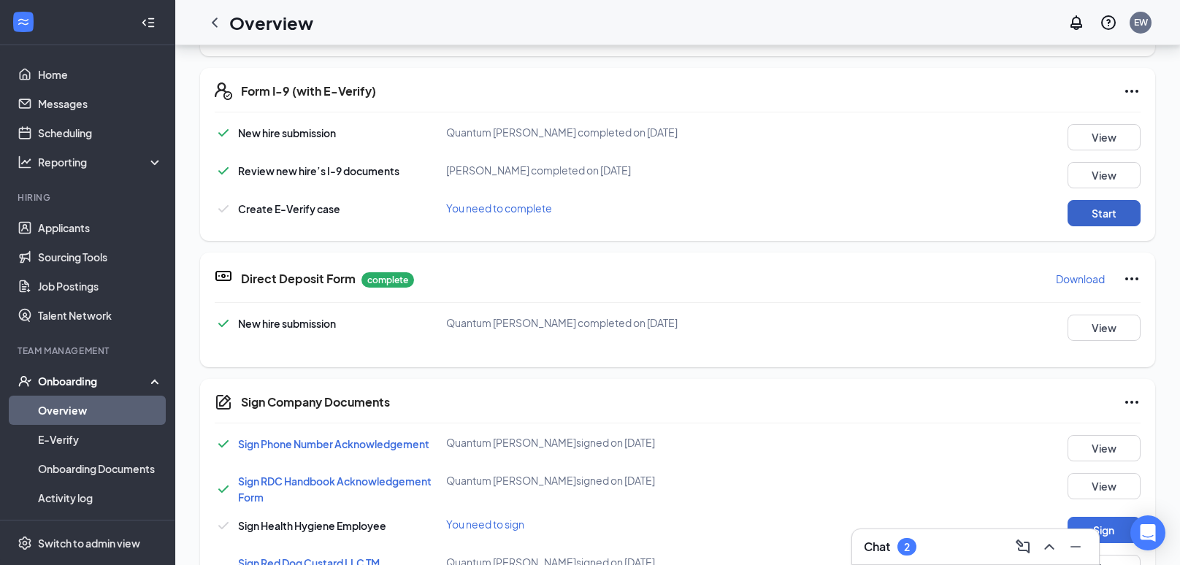
click at [1096, 213] on button "Start" at bounding box center [1103, 213] width 73 height 26
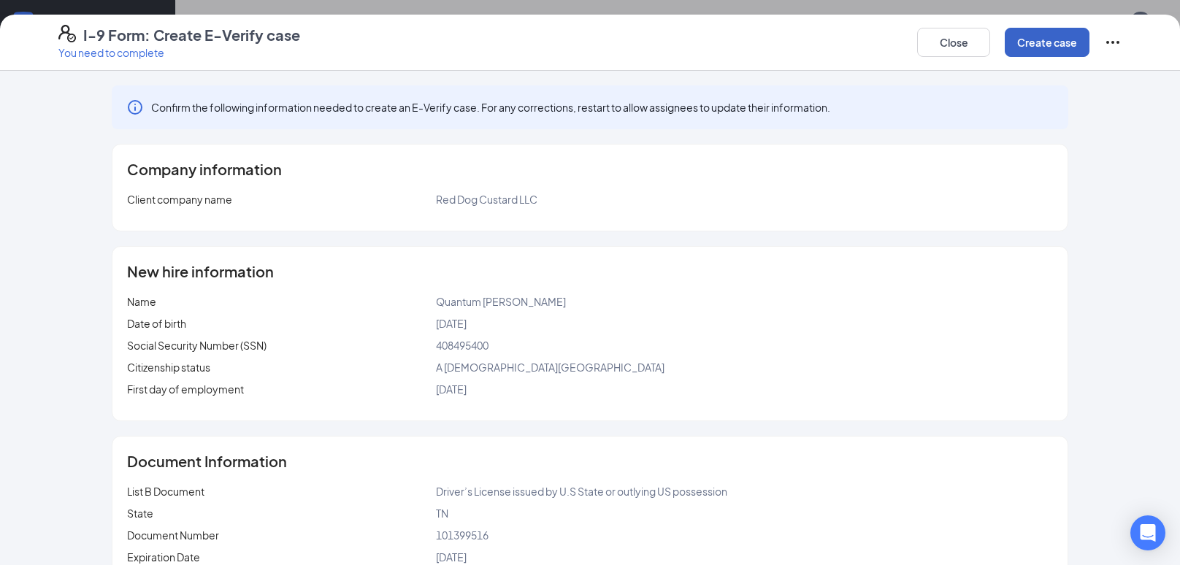
click at [1034, 42] on button "Create case" at bounding box center [1046, 42] width 85 height 29
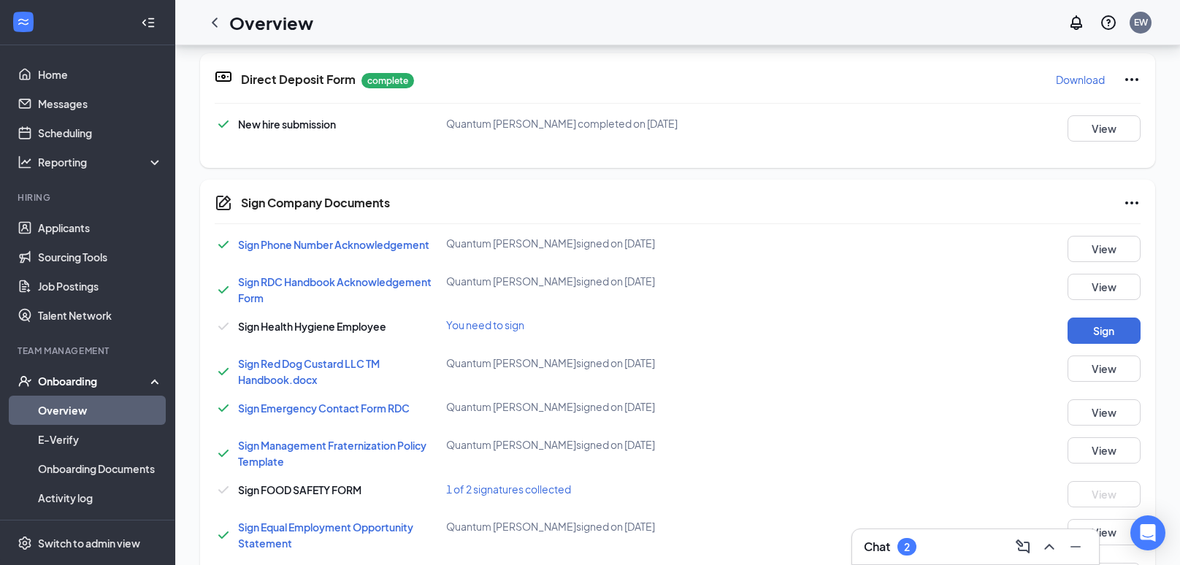
scroll to position [366, 0]
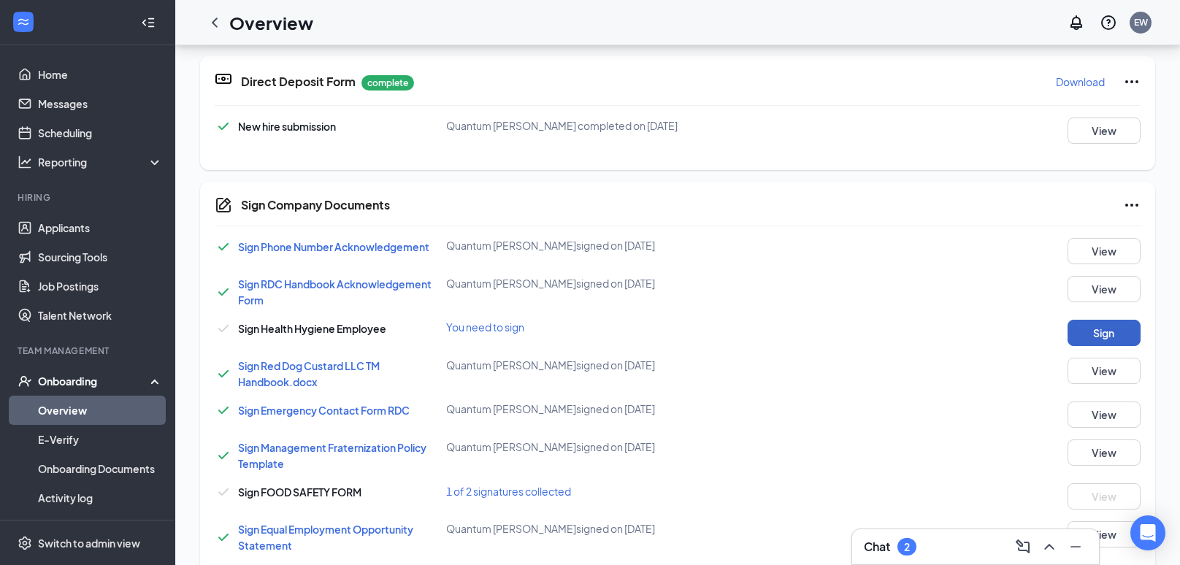
click at [1087, 339] on button "Sign" at bounding box center [1103, 333] width 73 height 26
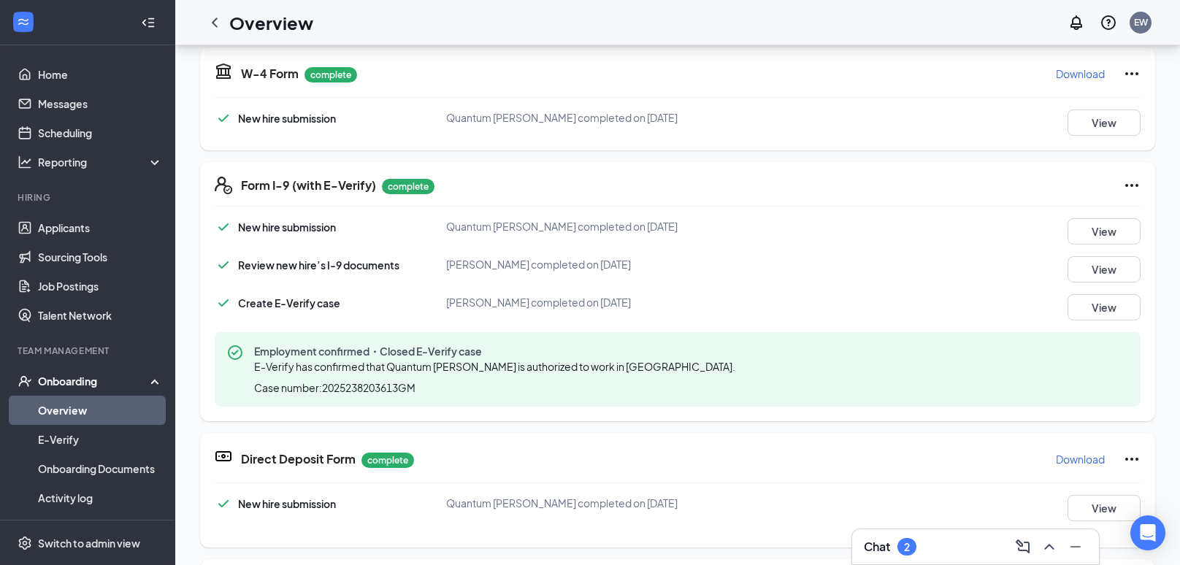
scroll to position [317, 0]
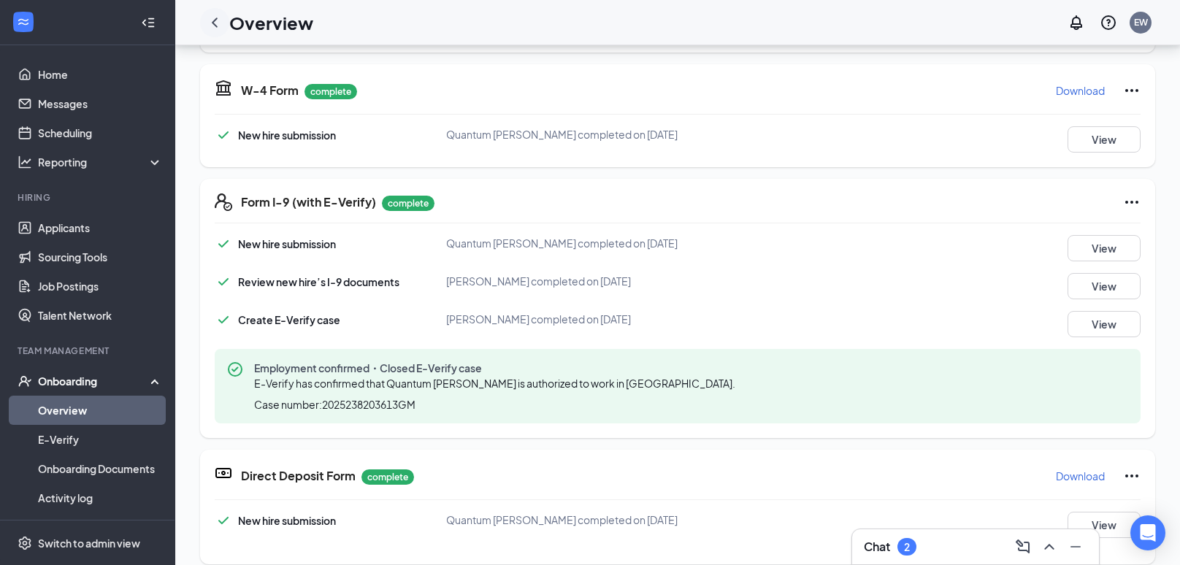
click at [214, 22] on icon "ChevronLeft" at bounding box center [215, 23] width 18 height 18
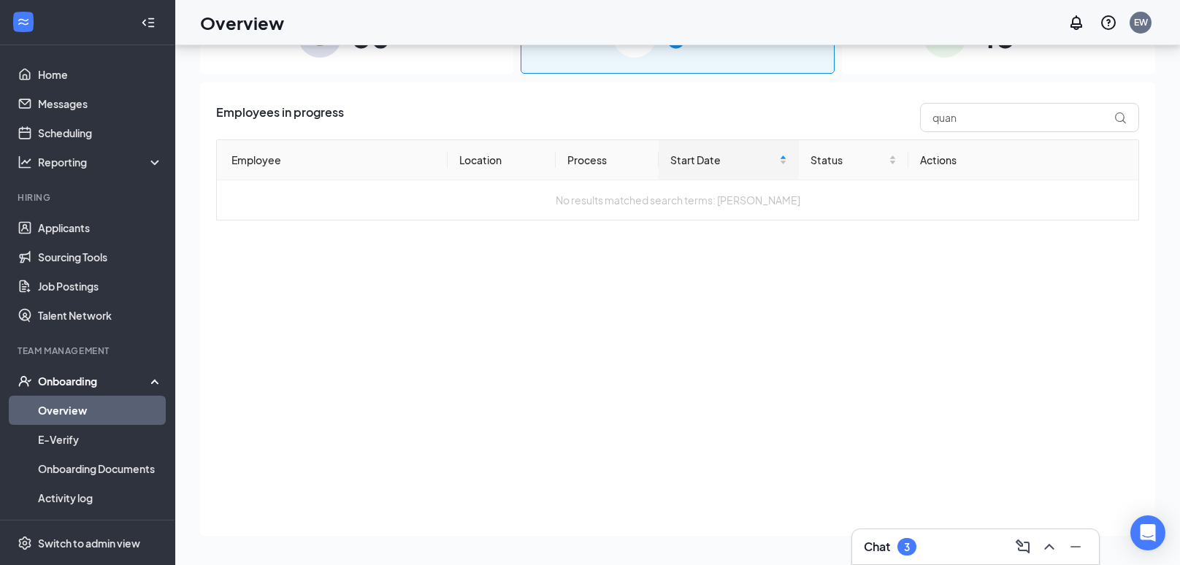
click at [441, 56] on div "50 New" at bounding box center [356, 35] width 313 height 77
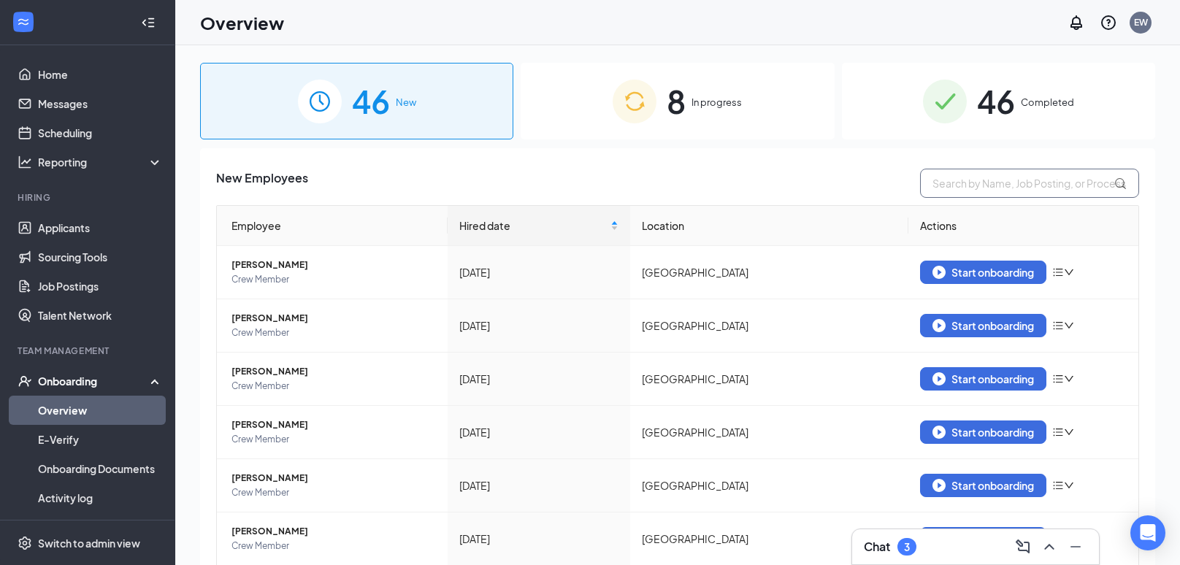
click at [972, 174] on input "text" at bounding box center [1029, 183] width 219 height 29
click at [942, 274] on img "button" at bounding box center [938, 272] width 13 height 13
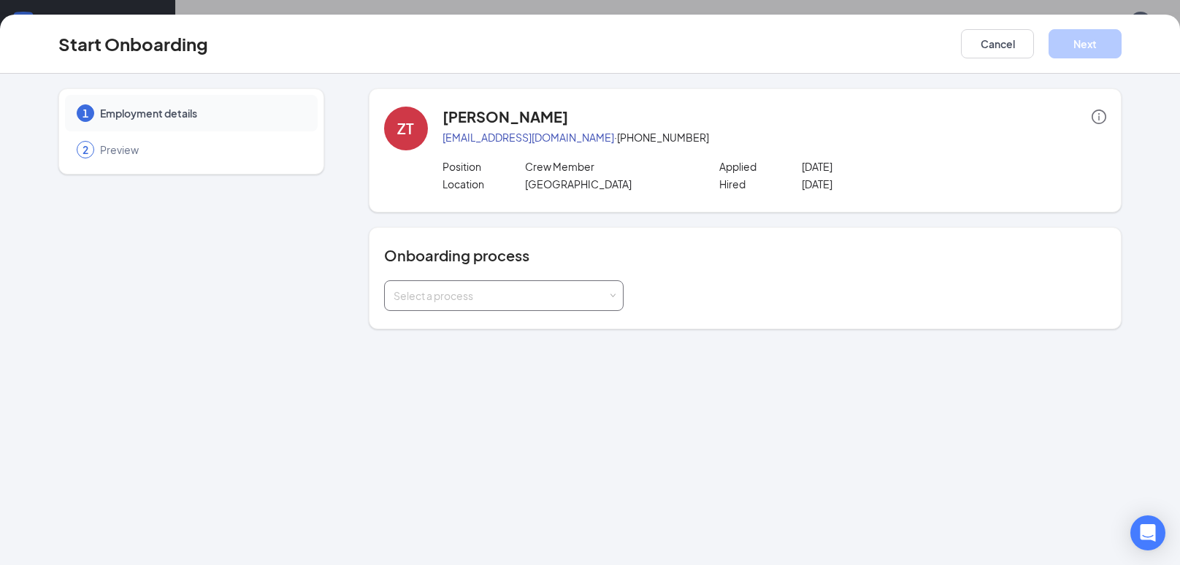
click at [497, 291] on div "Select a process" at bounding box center [500, 295] width 214 height 15
click at [498, 328] on span "[PERSON_NAME] - Onboarding Process" at bounding box center [484, 324] width 191 height 13
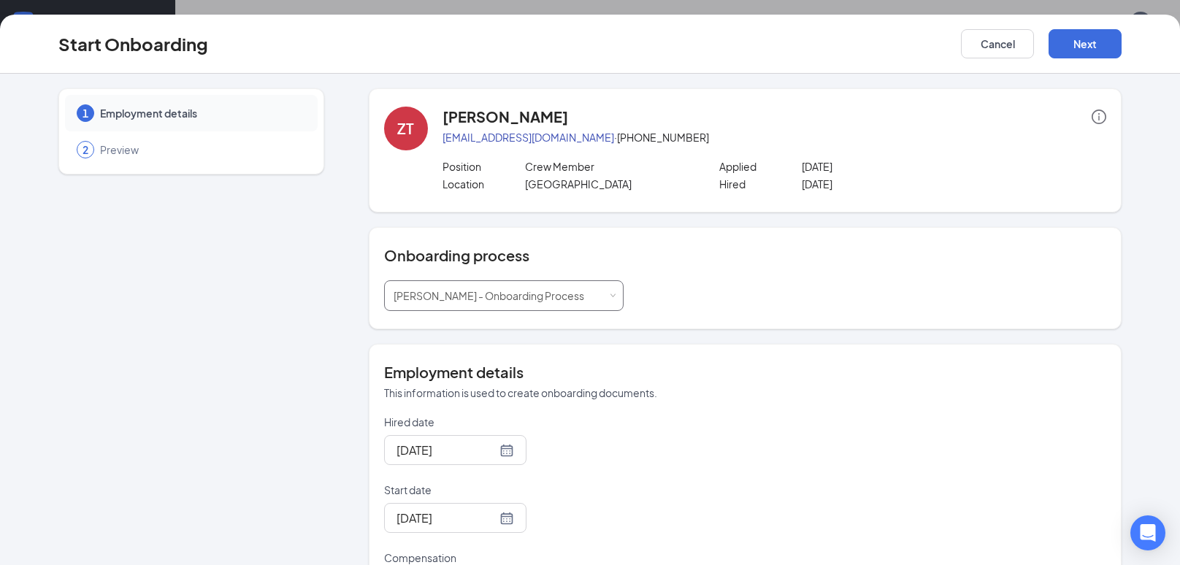
scroll to position [136, 0]
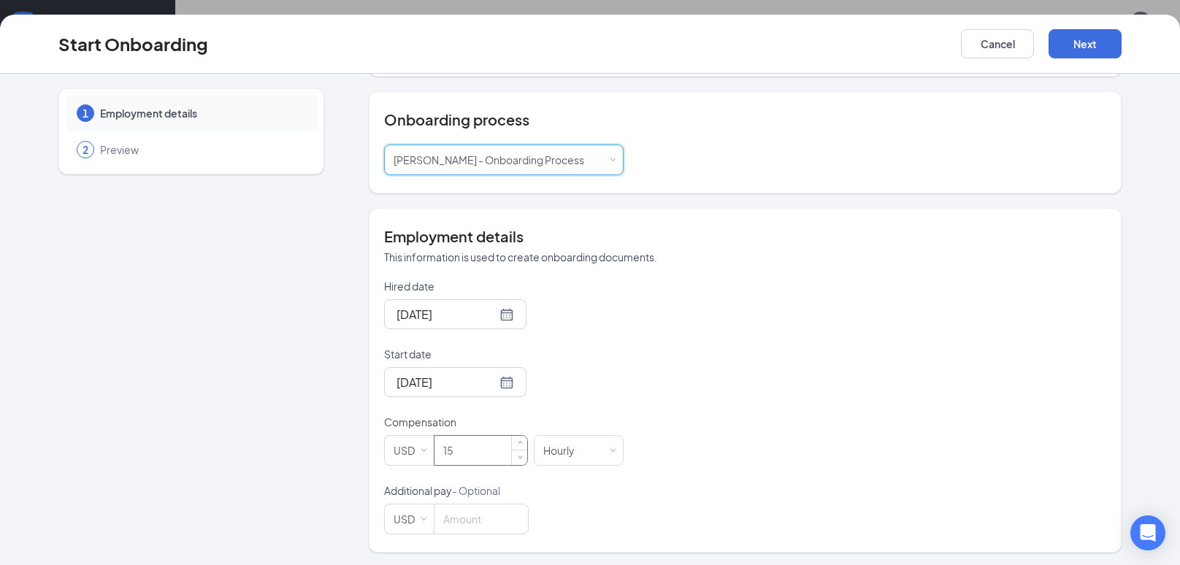
click at [496, 447] on input "15" at bounding box center [480, 450] width 93 height 29
type input "1"
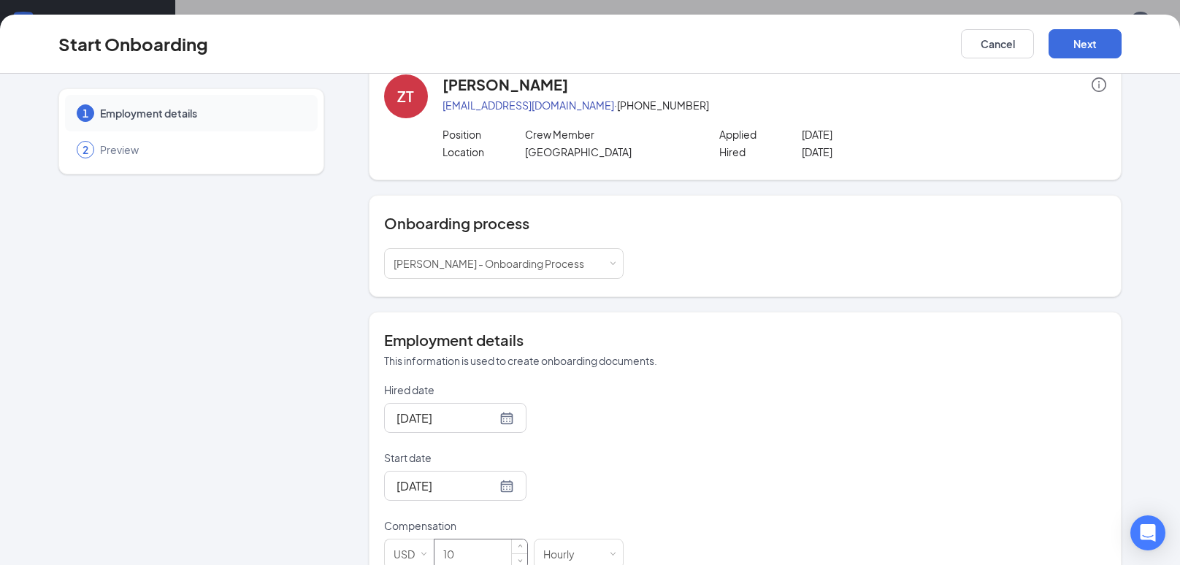
scroll to position [0, 0]
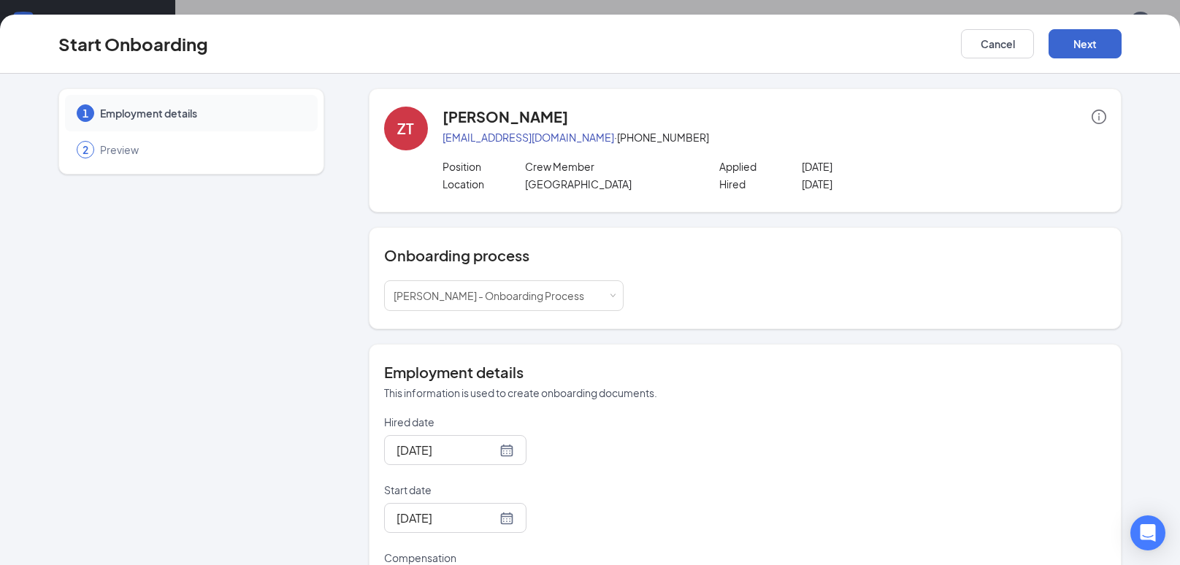
type input "10"
click at [1082, 49] on button "Next" at bounding box center [1084, 43] width 73 height 29
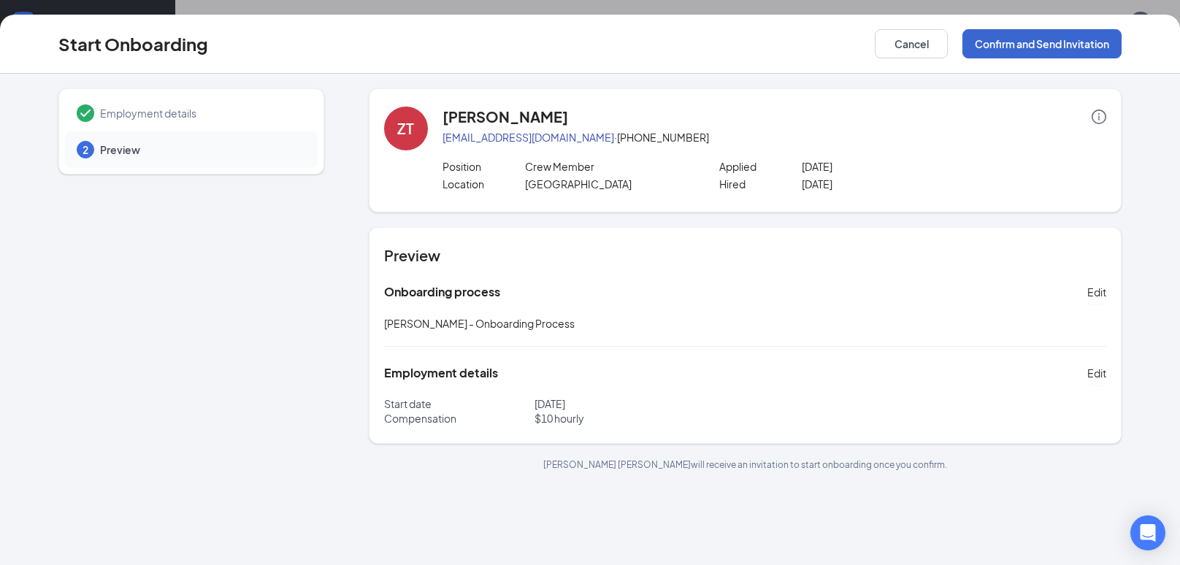
scroll to position [60, 0]
click at [1042, 42] on button "Confirm and Send Invitation" at bounding box center [1041, 43] width 159 height 29
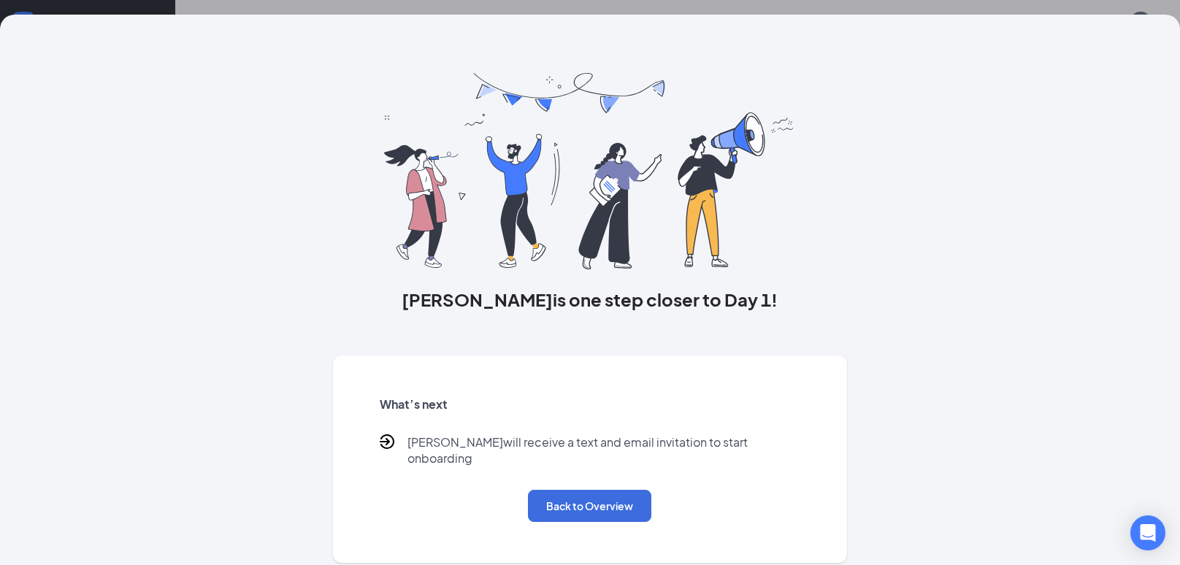
click at [601, 511] on div "What’s next [PERSON_NAME] will receive a text and email invitation to start onb…" at bounding box center [589, 459] width 455 height 161
click at [585, 499] on button "Back to Overview" at bounding box center [589, 506] width 123 height 32
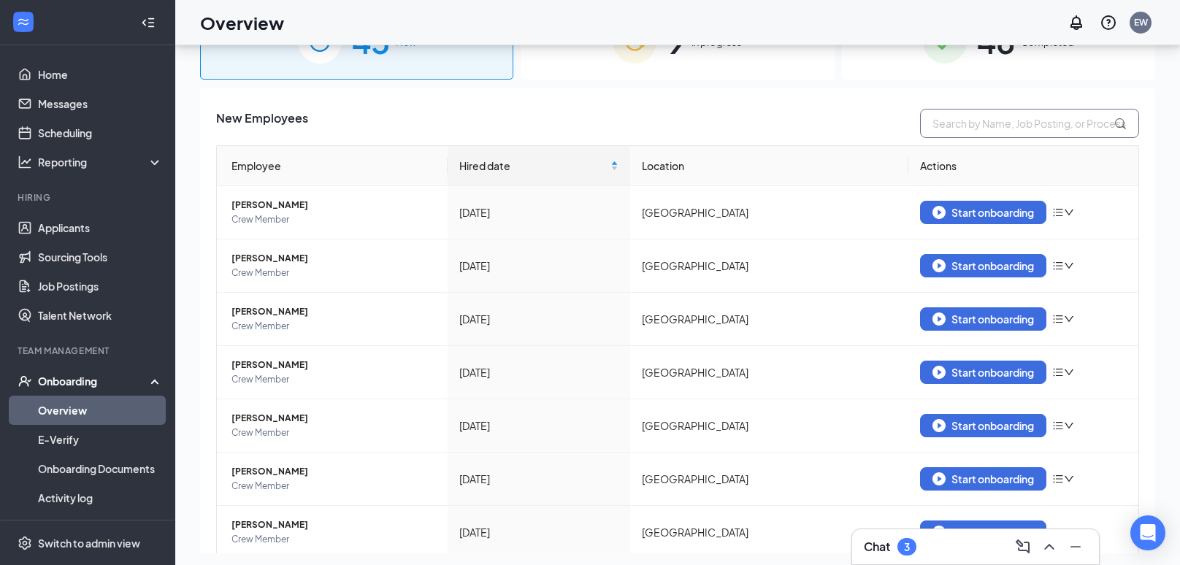
click at [975, 123] on input "text" at bounding box center [1029, 123] width 219 height 29
type input "[PERSON_NAME]"
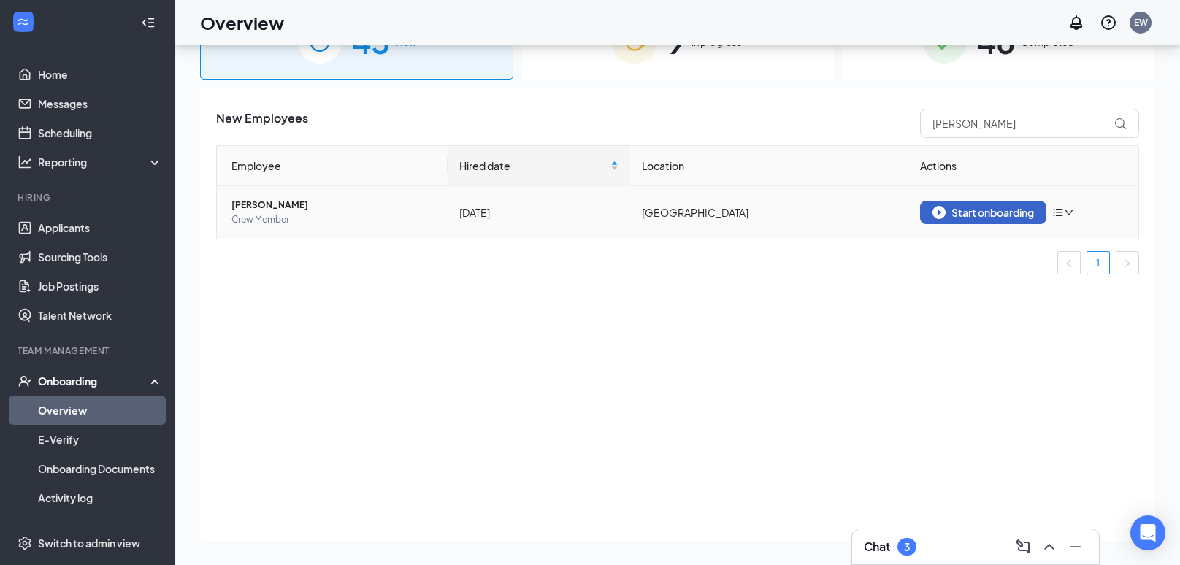
click at [939, 204] on button "Start onboarding" at bounding box center [983, 212] width 126 height 23
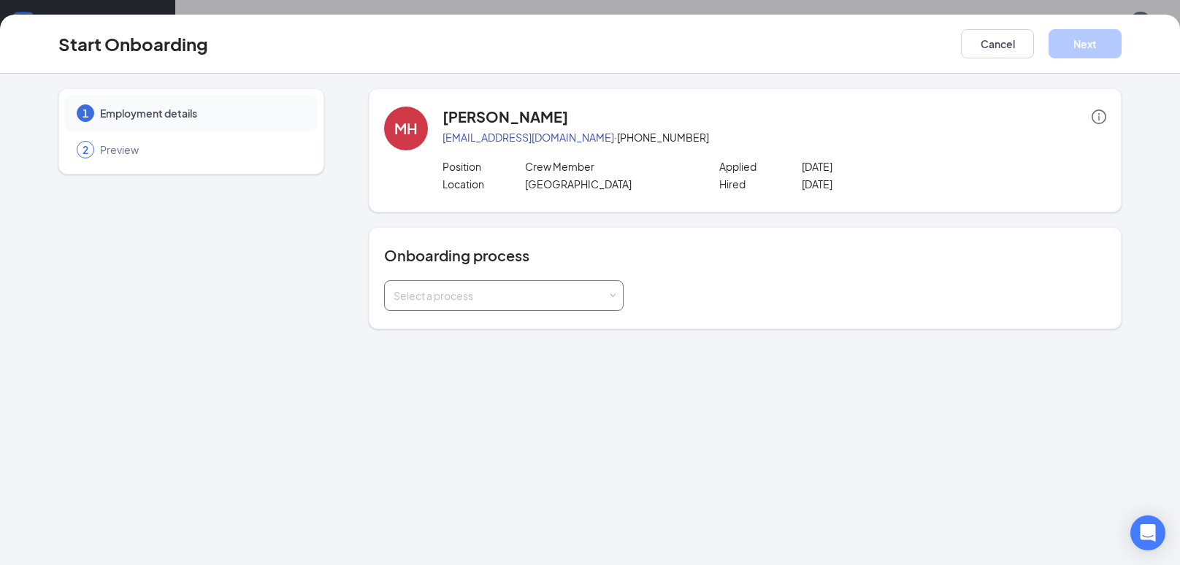
click at [535, 288] on div "Select a process" at bounding box center [500, 295] width 214 height 15
click at [491, 322] on span "[PERSON_NAME] - Onboarding Process" at bounding box center [484, 325] width 191 height 13
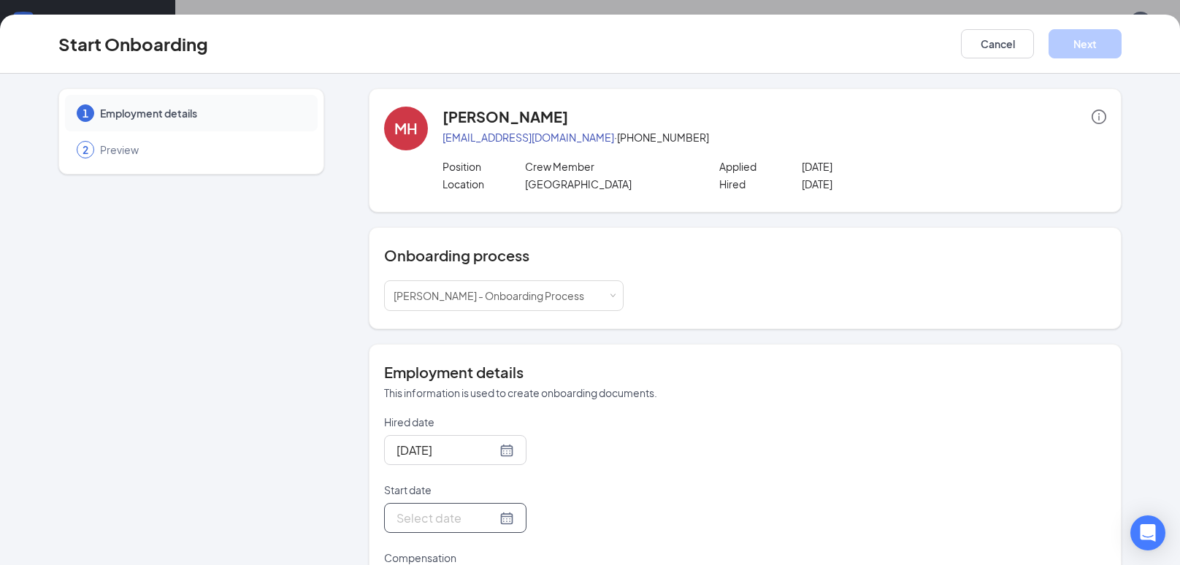
click at [439, 510] on input "Start date" at bounding box center [446, 518] width 100 height 18
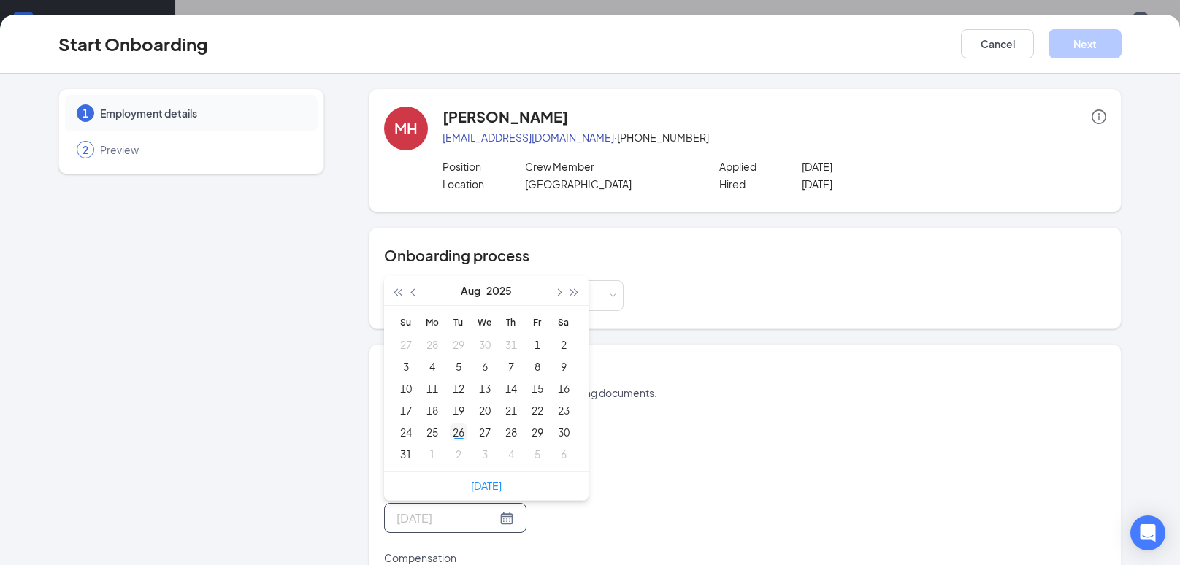
type input "[DATE]"
click at [464, 435] on div "26" at bounding box center [459, 432] width 18 height 18
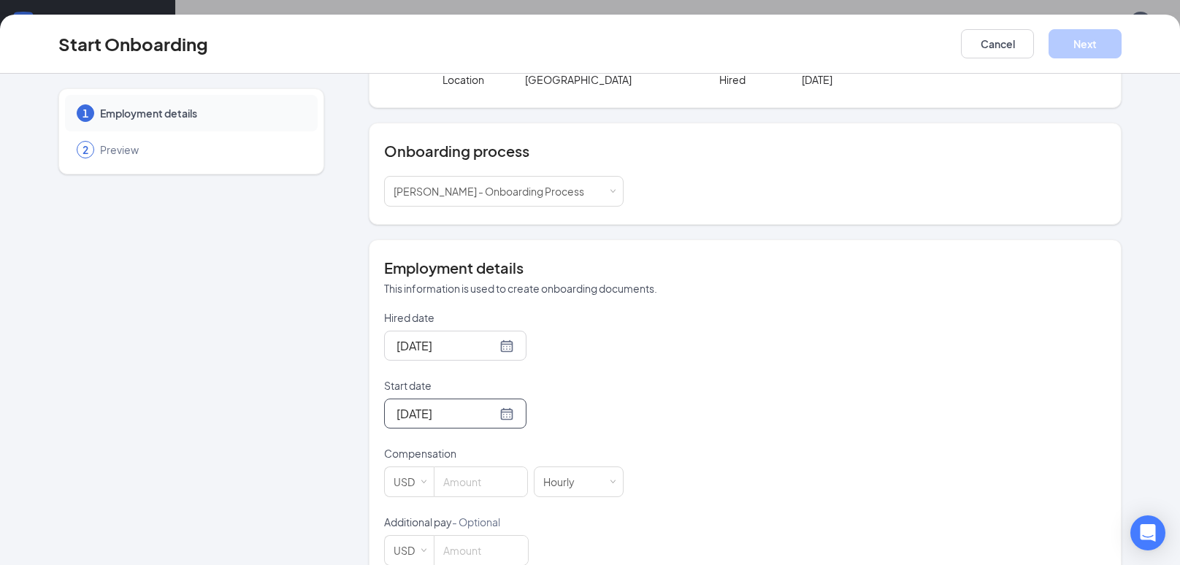
scroll to position [136, 0]
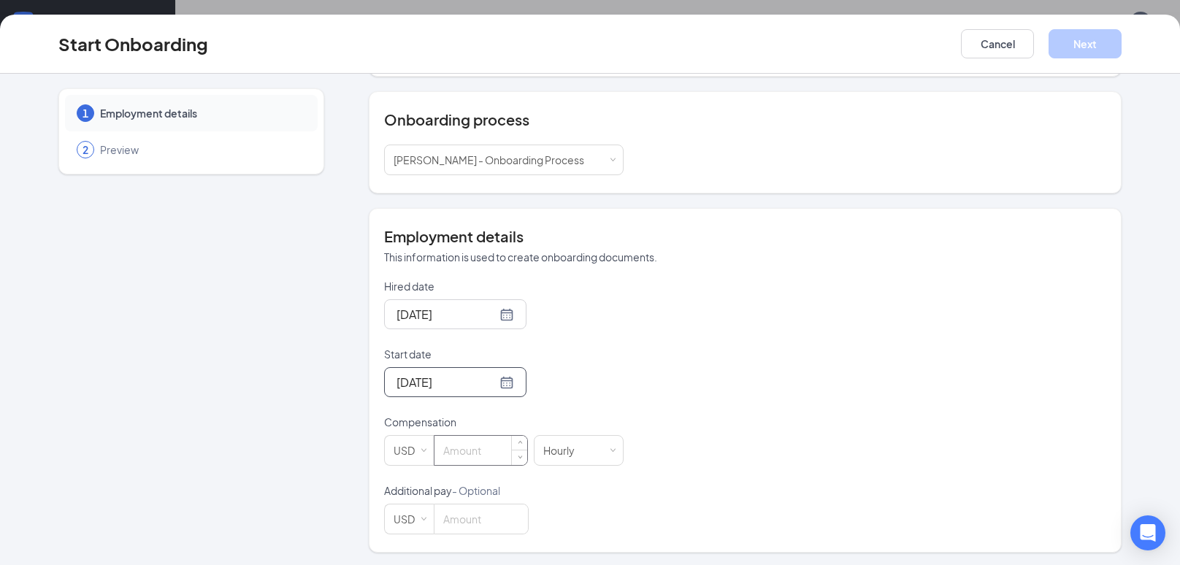
click at [471, 446] on input at bounding box center [480, 450] width 93 height 29
type input "11"
click at [1054, 45] on button "Next" at bounding box center [1084, 43] width 73 height 29
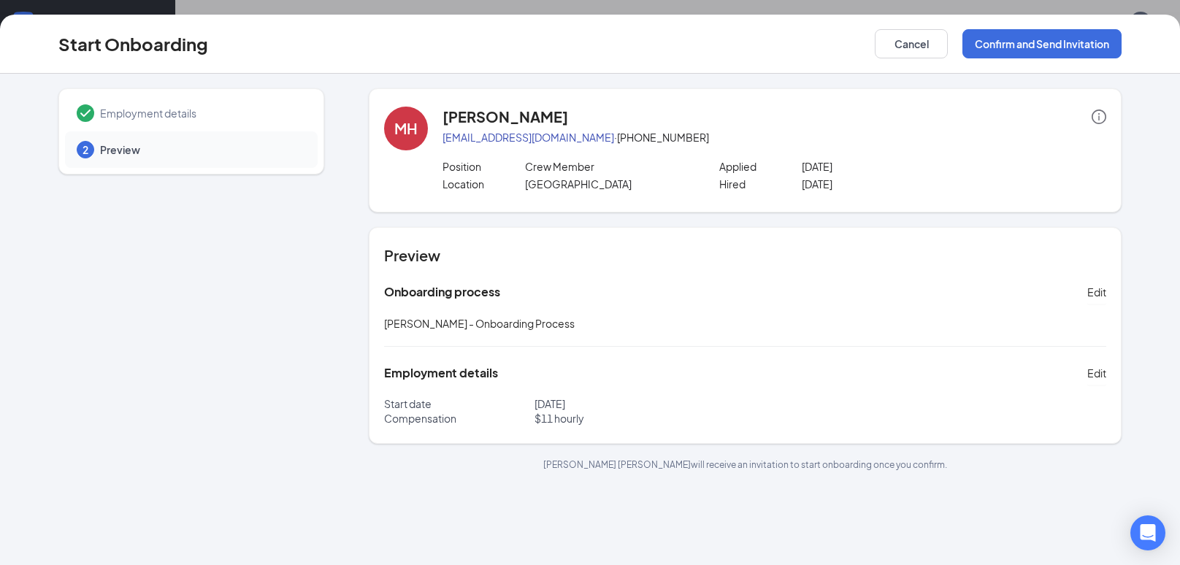
scroll to position [0, 0]
click at [1020, 62] on div "Start Onboarding Cancel Confirm and Send Invitation" at bounding box center [590, 44] width 1180 height 59
click at [999, 53] on button "Confirm and Send Invitation" at bounding box center [1041, 43] width 159 height 29
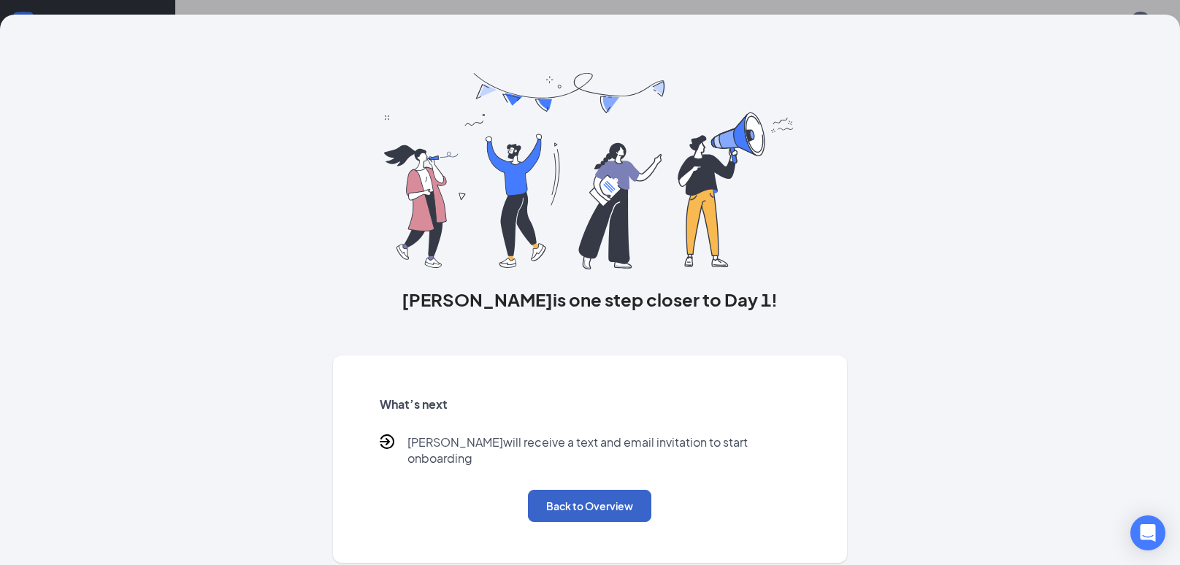
click at [623, 501] on button "Back to Overview" at bounding box center [589, 506] width 123 height 32
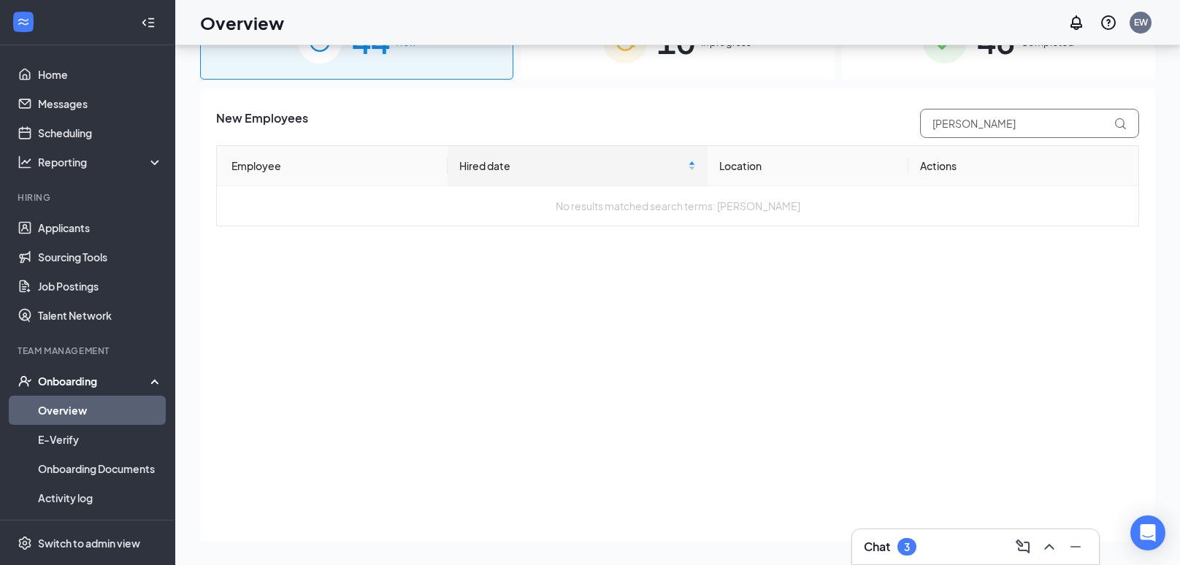
click at [989, 124] on input "[PERSON_NAME]" at bounding box center [1029, 123] width 219 height 29
type input "m"
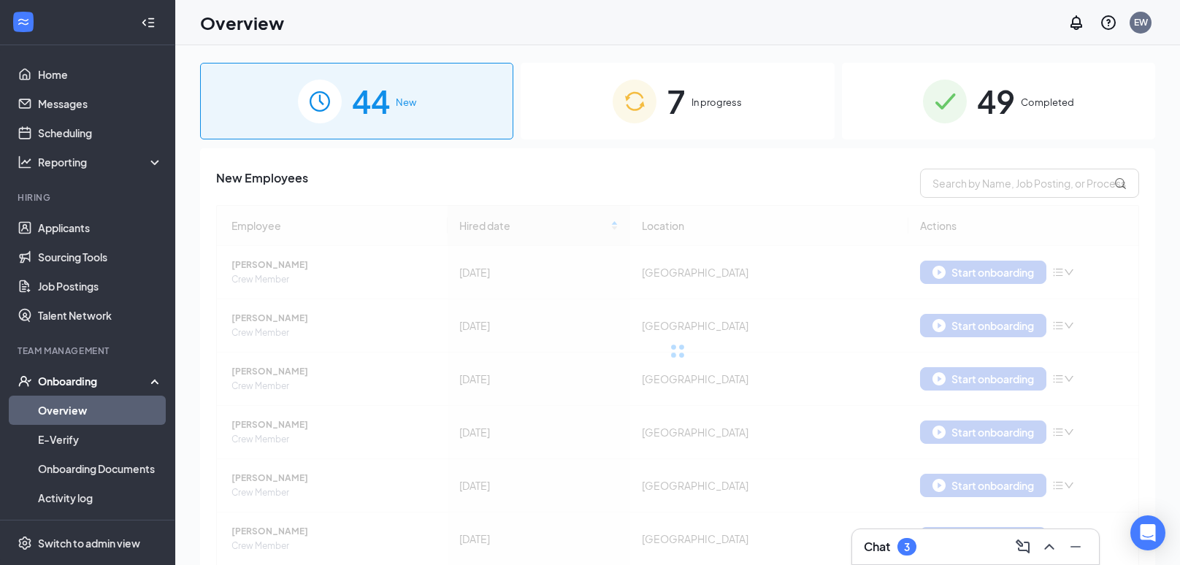
click at [658, 96] on div "7 In progress" at bounding box center [676, 101] width 313 height 77
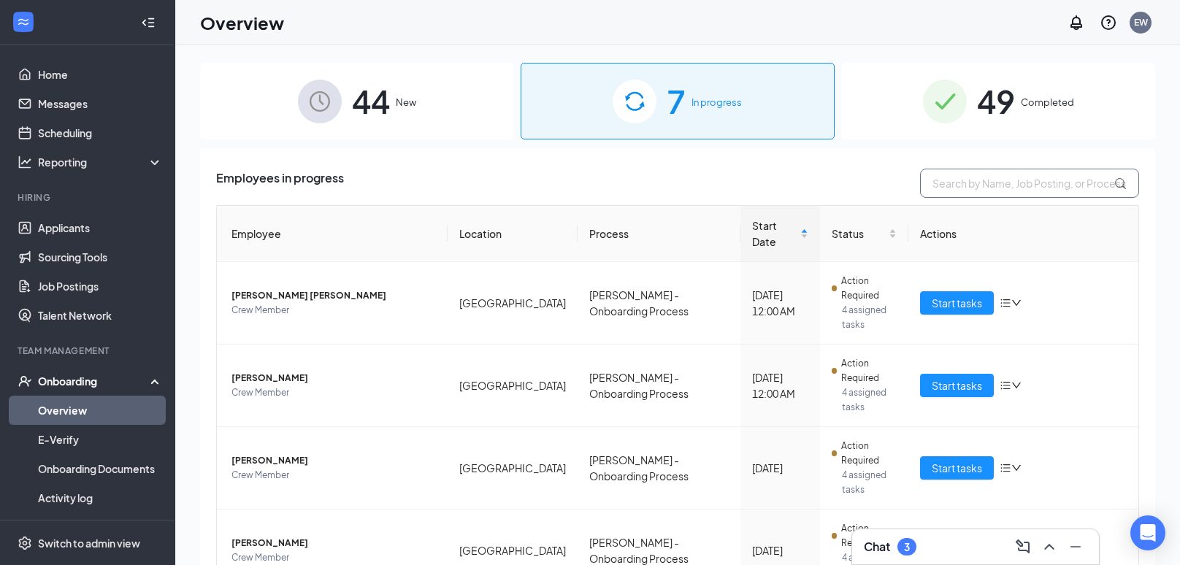
click at [972, 178] on input "text" at bounding box center [1029, 183] width 219 height 29
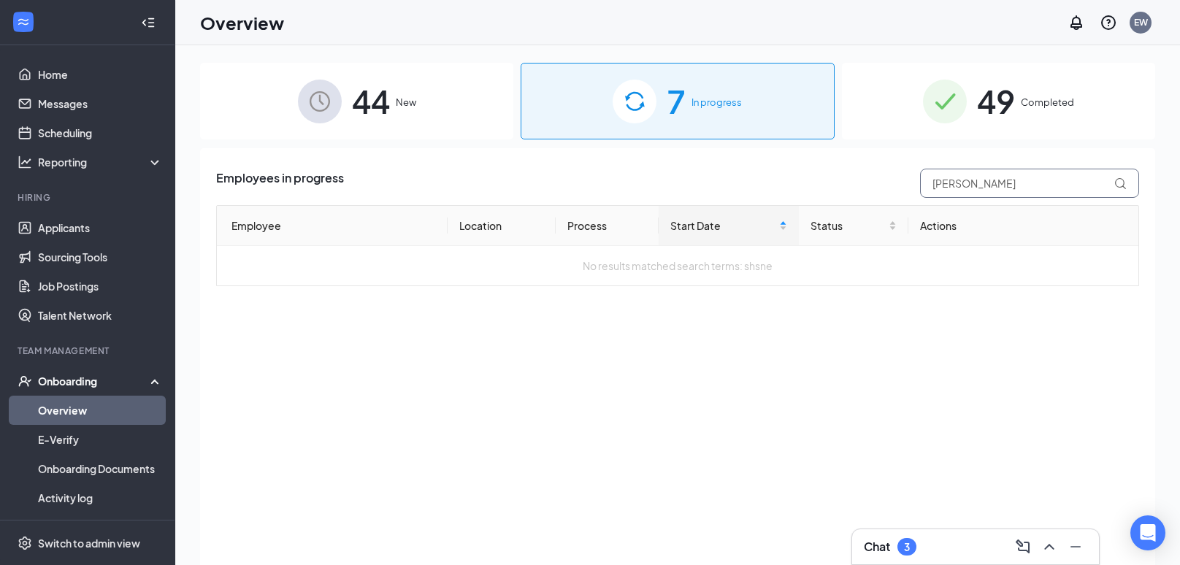
type input "[PERSON_NAME]"
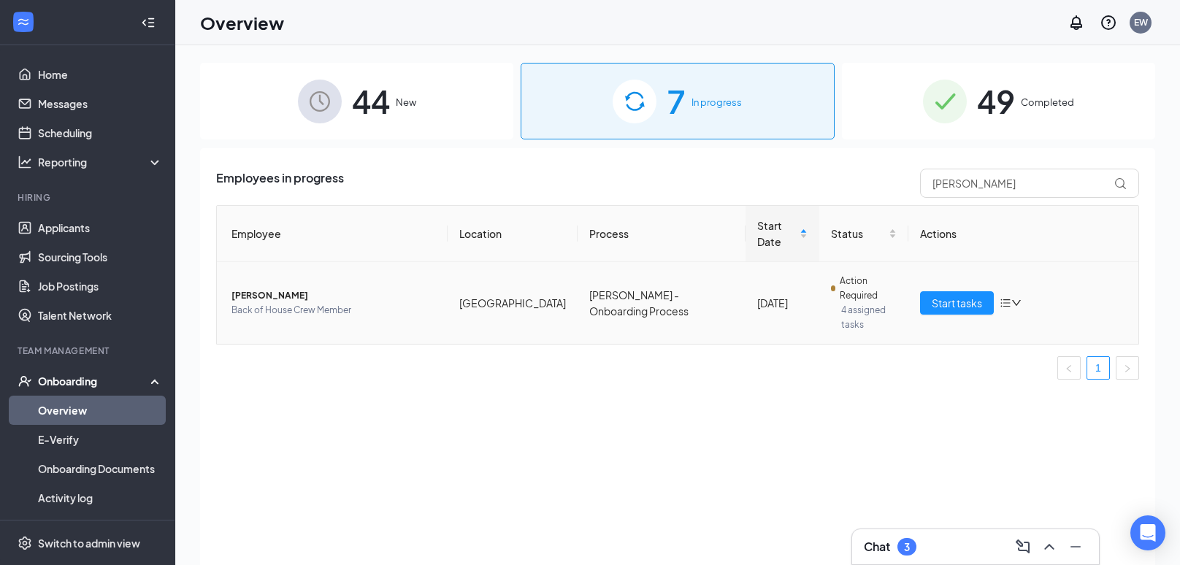
click at [280, 288] on span "[PERSON_NAME]" at bounding box center [333, 295] width 204 height 15
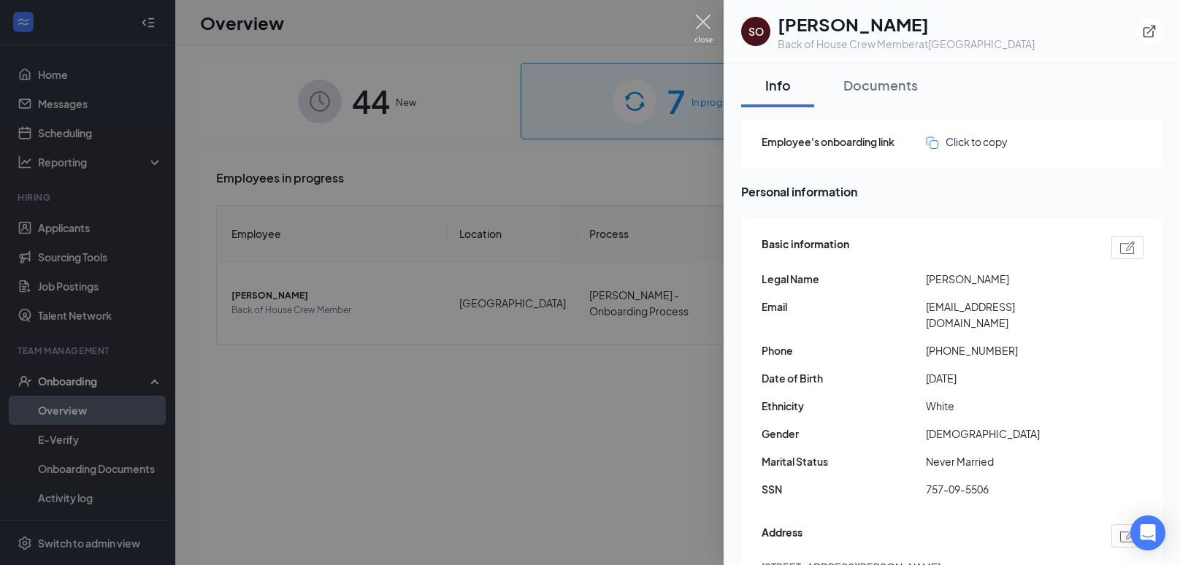
click at [699, 21] on img at bounding box center [703, 29] width 18 height 28
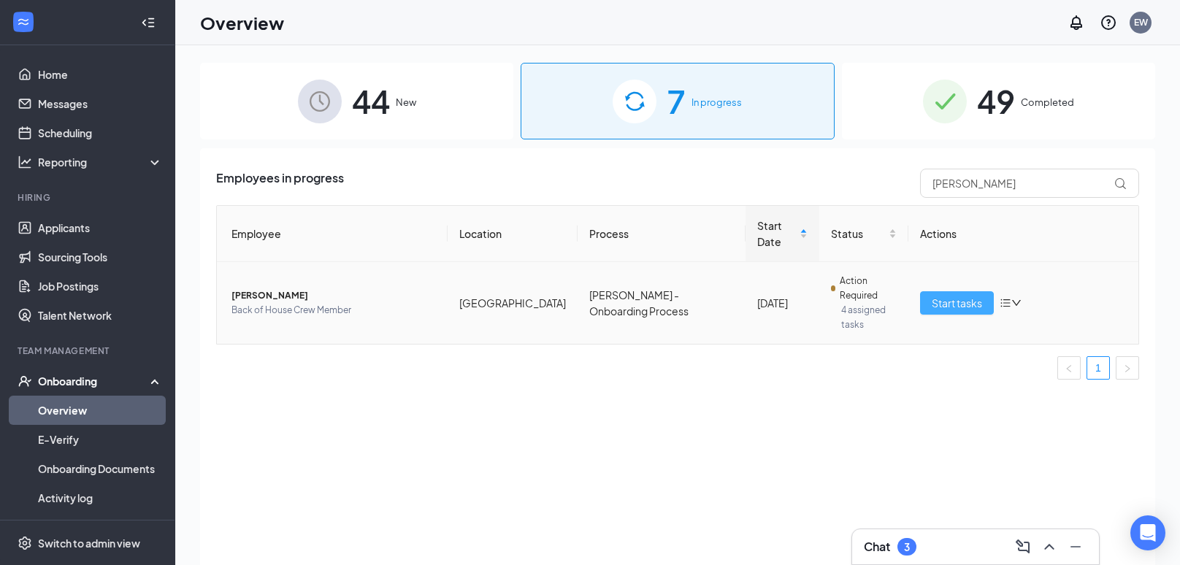
click at [955, 295] on span "Start tasks" at bounding box center [956, 303] width 50 height 16
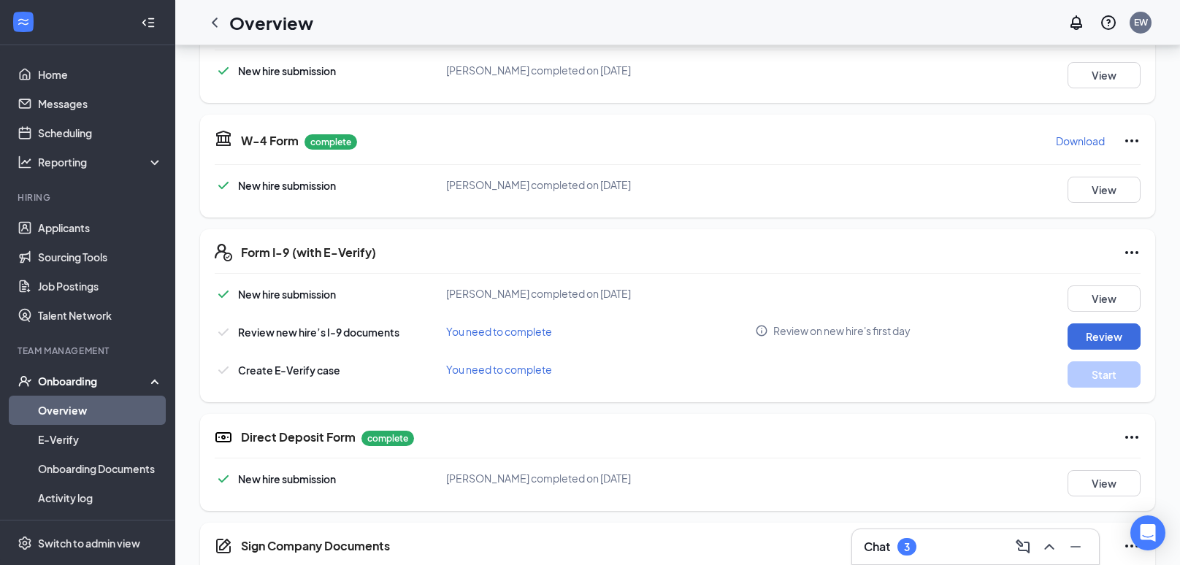
scroll to position [268, 0]
click at [1120, 337] on button "Review" at bounding box center [1103, 335] width 73 height 26
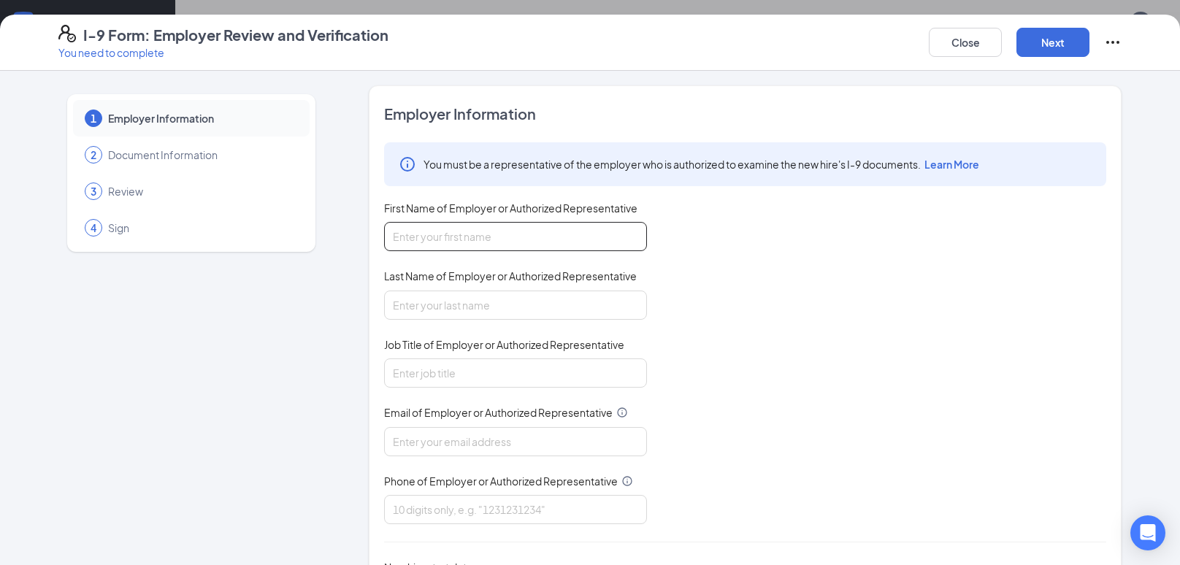
click at [436, 245] on input "First Name of Employer or Authorized Representative" at bounding box center [515, 236] width 263 height 29
type input "[PERSON_NAME]"
type input "Wing"
type input "[EMAIL_ADDRESS][DOMAIN_NAME]"
type input "8653995660"
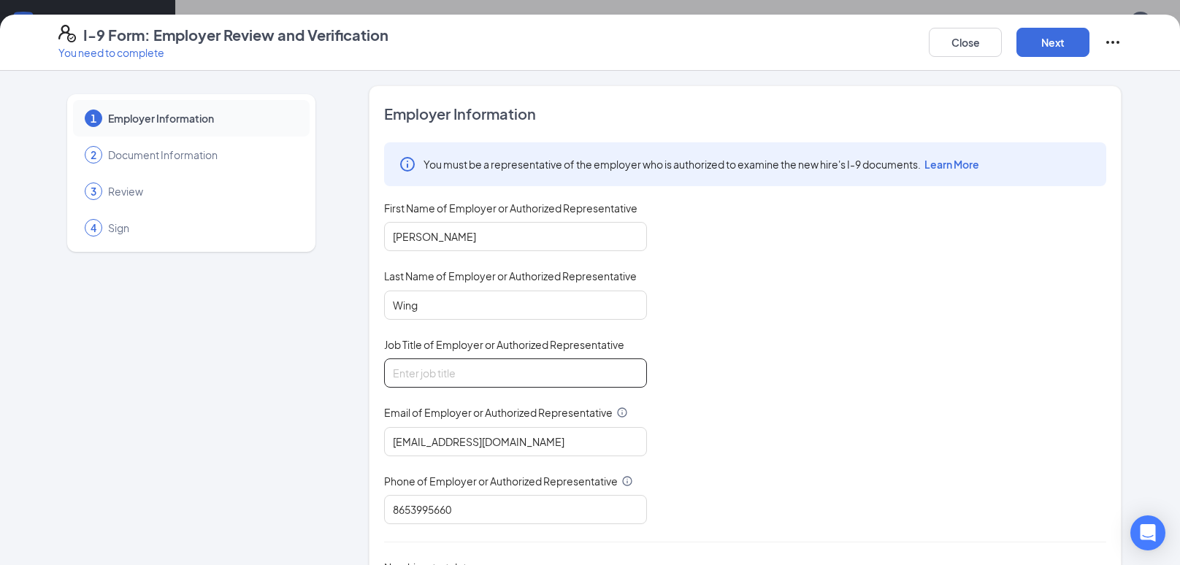
click at [455, 360] on input "Job Title of Employer or Authorized Representative" at bounding box center [515, 372] width 263 height 29
type input "Manager"
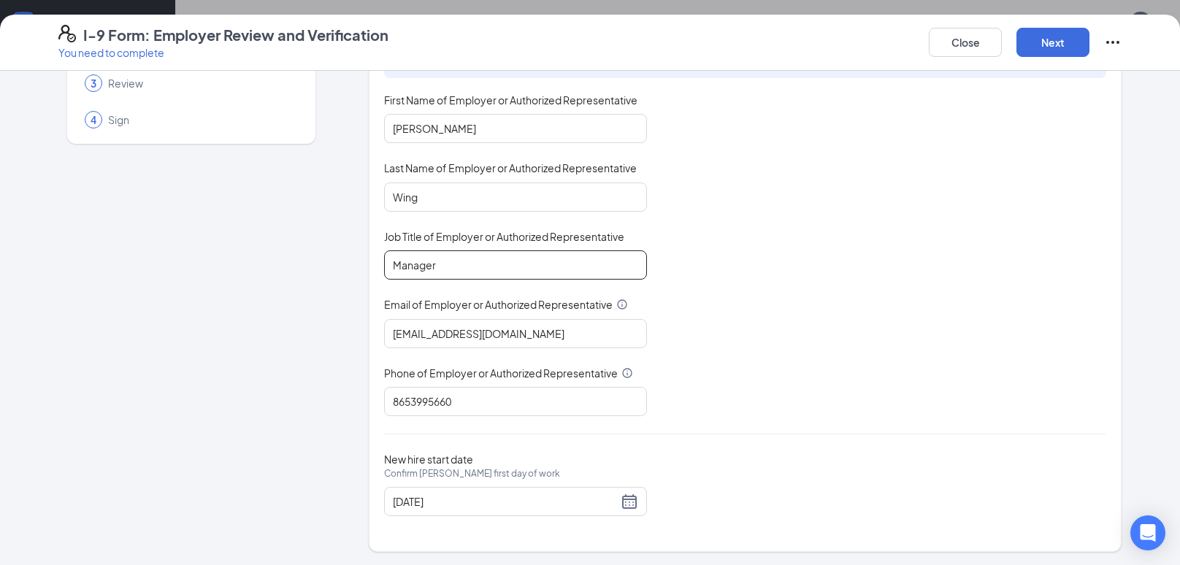
scroll to position [372, 0]
click at [1045, 46] on button "Next" at bounding box center [1052, 42] width 73 height 29
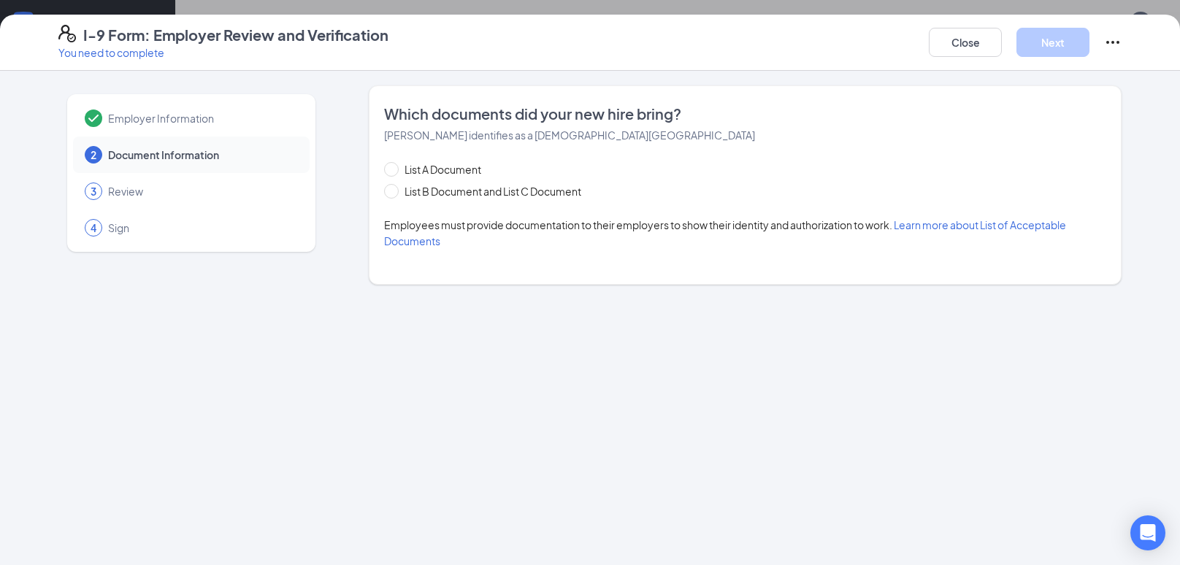
scroll to position [0, 0]
click at [396, 189] on span at bounding box center [391, 191] width 15 height 15
click at [394, 189] on input "List B Document and List C Document" at bounding box center [389, 189] width 10 height 10
radio input "true"
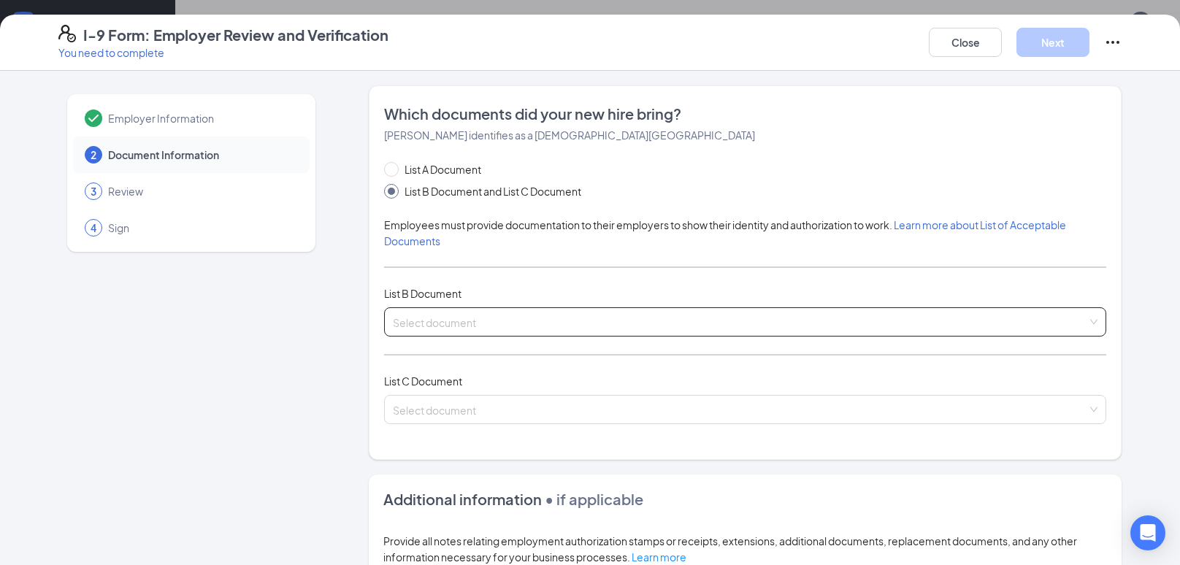
click at [473, 316] on input "search" at bounding box center [740, 319] width 694 height 22
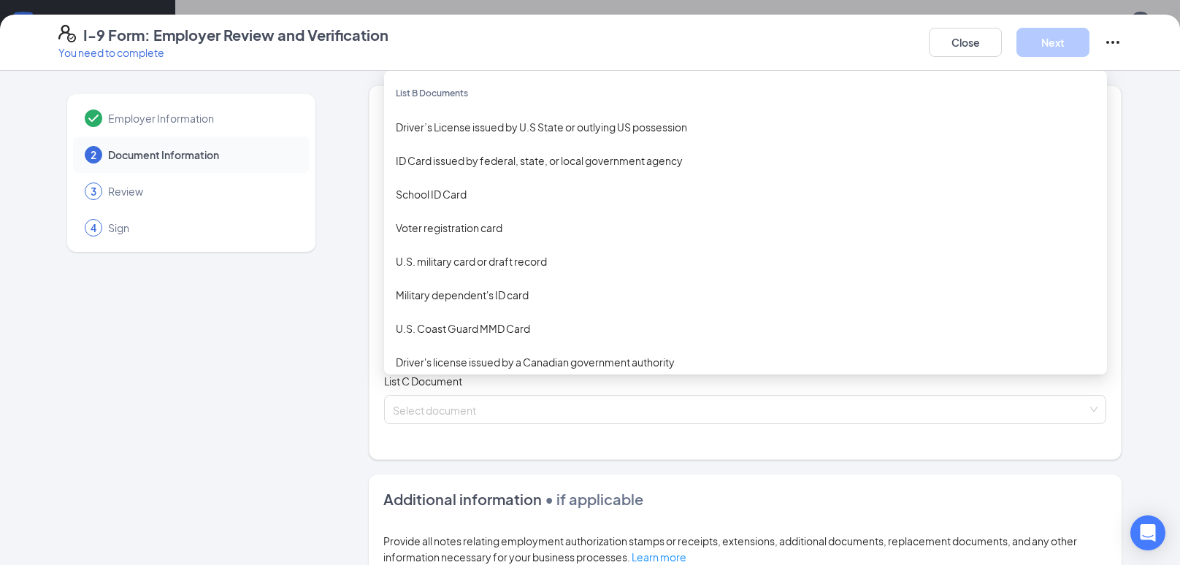
click at [714, 113] on div "Driver’s License issued by U.S State or outlying US possession" at bounding box center [745, 127] width 723 height 34
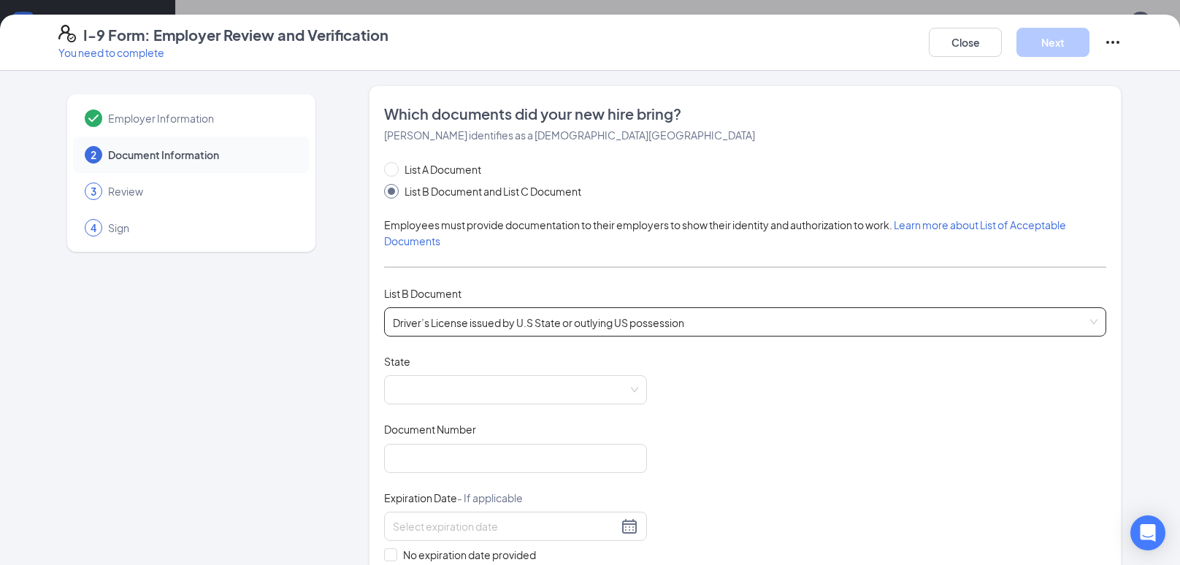
click at [713, 326] on span "Driver’s License issued by U.S State or outlying US possession" at bounding box center [745, 322] width 704 height 28
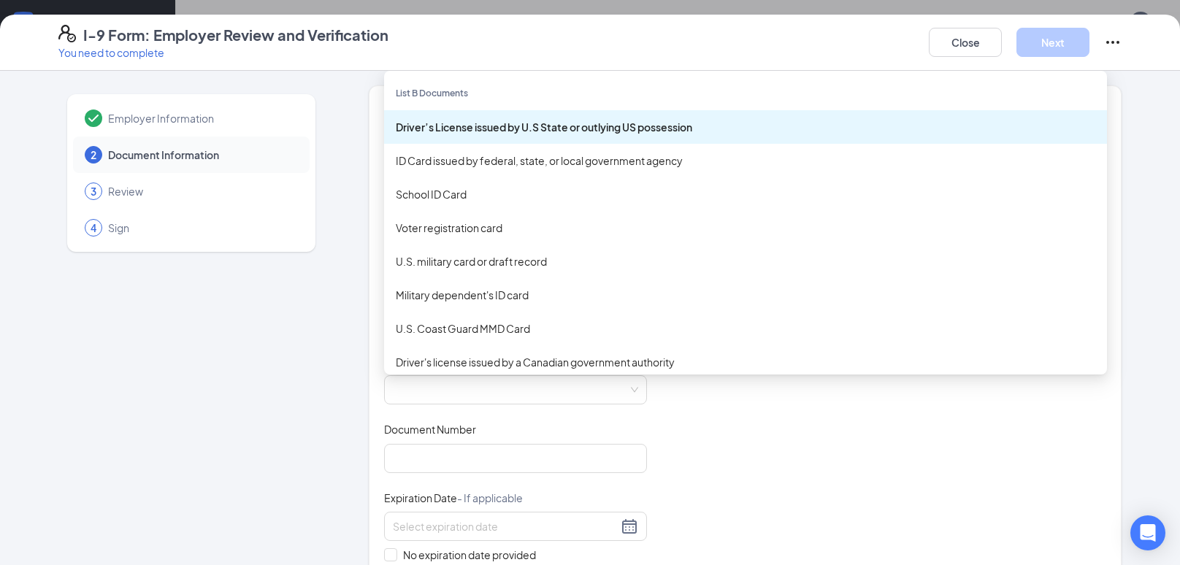
click at [740, 457] on div "Document Title Driver’s License issued by U.S State or outlying US possession S…" at bounding box center [745, 492] width 722 height 277
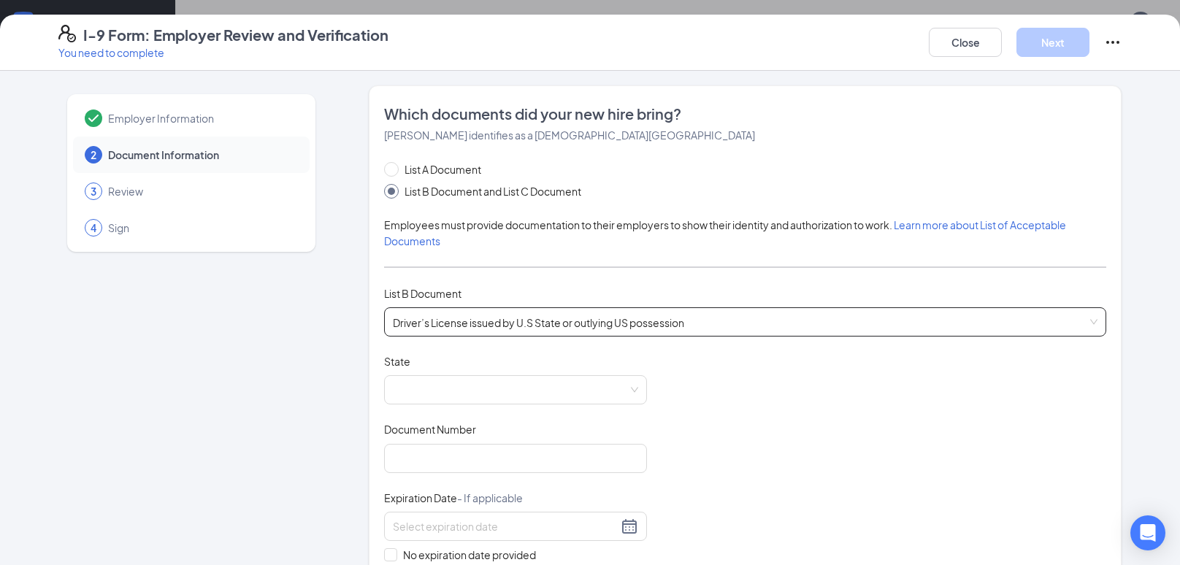
click at [628, 320] on span "Driver’s License issued by U.S State or outlying US possession" at bounding box center [745, 322] width 704 height 28
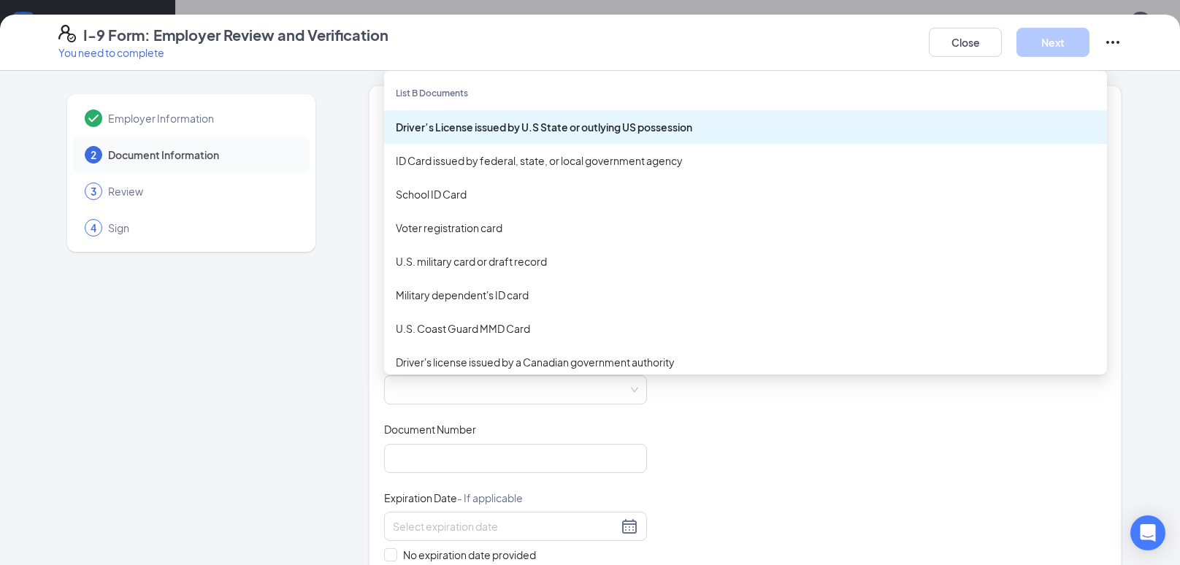
click at [628, 192] on div "School ID Card" at bounding box center [745, 194] width 699 height 16
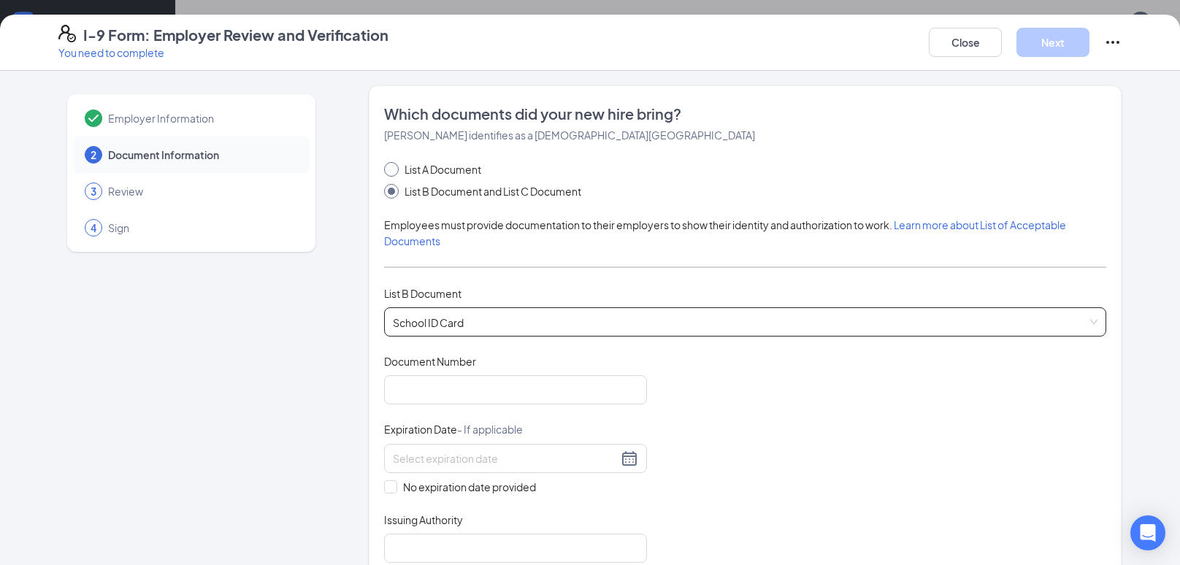
click at [393, 166] on span at bounding box center [391, 169] width 15 height 15
click at [393, 166] on input "List A Document" at bounding box center [389, 167] width 10 height 10
radio input "true"
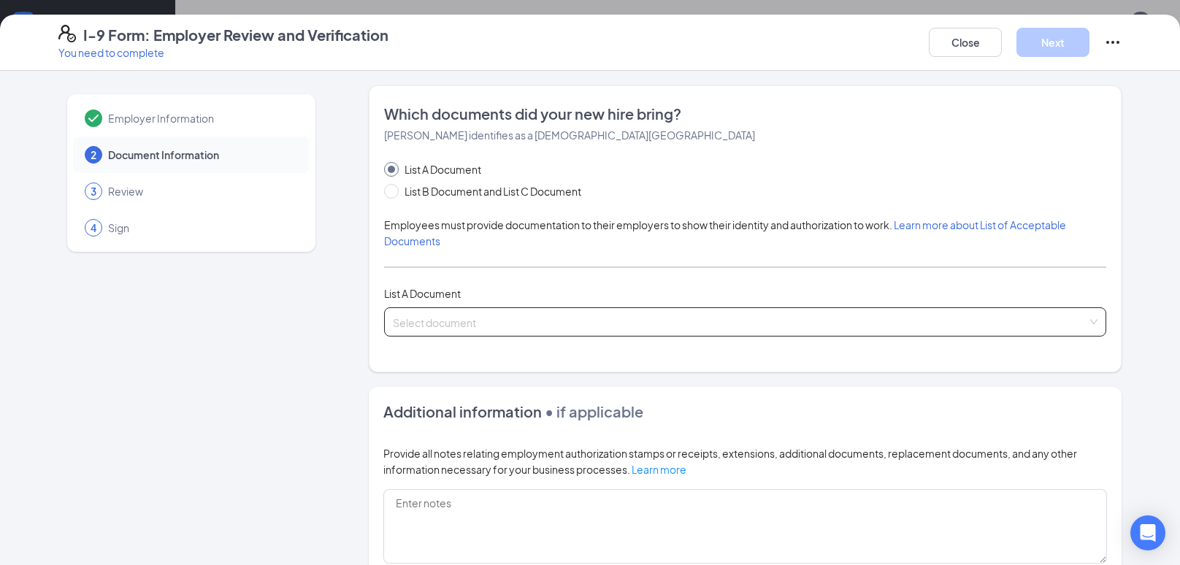
click at [453, 312] on input "search" at bounding box center [740, 319] width 694 height 22
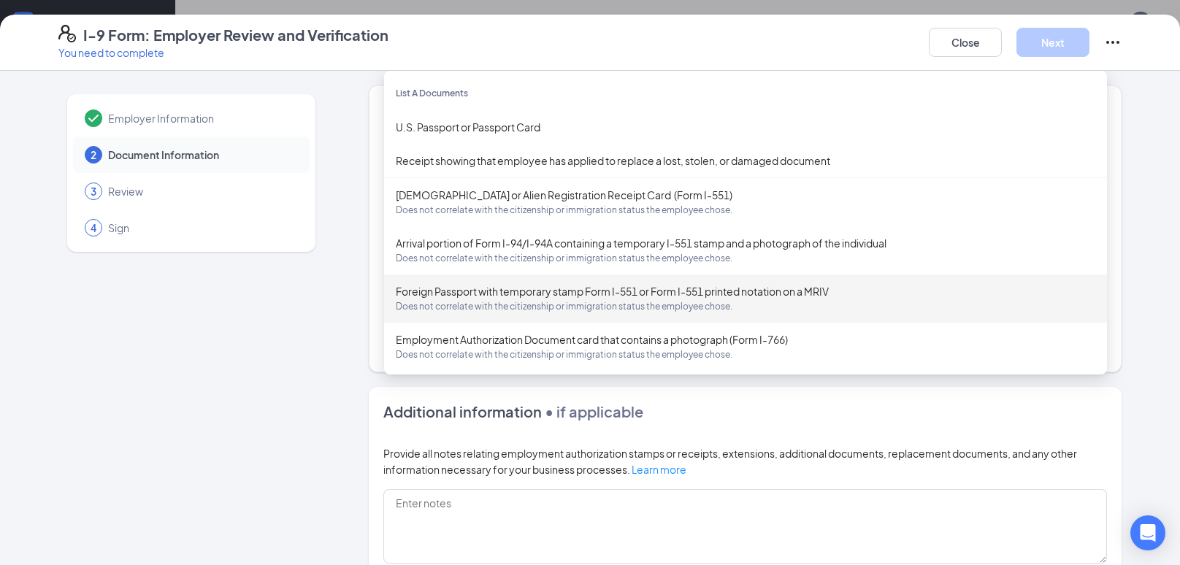
click at [350, 304] on div "Employer Information 2 Document Information 3 Review 4 Sign Which documents did…" at bounding box center [589, 414] width 1063 height 658
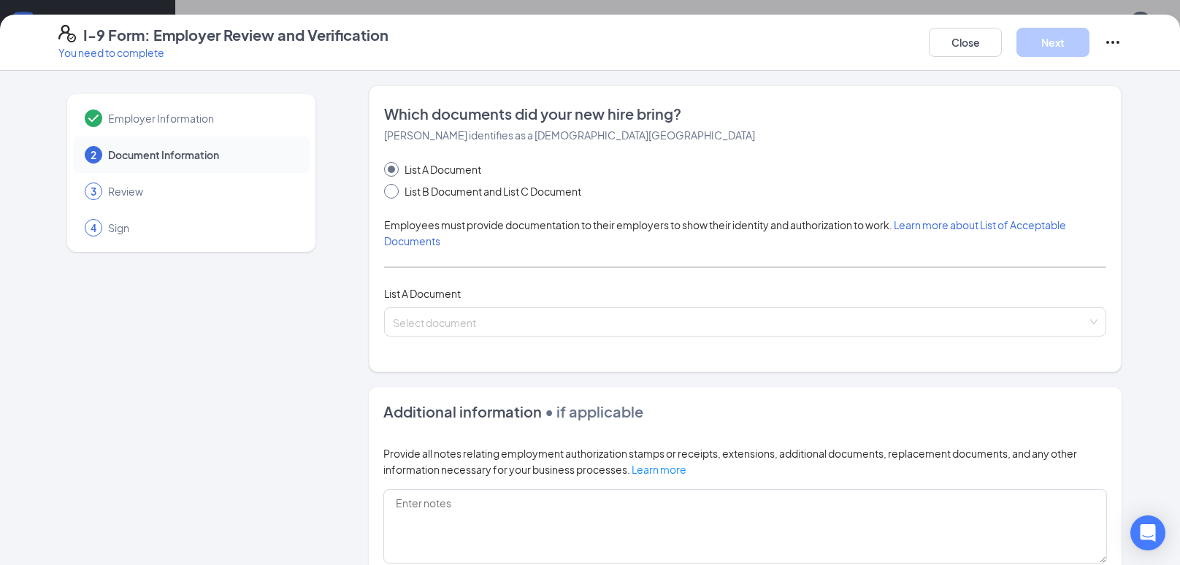
click at [385, 190] on input "List B Document and List C Document" at bounding box center [389, 189] width 10 height 10
radio input "true"
radio input "false"
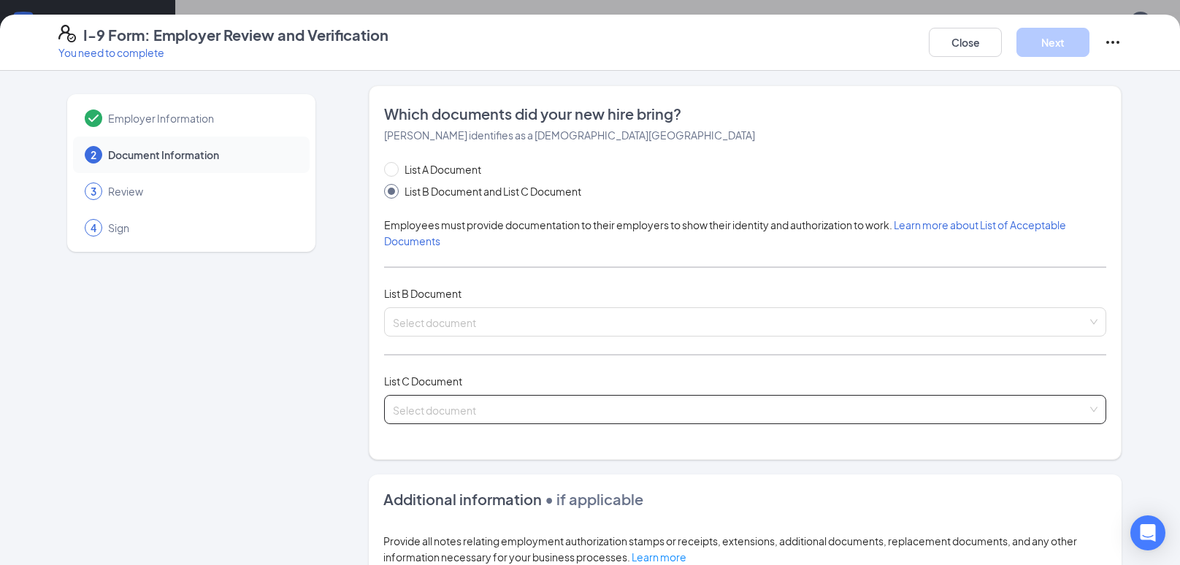
click at [491, 403] on input "search" at bounding box center [740, 407] width 694 height 22
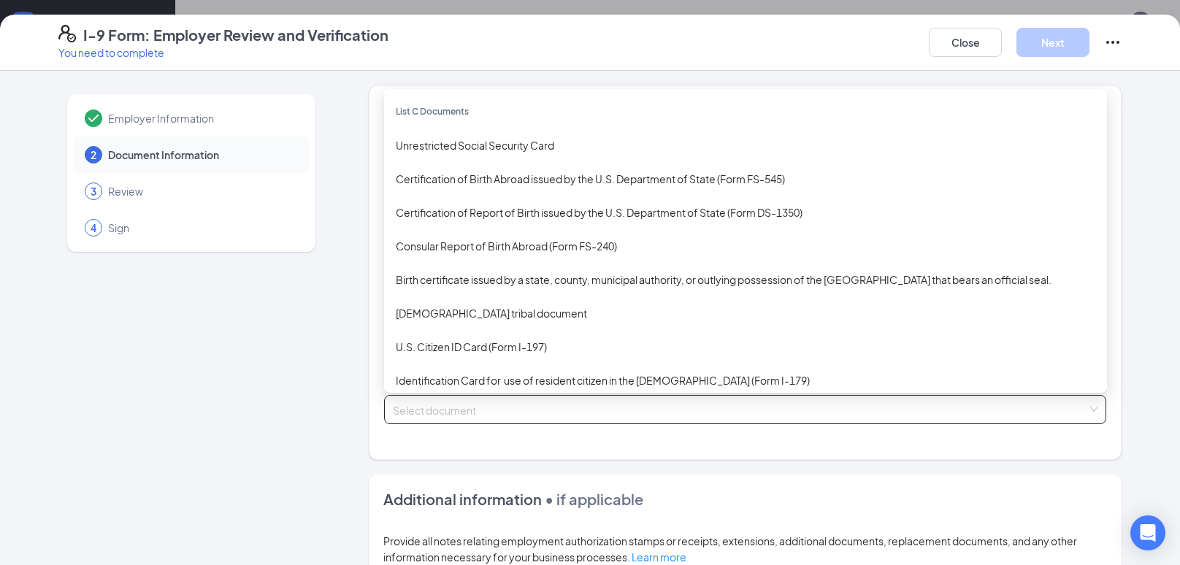
click at [327, 420] on div "Employer Information 2 Document Information 3 Review 4 Sign Which documents did…" at bounding box center [589, 458] width 1063 height 746
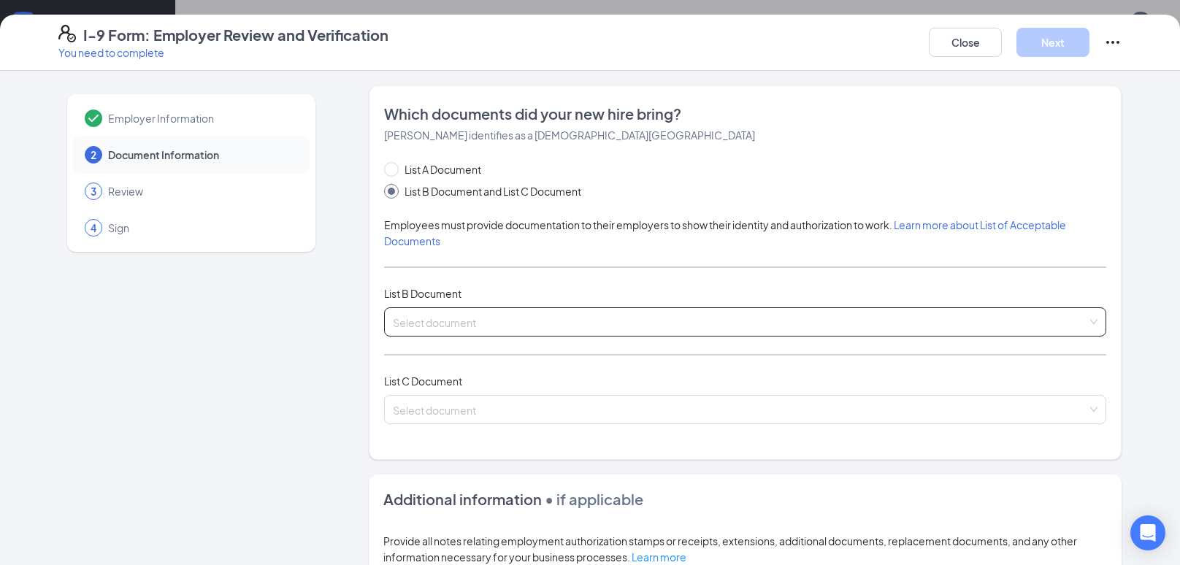
click at [566, 308] on input "search" at bounding box center [740, 319] width 694 height 22
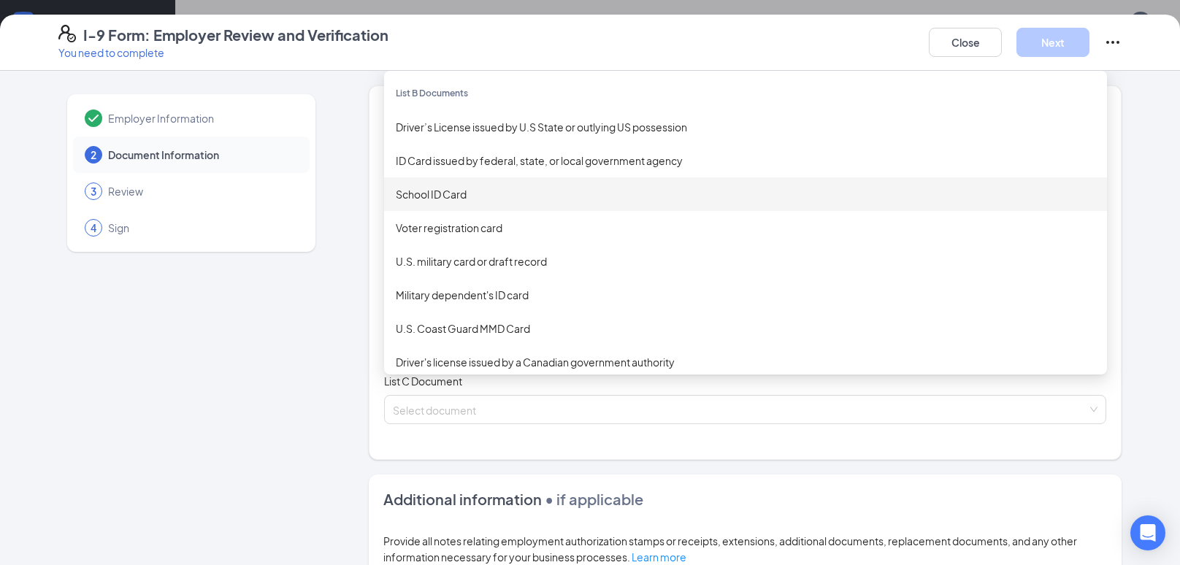
click at [473, 197] on div "School ID Card" at bounding box center [745, 194] width 699 height 16
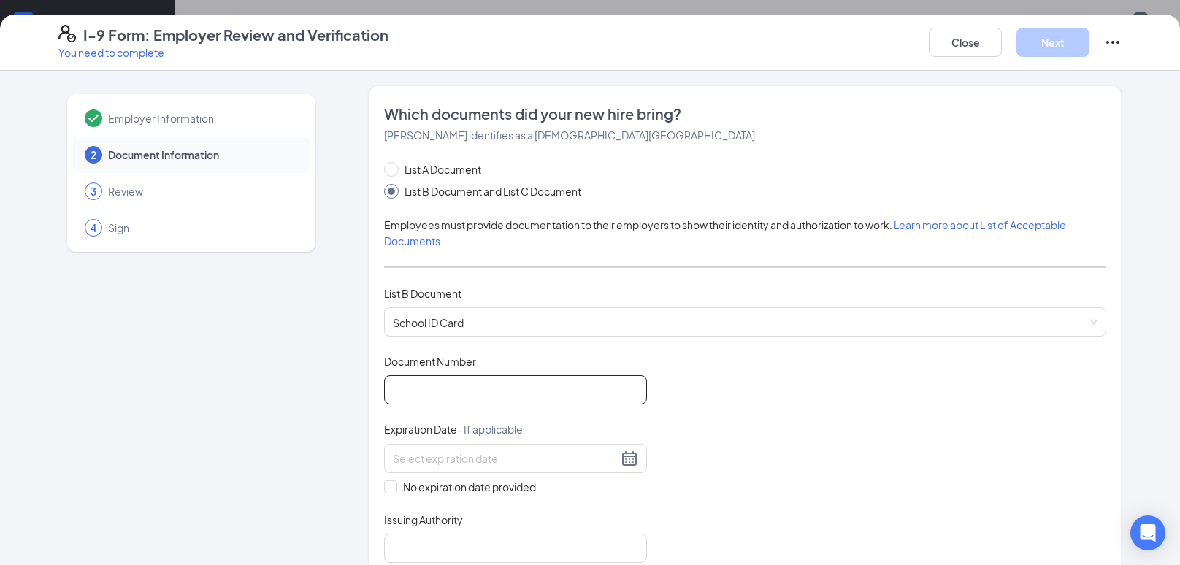
click at [499, 396] on input "Document Number" at bounding box center [515, 389] width 263 height 29
click at [539, 315] on span "School ID Card" at bounding box center [745, 322] width 704 height 28
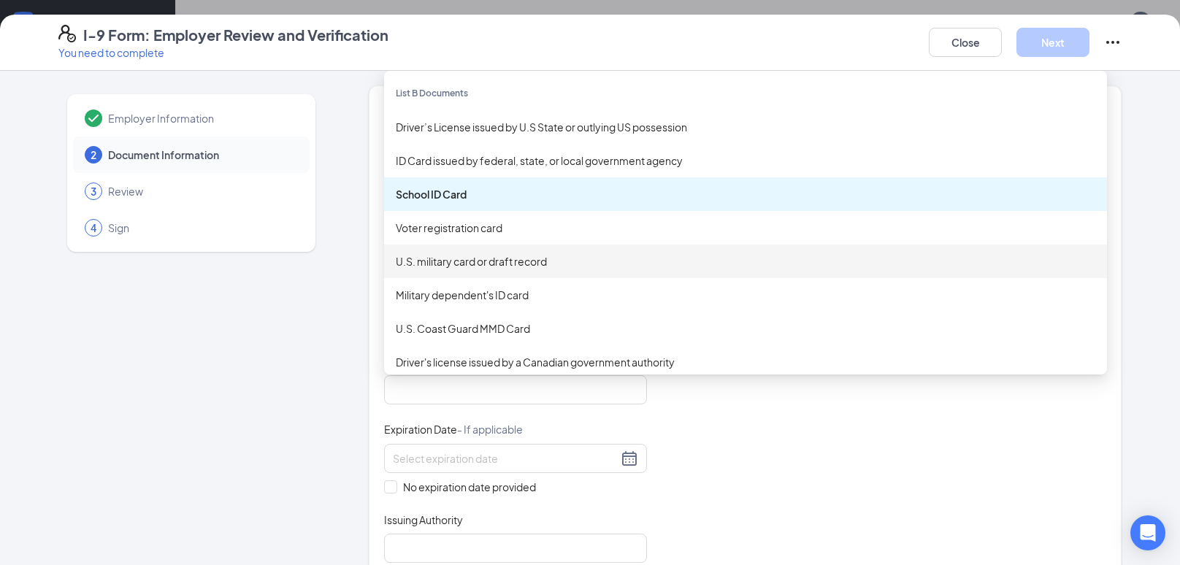
click at [300, 358] on div "Employer Information 2 Document Information 3 Review 4 Sign" at bounding box center [191, 571] width 266 height 972
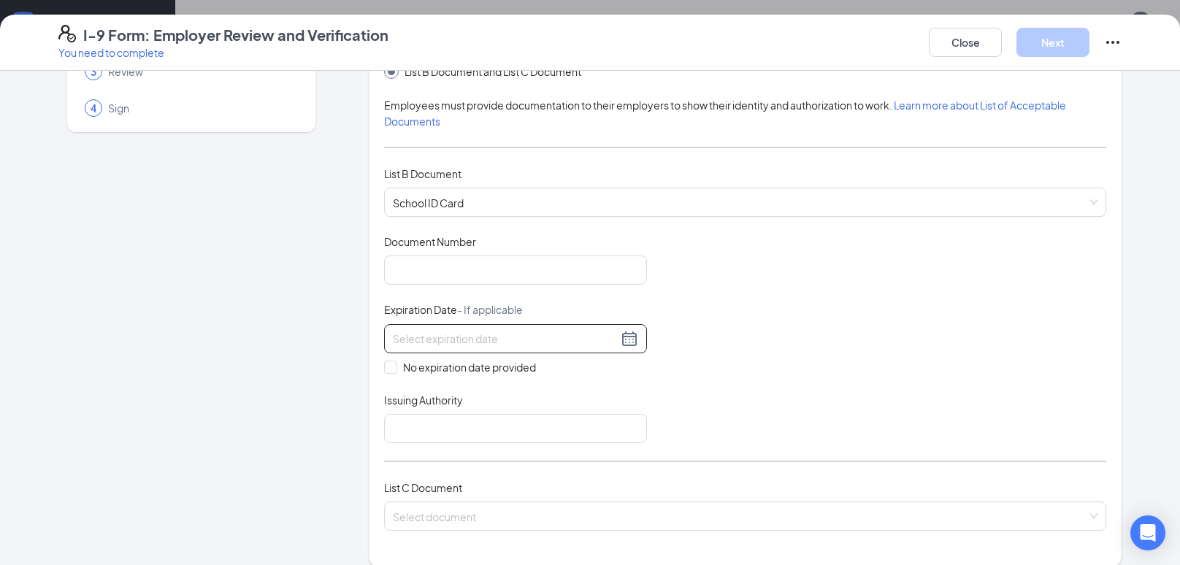
scroll to position [142, 0]
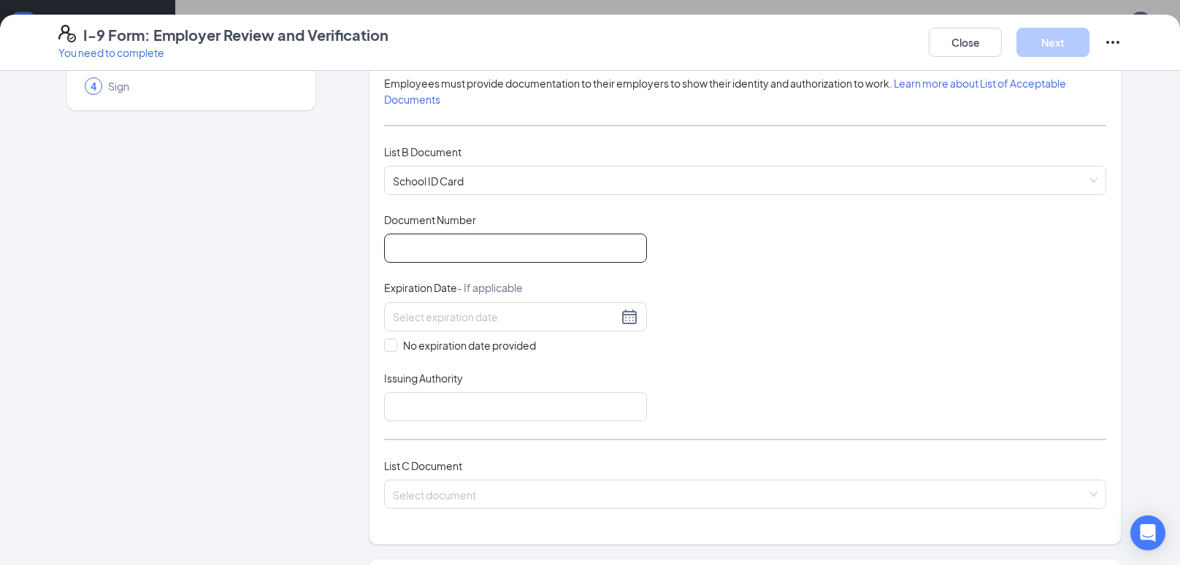
click at [562, 242] on input "Document Number" at bounding box center [515, 248] width 263 height 29
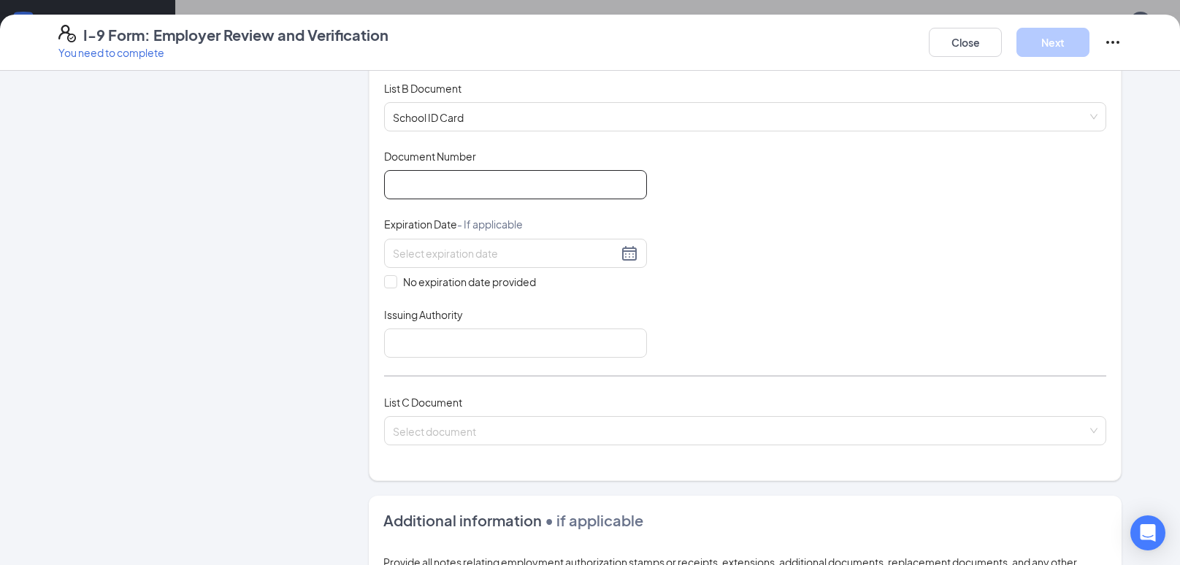
scroll to position [209, 0]
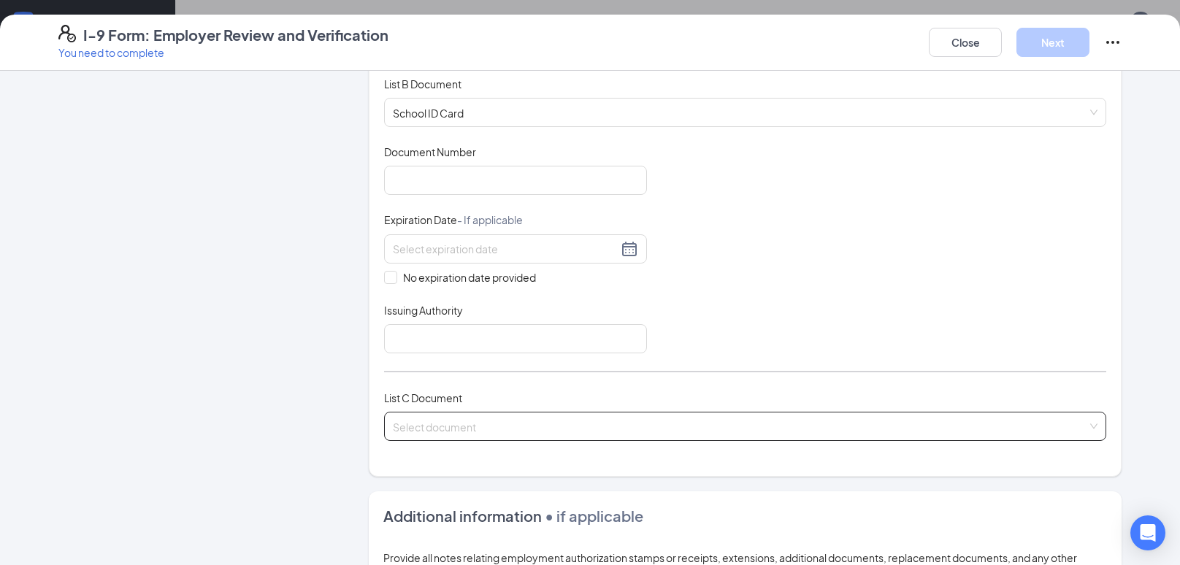
click at [572, 431] on input "search" at bounding box center [740, 423] width 694 height 22
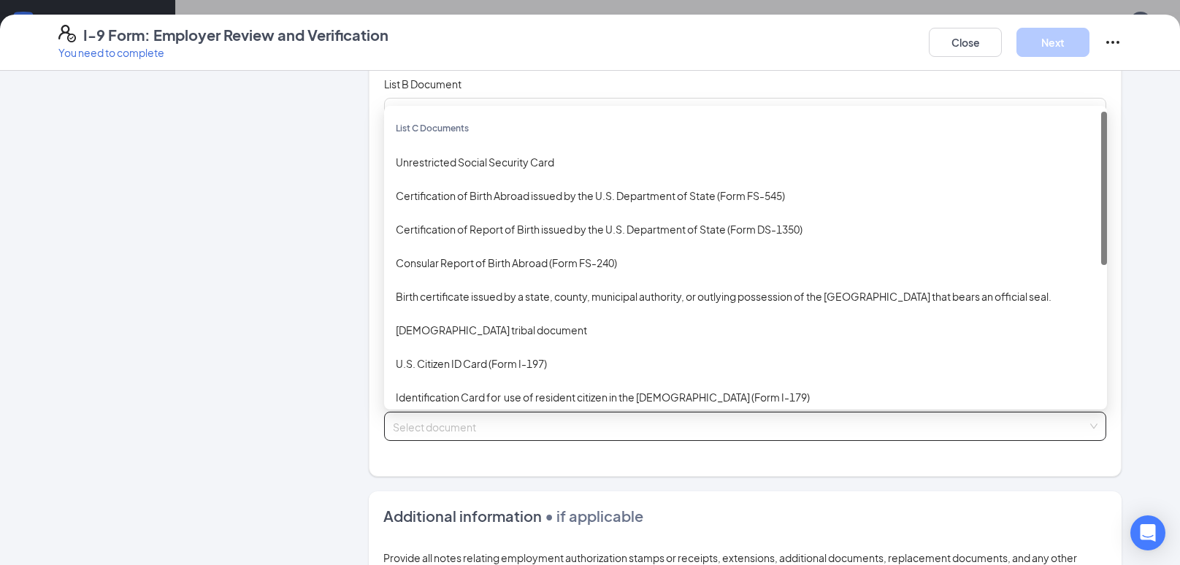
click at [561, 147] on div "Unrestricted Social Security Card" at bounding box center [745, 162] width 723 height 34
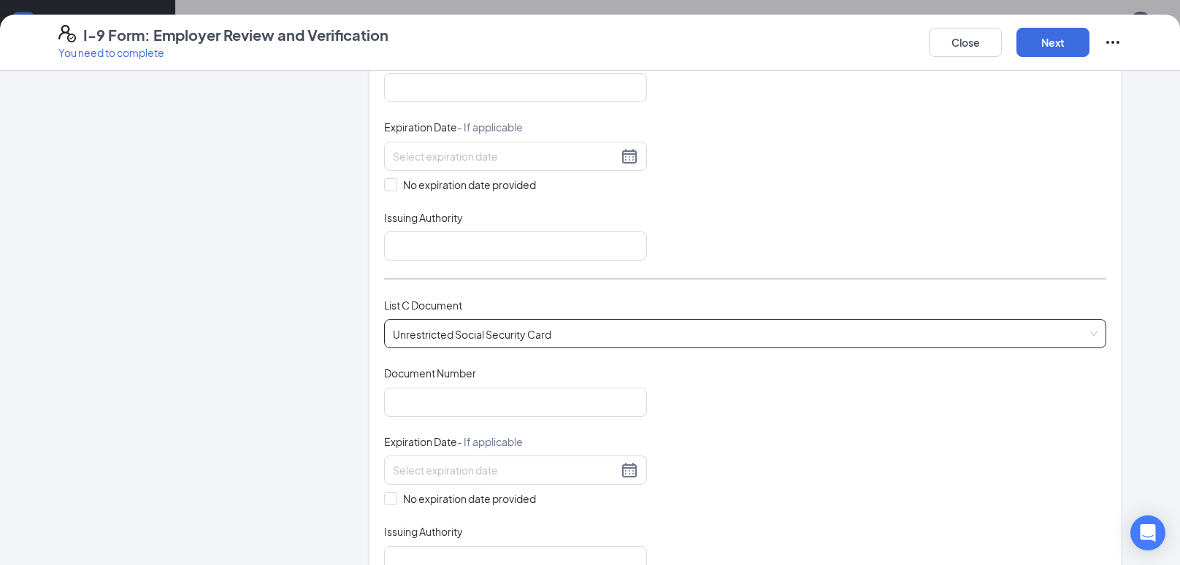
scroll to position [331, 0]
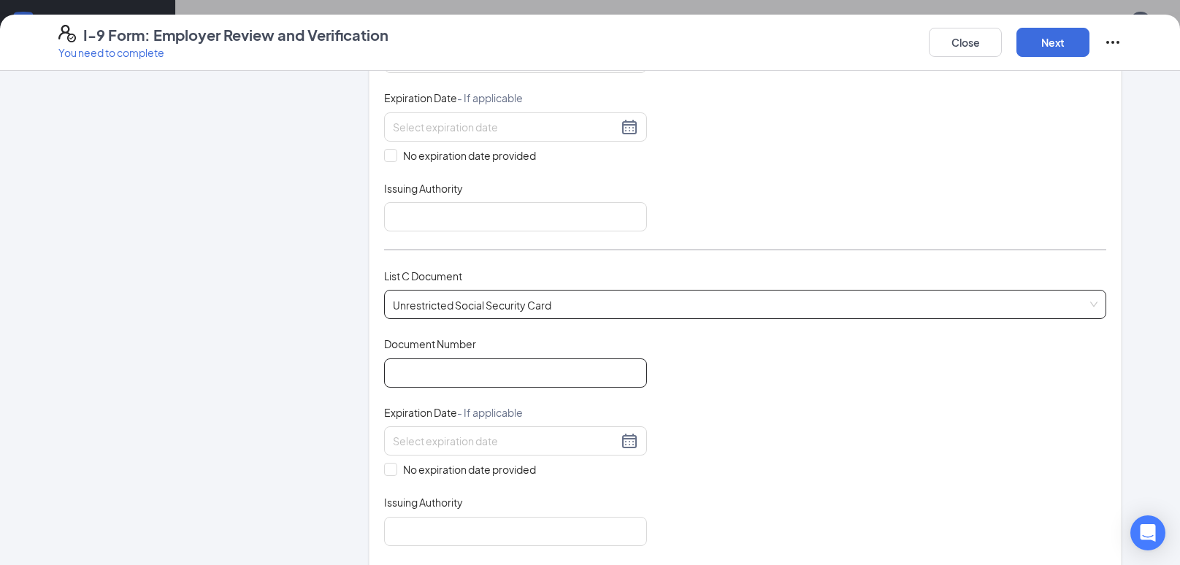
click at [578, 364] on input "Document Number" at bounding box center [515, 372] width 263 height 29
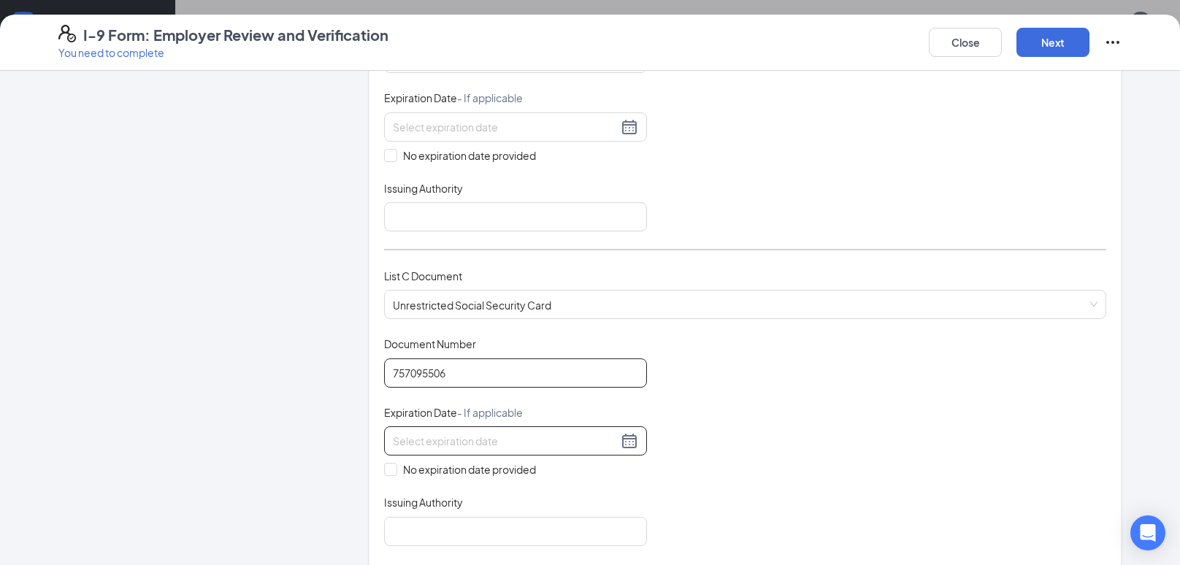
type input "757095506"
click at [531, 433] on input at bounding box center [505, 441] width 225 height 16
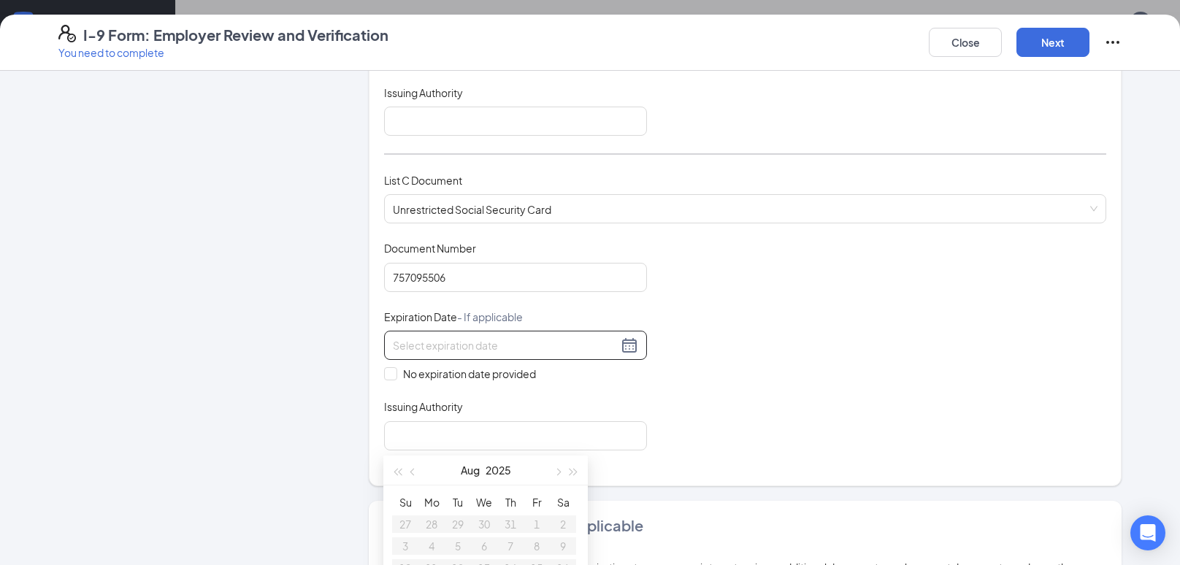
scroll to position [507, 0]
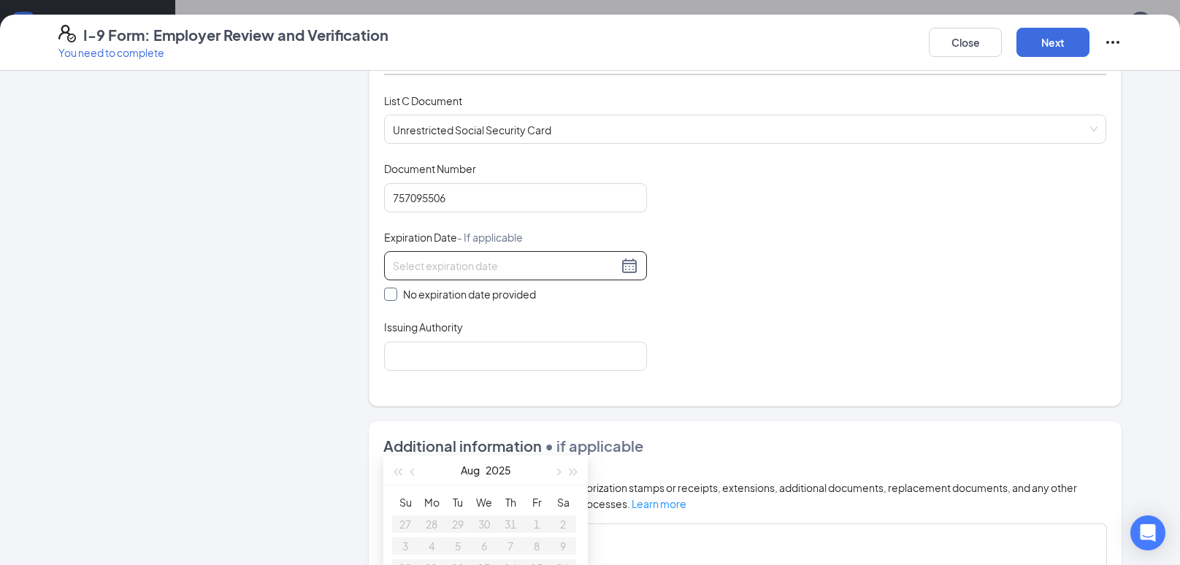
click at [391, 292] on input "No expiration date provided" at bounding box center [389, 293] width 10 height 10
checkbox input "true"
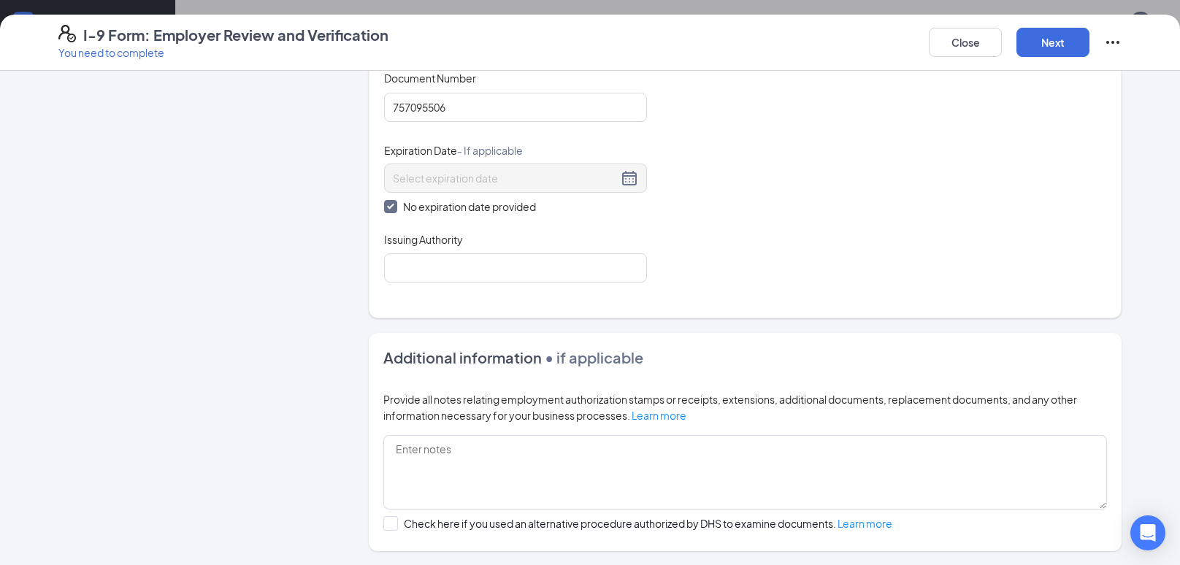
scroll to position [609, 0]
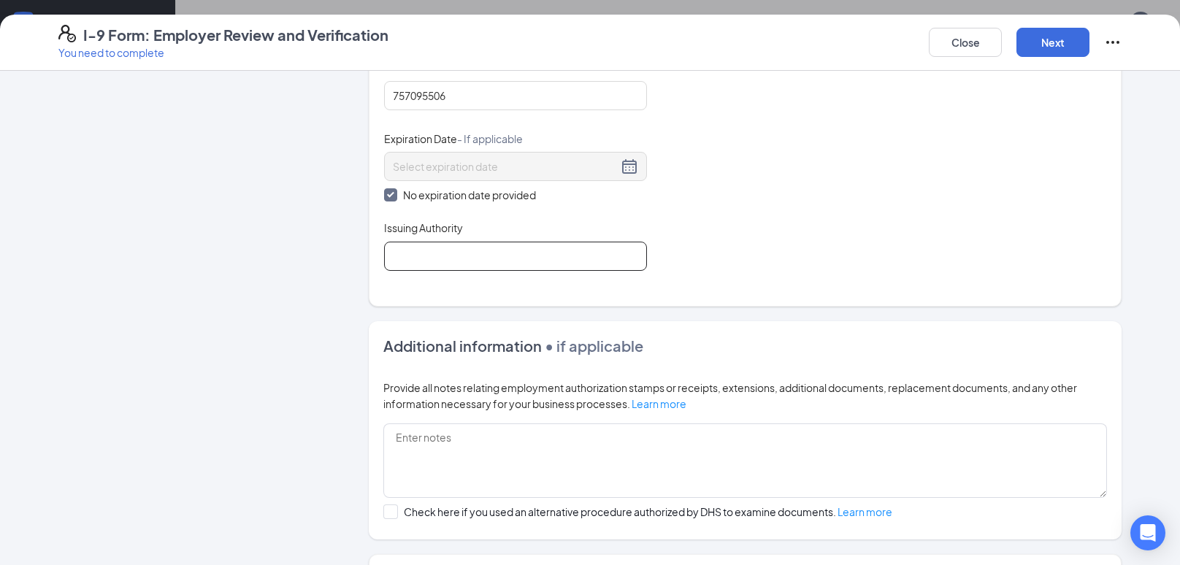
click at [551, 251] on input "Issuing Authority" at bounding box center [515, 256] width 263 height 29
type input "US Department of State"
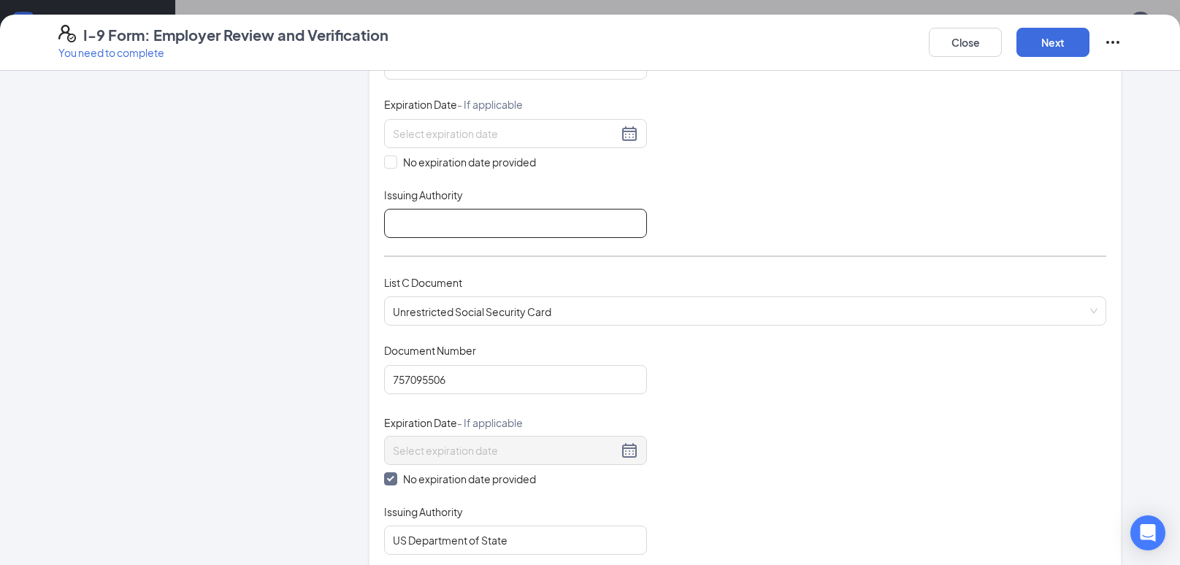
click at [562, 218] on input "Issuing Authority" at bounding box center [515, 223] width 263 height 29
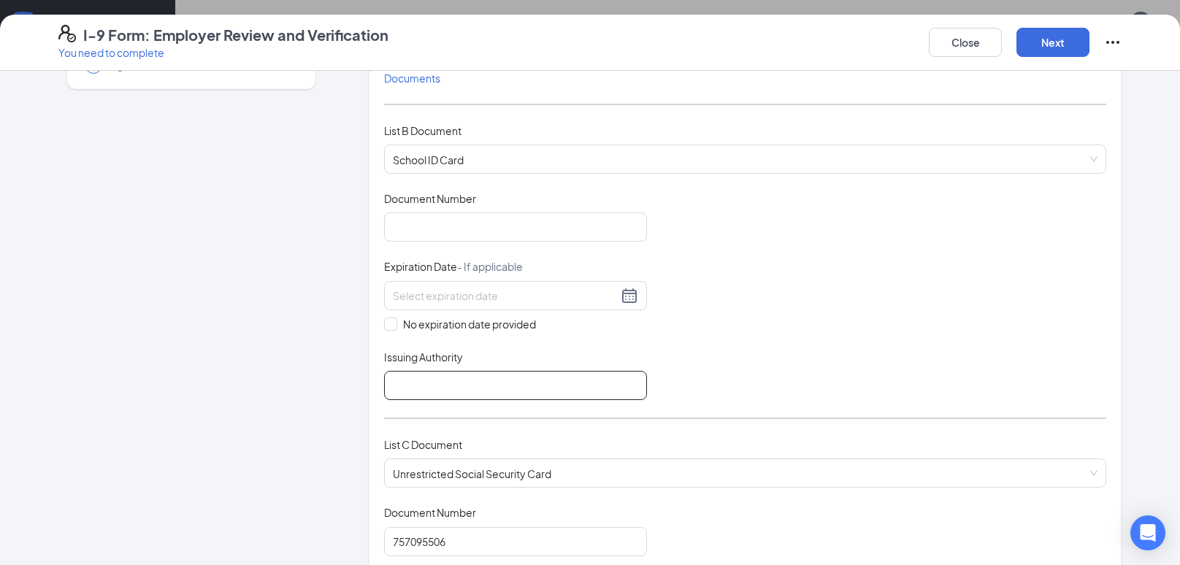
scroll to position [163, 0]
click at [452, 223] on input "Document Number" at bounding box center [515, 226] width 263 height 29
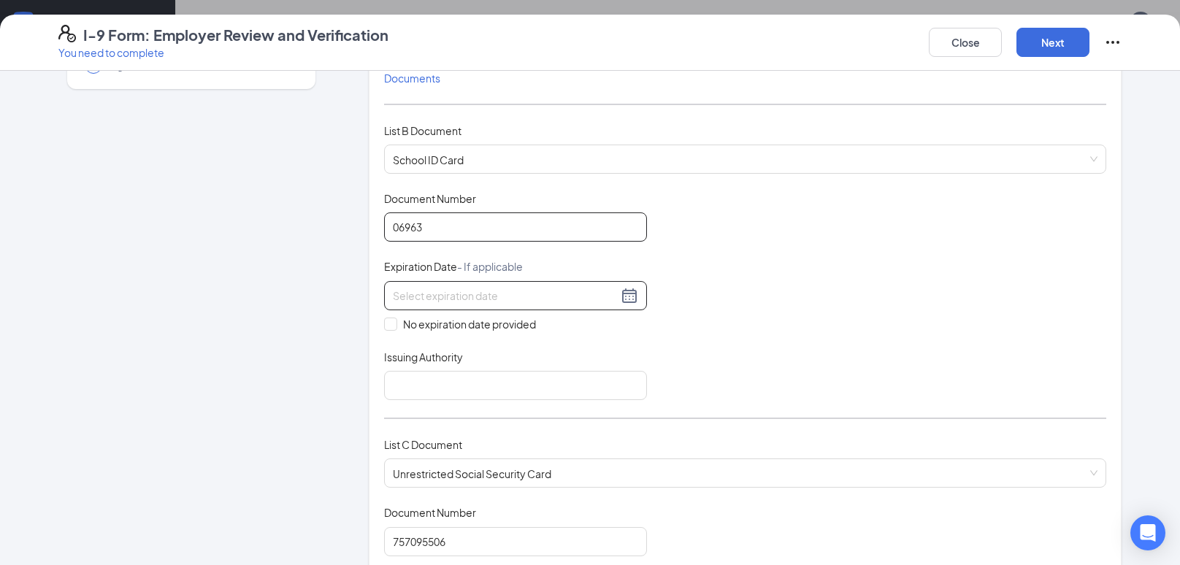
type input "06963"
click at [488, 288] on input at bounding box center [505, 296] width 225 height 16
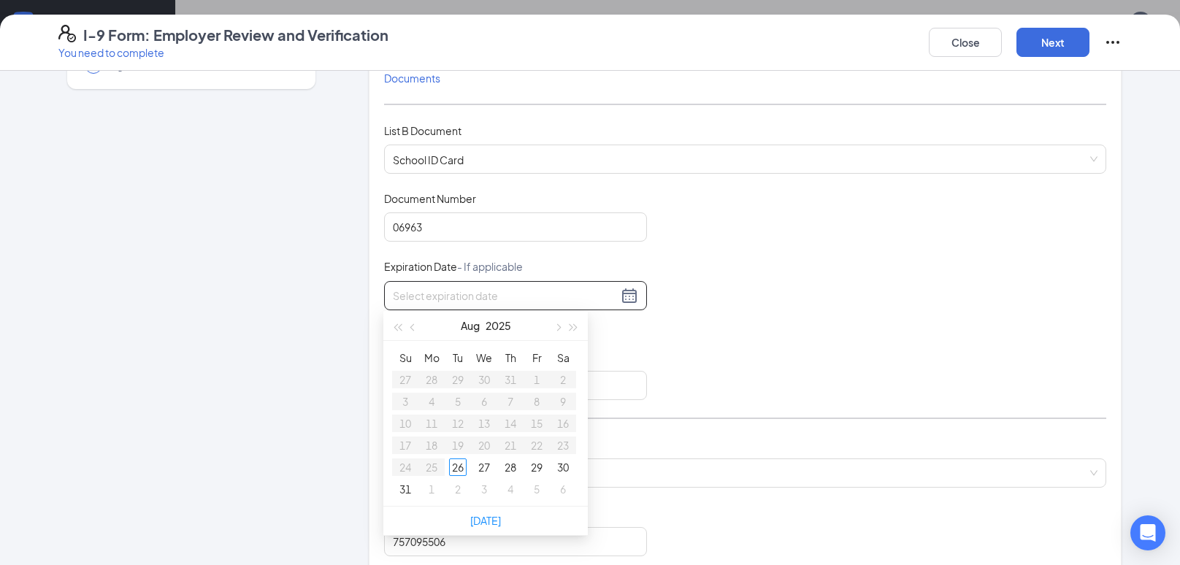
click at [782, 285] on div "Document Title School ID Card Document Number 06963 Expiration Date - If applic…" at bounding box center [745, 295] width 722 height 209
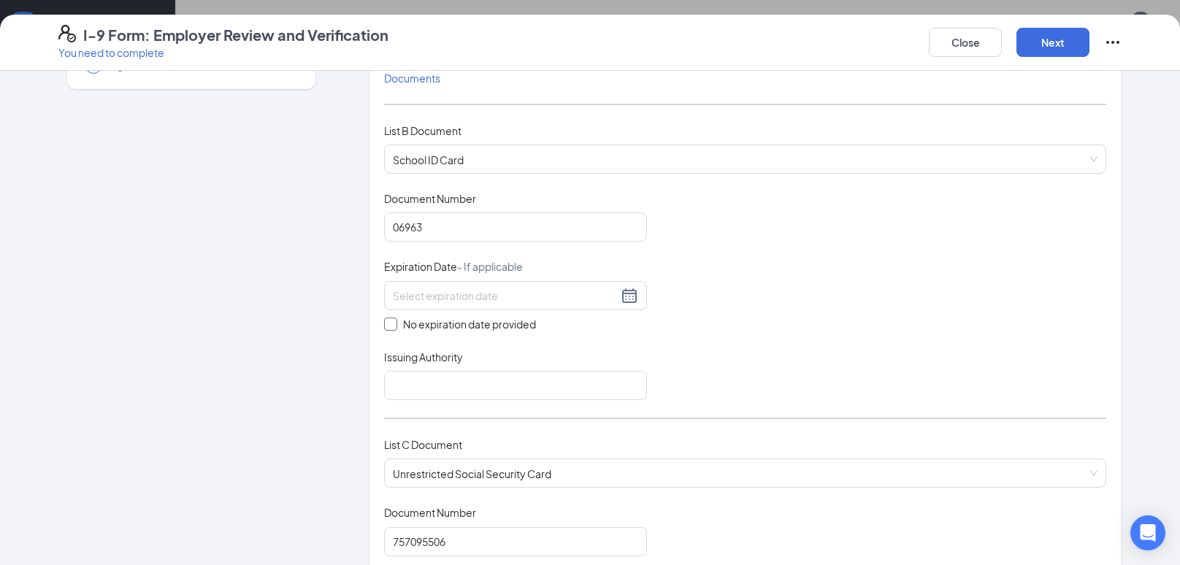
click at [388, 325] on input "No expiration date provided" at bounding box center [389, 323] width 10 height 10
checkbox input "true"
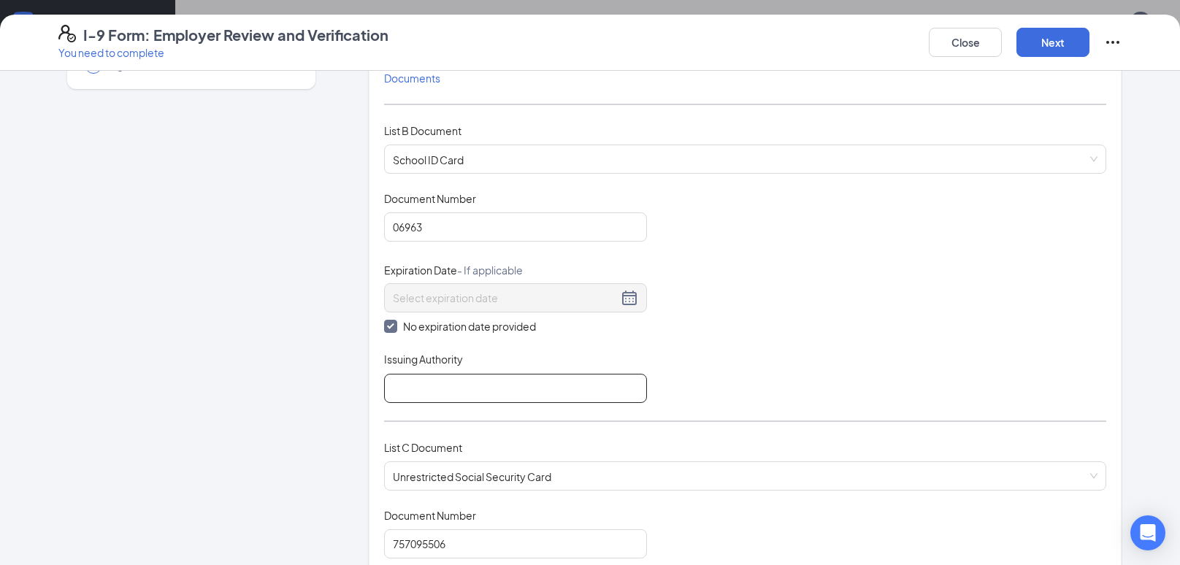
click at [445, 380] on input "Issuing Authority" at bounding box center [515, 388] width 263 height 29
type input "[GEOGRAPHIC_DATA]"
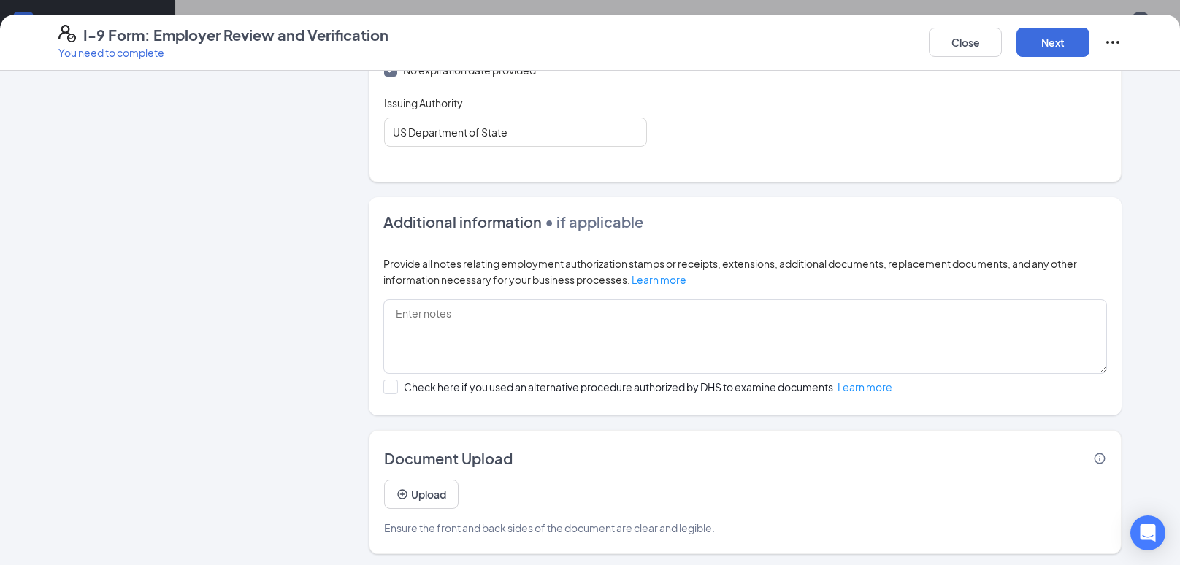
scroll to position [137, 0]
click at [1052, 42] on button "Next" at bounding box center [1052, 42] width 73 height 29
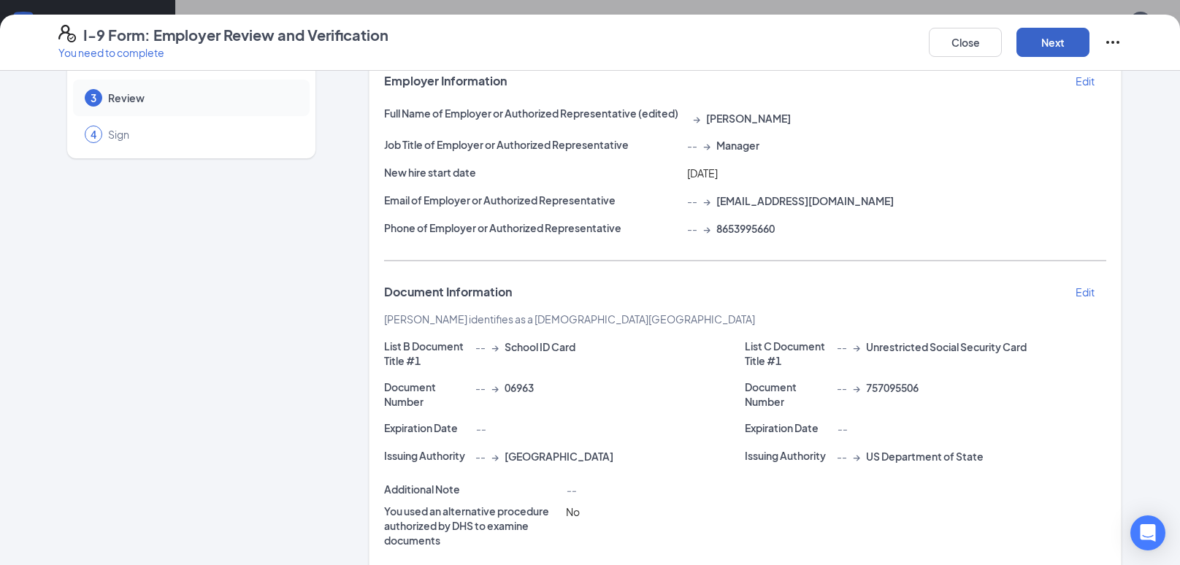
scroll to position [0, 0]
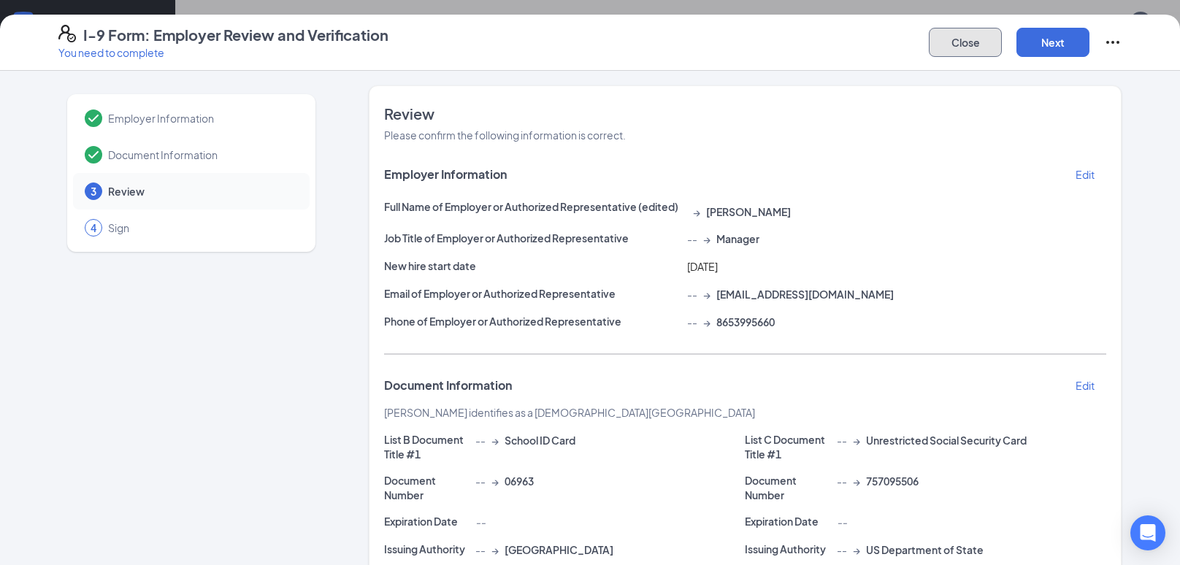
click at [964, 52] on button "Close" at bounding box center [964, 42] width 73 height 29
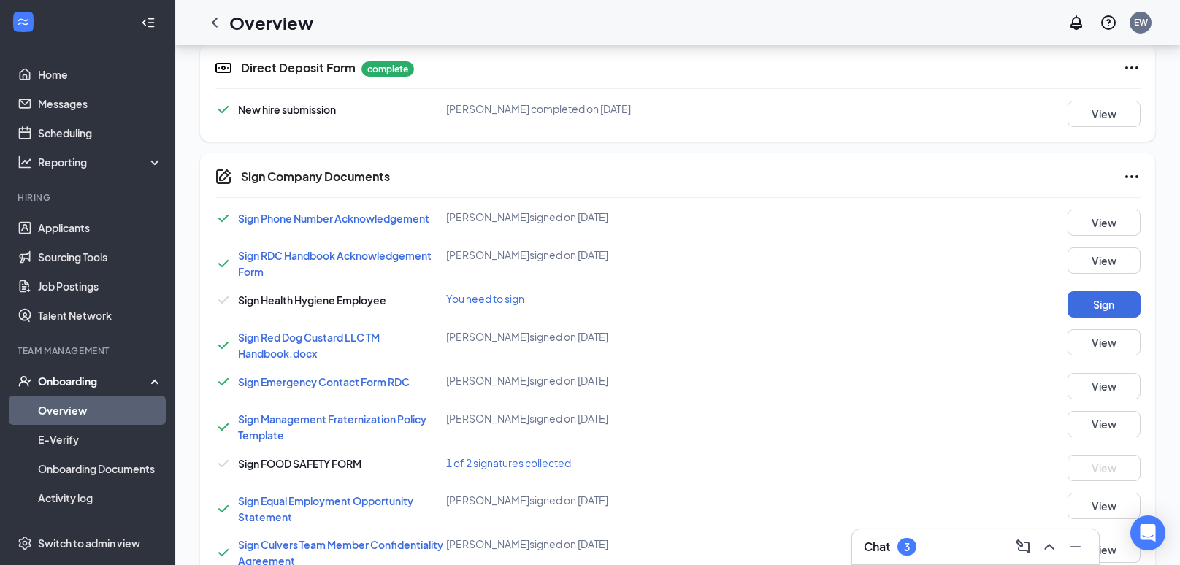
scroll to position [640, 0]
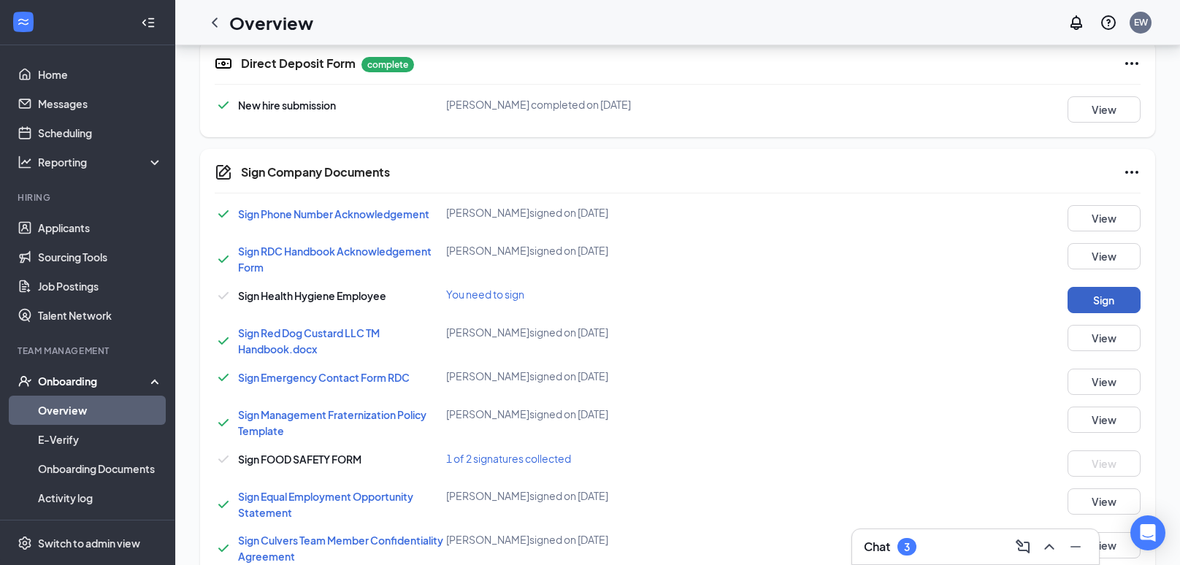
click at [1130, 301] on button "Sign" at bounding box center [1103, 300] width 73 height 26
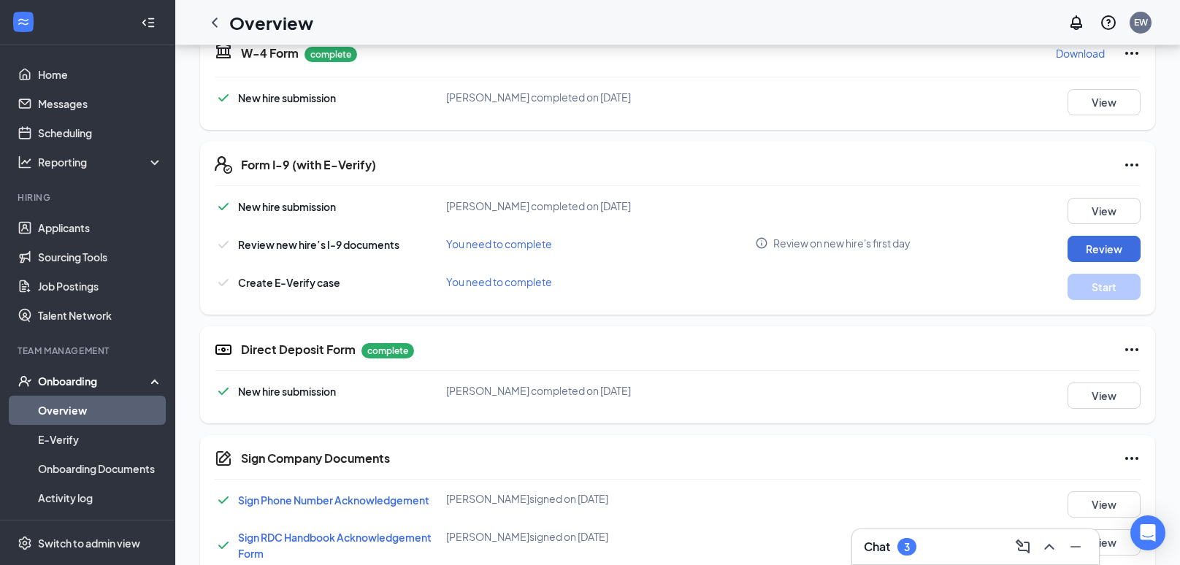
scroll to position [353, 0]
click at [215, 27] on icon "ChevronLeft" at bounding box center [215, 23] width 18 height 18
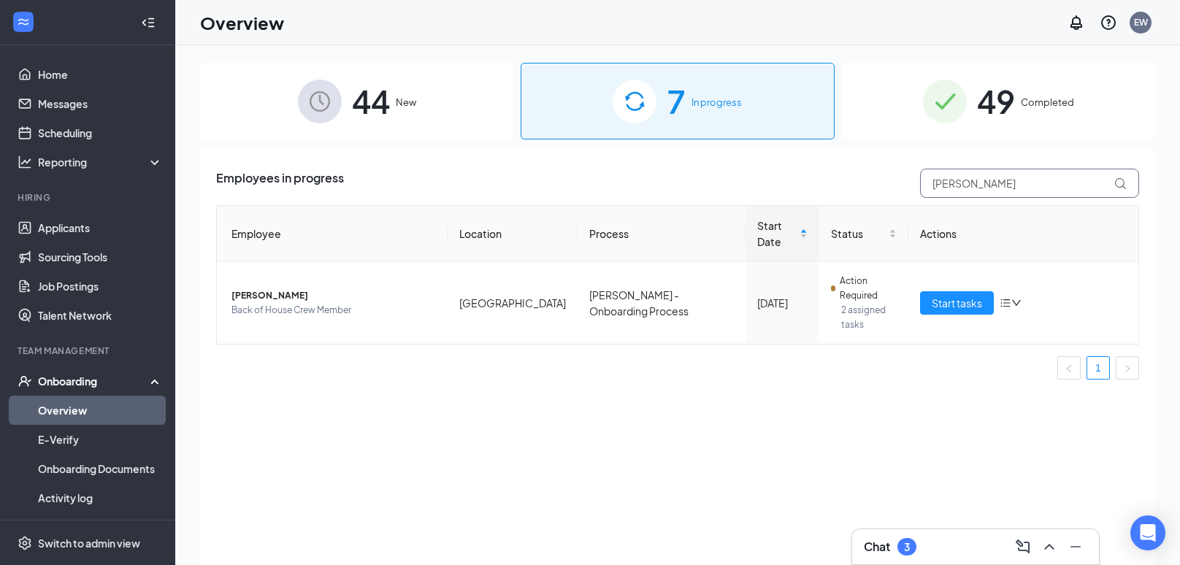
click at [964, 191] on input "[PERSON_NAME]" at bounding box center [1029, 183] width 219 height 29
click at [423, 105] on div "44 New" at bounding box center [356, 101] width 313 height 77
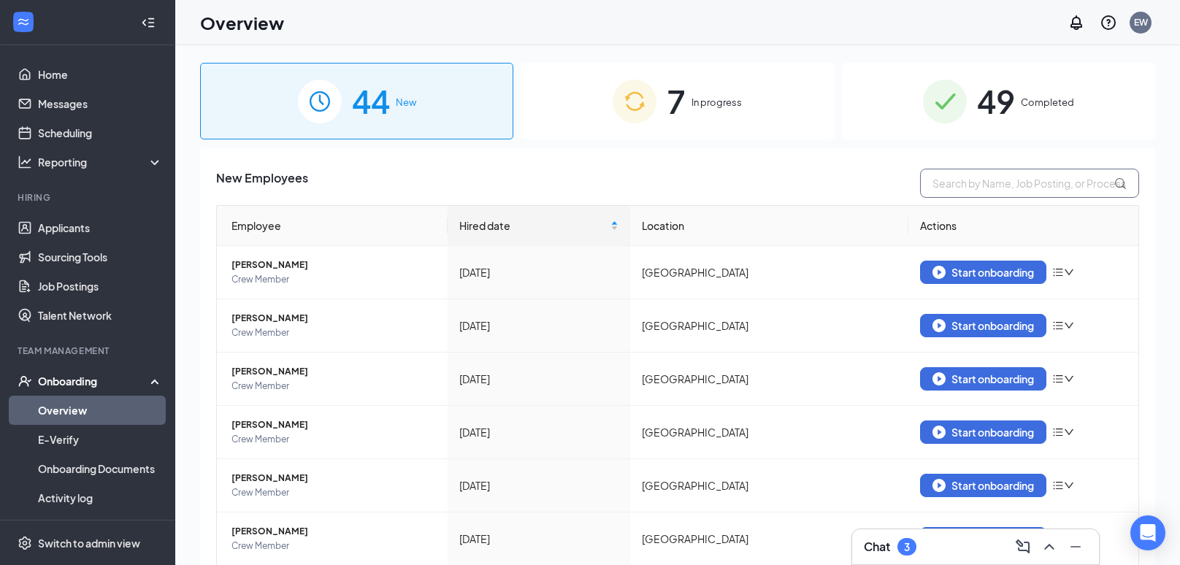
click at [991, 196] on input "text" at bounding box center [1029, 183] width 219 height 29
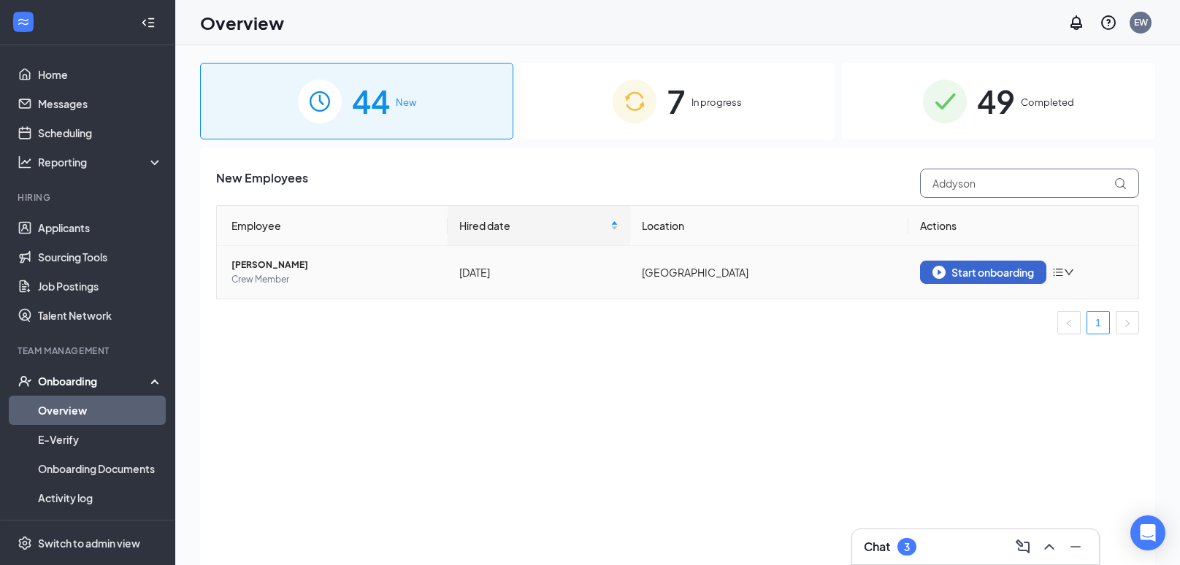
type input "Addyson"
click at [986, 274] on div "Start onboarding" at bounding box center [982, 272] width 101 height 13
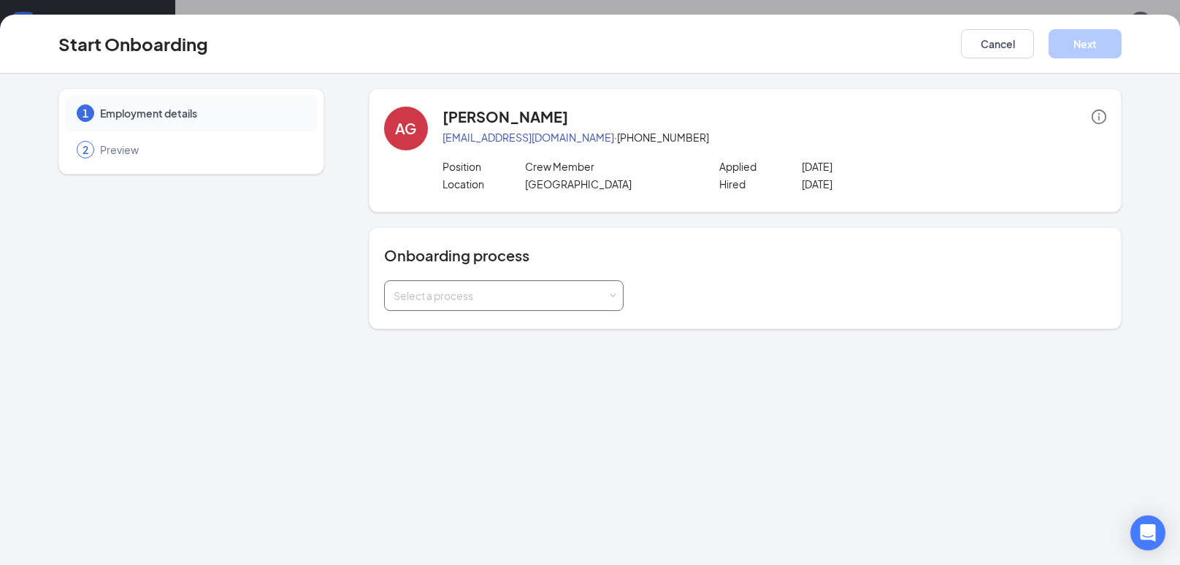
click at [460, 302] on div "Select a process" at bounding box center [503, 295] width 220 height 29
click at [436, 341] on div "1 Employment details 2 Preview AG [PERSON_NAME] [PERSON_NAME][EMAIL_ADDRESS][DO…" at bounding box center [590, 319] width 1180 height 491
click at [464, 326] on div "Onboarding process Select a process" at bounding box center [745, 278] width 753 height 102
click at [522, 305] on div "Select a process" at bounding box center [503, 295] width 220 height 29
click at [505, 323] on span "[PERSON_NAME] - Onboarding Process" at bounding box center [484, 324] width 191 height 13
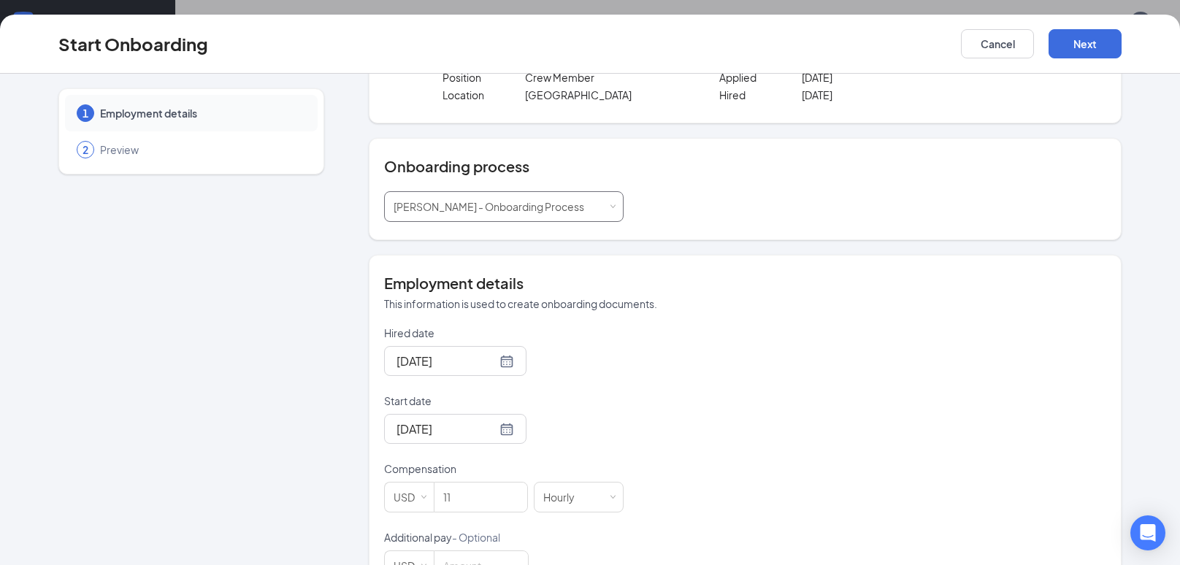
scroll to position [136, 0]
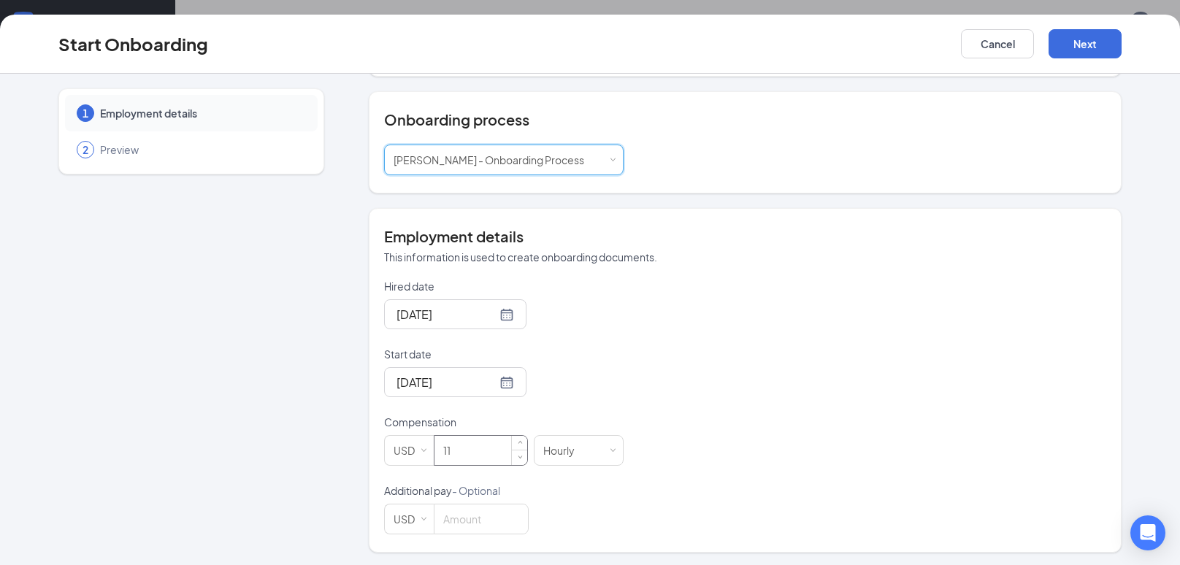
click at [486, 451] on input "11" at bounding box center [480, 450] width 93 height 29
click at [1061, 53] on button "Next" at bounding box center [1084, 43] width 73 height 29
type input "10.5"
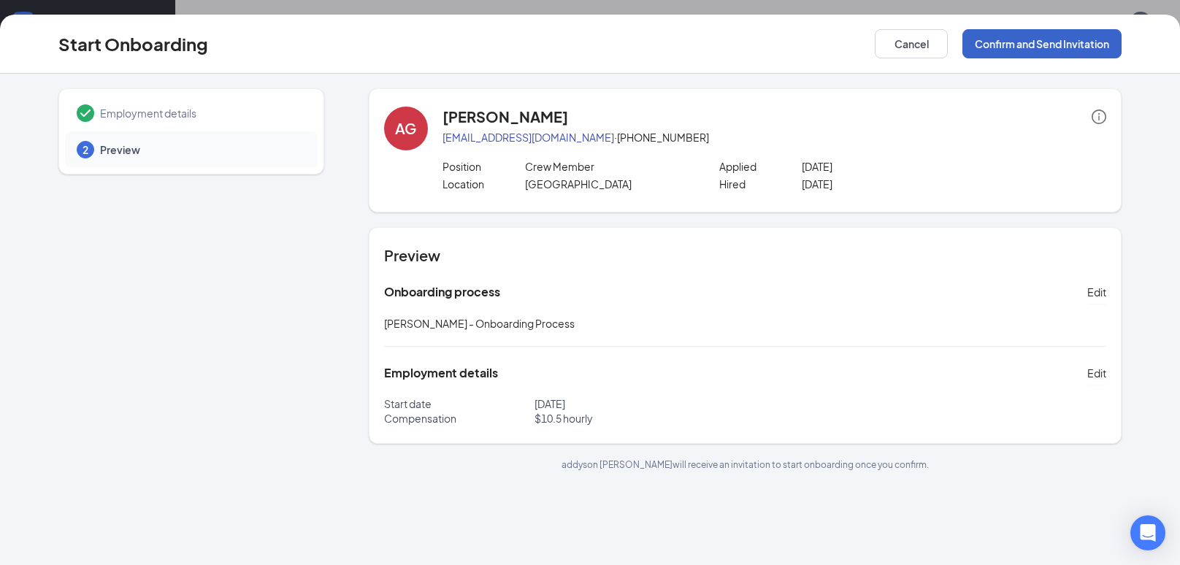
click at [1036, 41] on button "Confirm and Send Invitation" at bounding box center [1041, 43] width 159 height 29
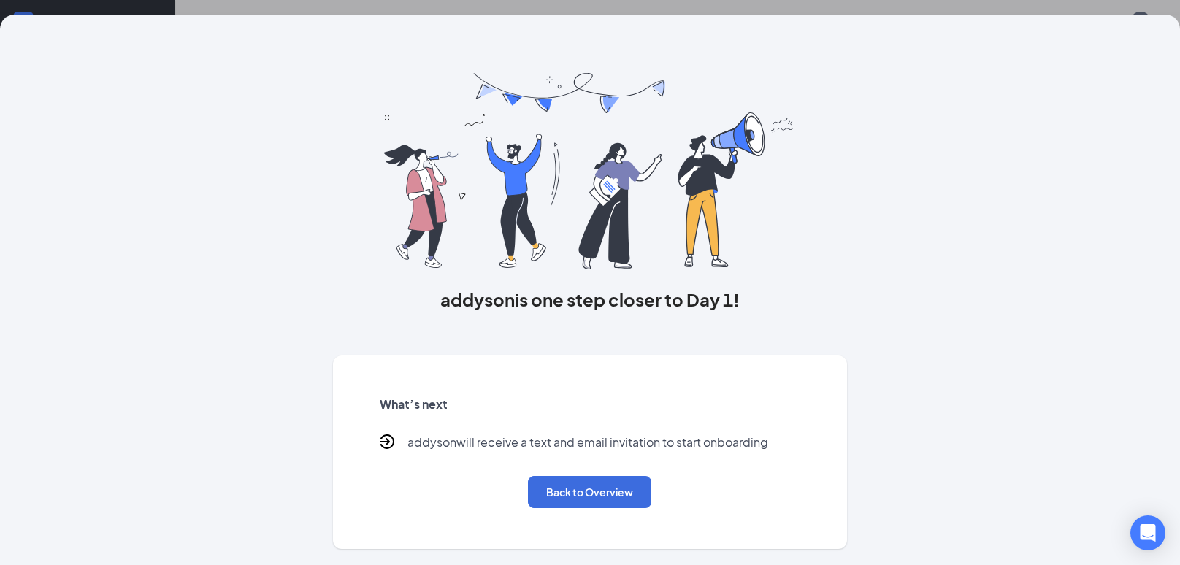
scroll to position [66, 0]
